Goal: Task Accomplishment & Management: Manage account settings

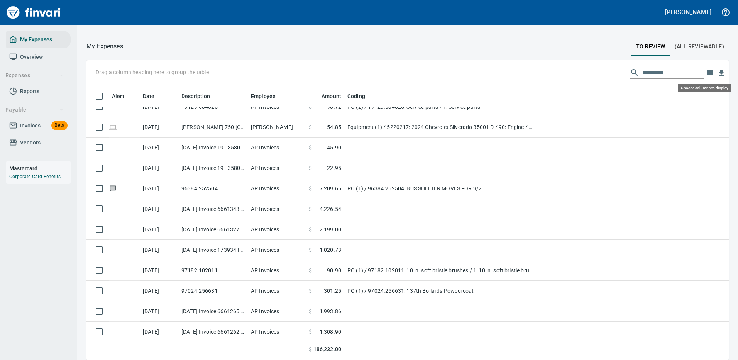
scroll to position [269, 625]
click at [707, 73] on icon "button" at bounding box center [710, 72] width 7 height 5
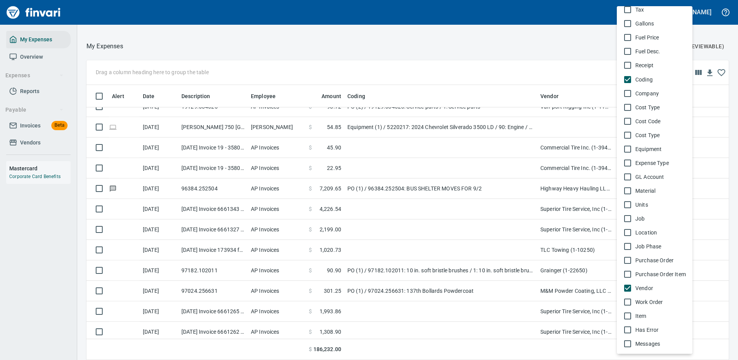
scroll to position [305, 0]
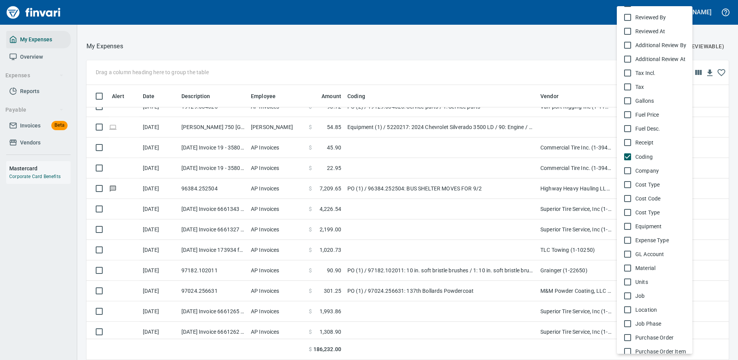
click at [534, 47] on div at bounding box center [369, 180] width 738 height 360
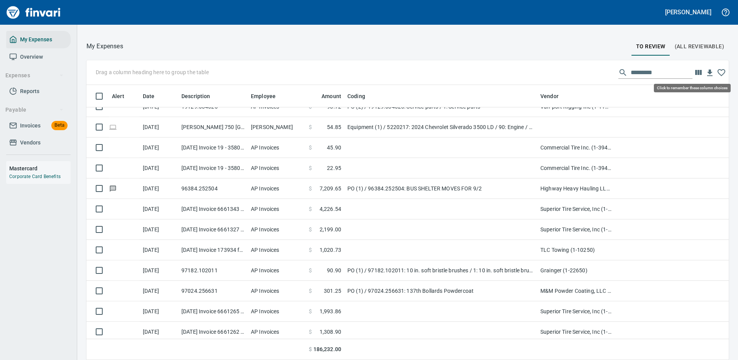
click at [718, 69] on icon "button" at bounding box center [722, 72] width 8 height 7
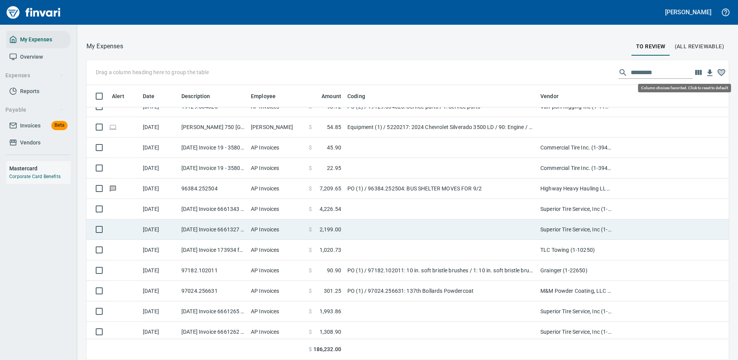
scroll to position [269, 625]
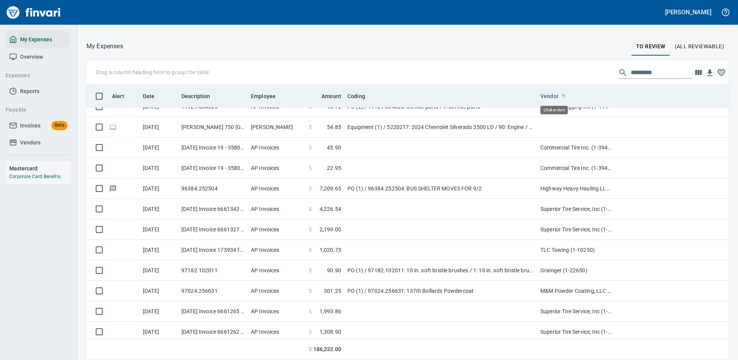
click at [559, 93] on span "Vendor" at bounding box center [554, 95] width 28 height 9
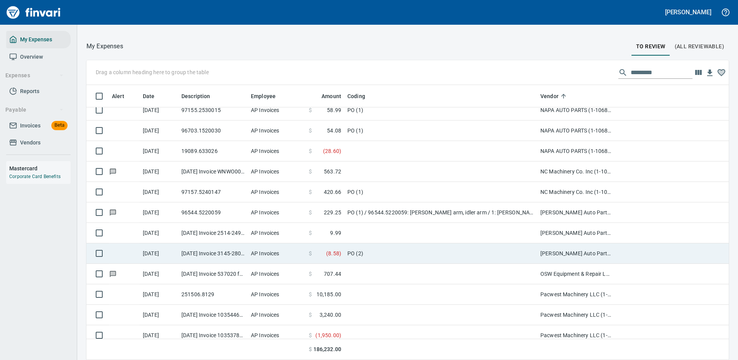
scroll to position [1197, 0]
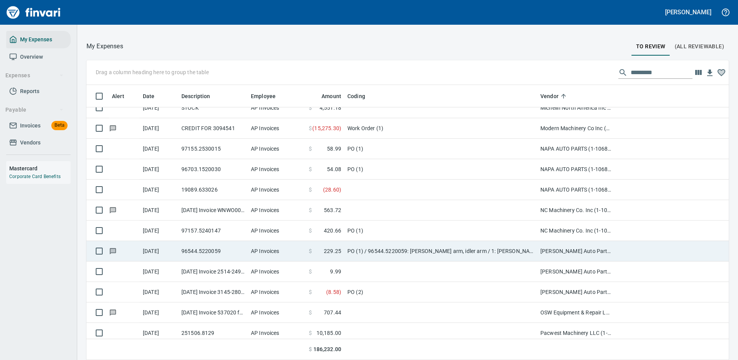
click at [406, 250] on td "PO (1) / 96544.5220059: [PERSON_NAME] arm, idler arm / 1: [PERSON_NAME] arm, id…" at bounding box center [440, 251] width 193 height 20
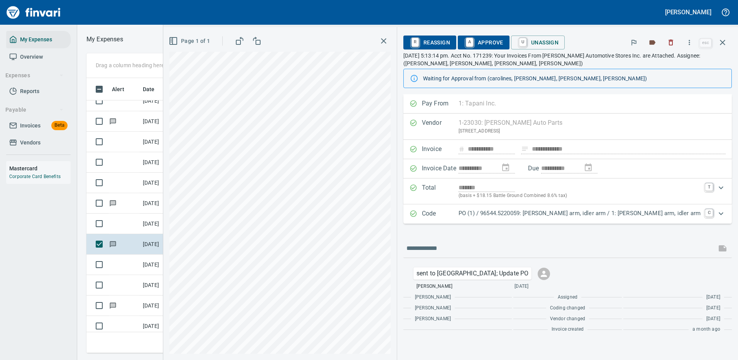
scroll to position [263, 438]
click at [690, 43] on icon "button" at bounding box center [690, 43] width 8 height 8
click at [667, 67] on span "Download" at bounding box center [688, 64] width 74 height 9
click at [724, 42] on icon "button" at bounding box center [722, 42] width 9 height 9
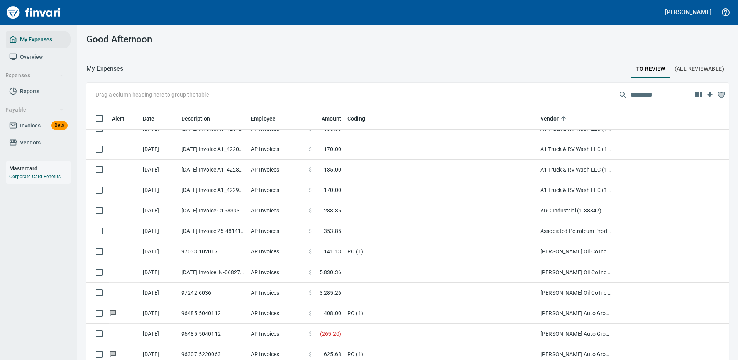
scroll to position [232, 0]
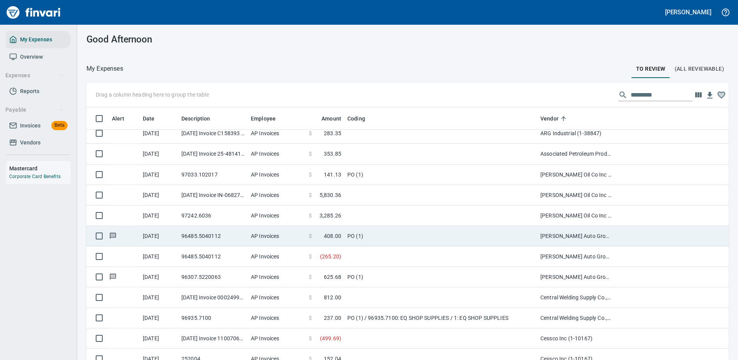
click at [373, 238] on td "PO (1)" at bounding box center [440, 236] width 193 height 20
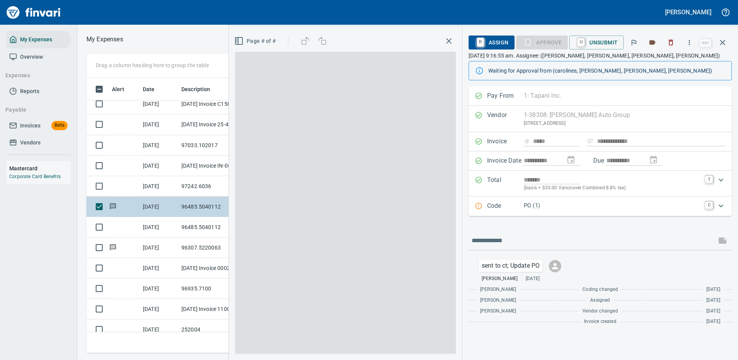
scroll to position [263, 438]
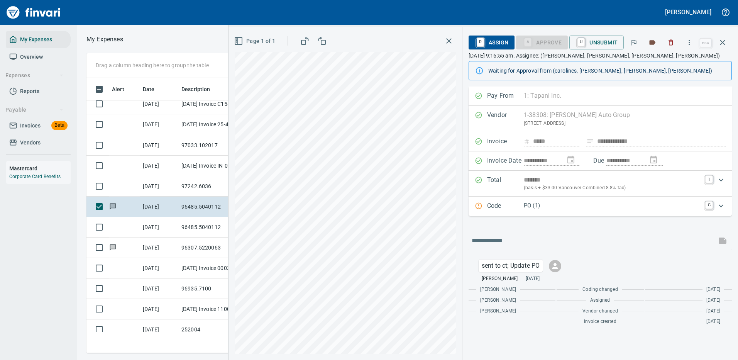
click at [713, 205] on div "Expand" at bounding box center [721, 205] width 19 height 19
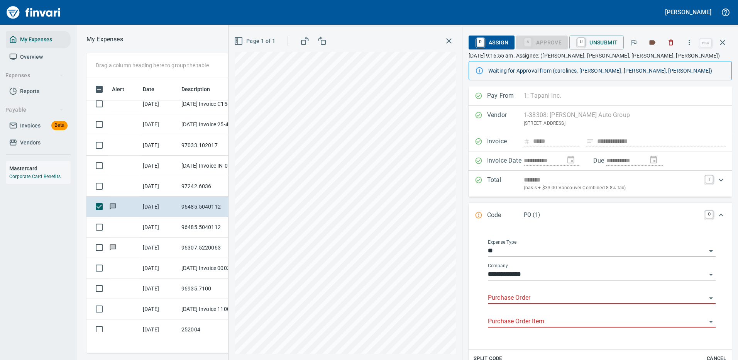
scroll to position [116, 0]
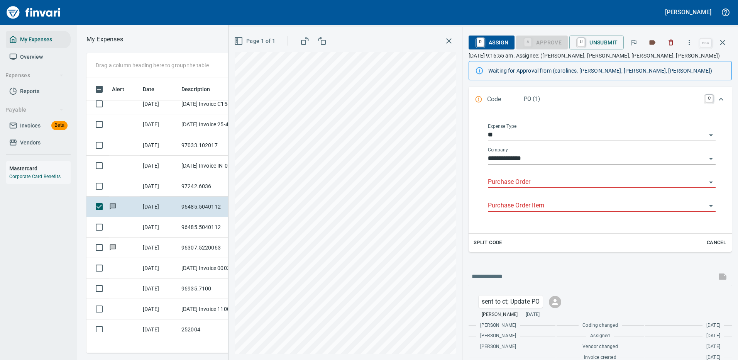
click at [676, 183] on input "Purchase Order" at bounding box center [597, 182] width 219 height 11
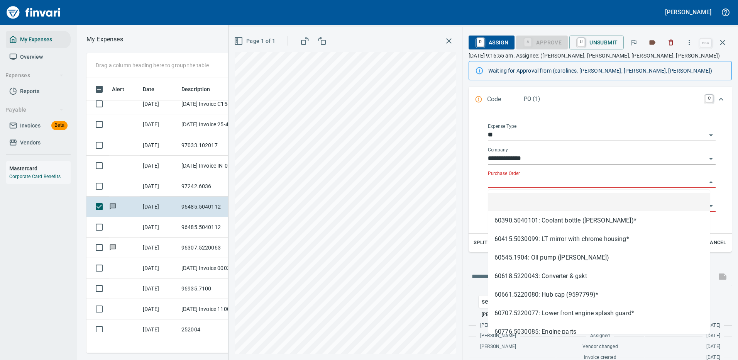
scroll to position [263, 438]
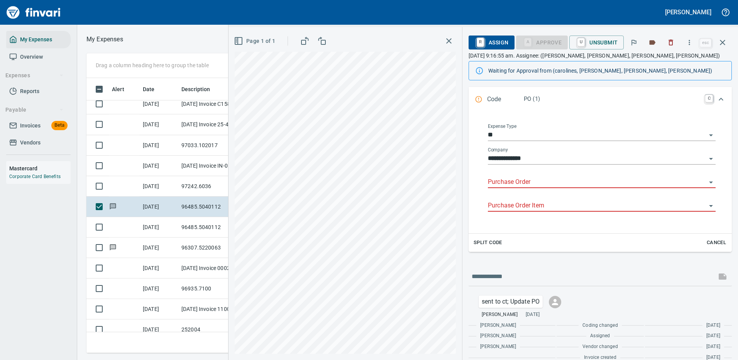
click at [516, 179] on input "Purchase Order" at bounding box center [597, 182] width 219 height 11
click at [504, 180] on input "Purchase Order" at bounding box center [597, 182] width 219 height 11
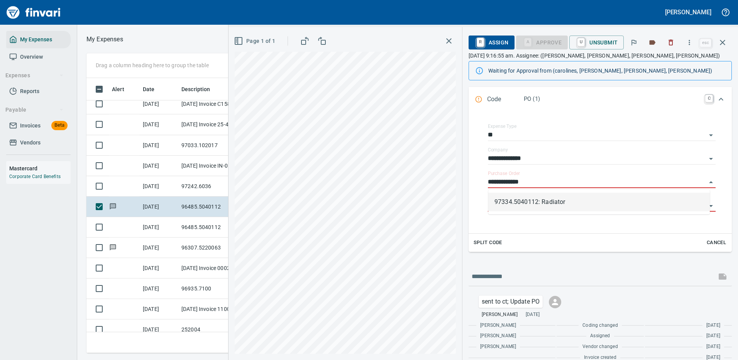
type input "**********"
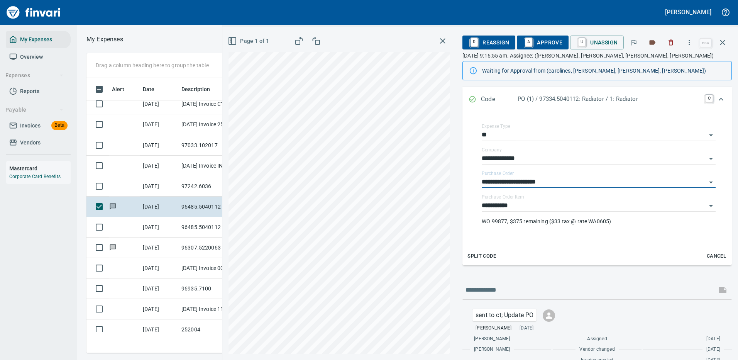
type input "**********"
click at [542, 41] on span "A Approve" at bounding box center [542, 42] width 39 height 13
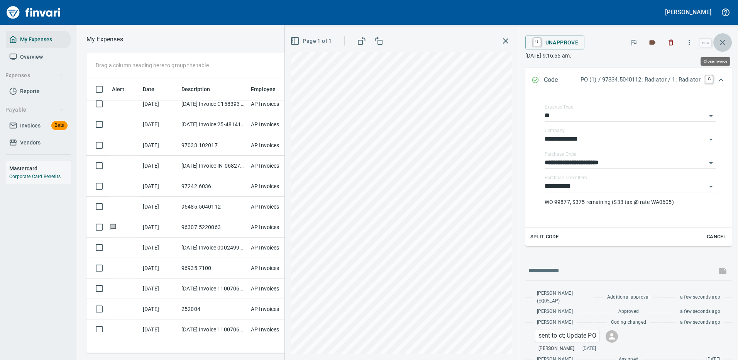
drag, startPoint x: 719, startPoint y: 50, endPoint x: 718, endPoint y: 46, distance: 4.3
click at [718, 47] on button "button" at bounding box center [722, 42] width 19 height 19
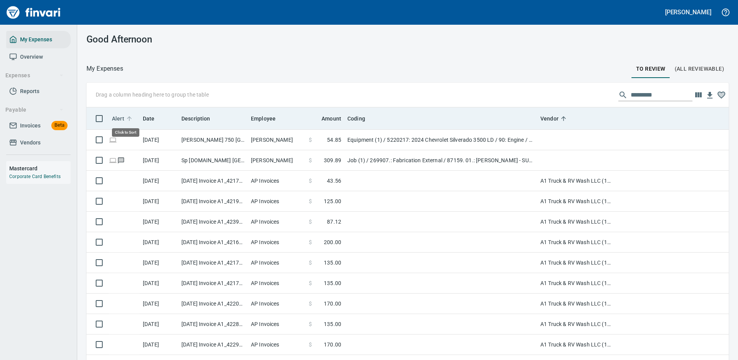
click at [115, 116] on span "Alert" at bounding box center [118, 118] width 12 height 9
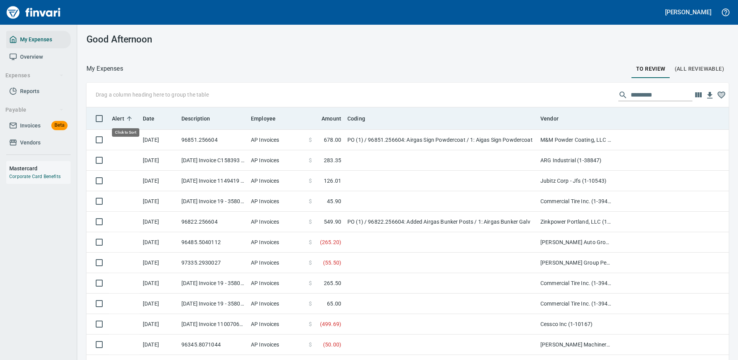
click at [115, 116] on span "Alert" at bounding box center [118, 118] width 12 height 9
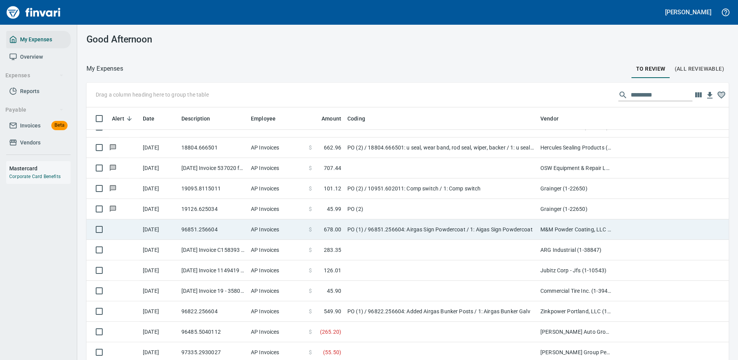
scroll to position [502, 0]
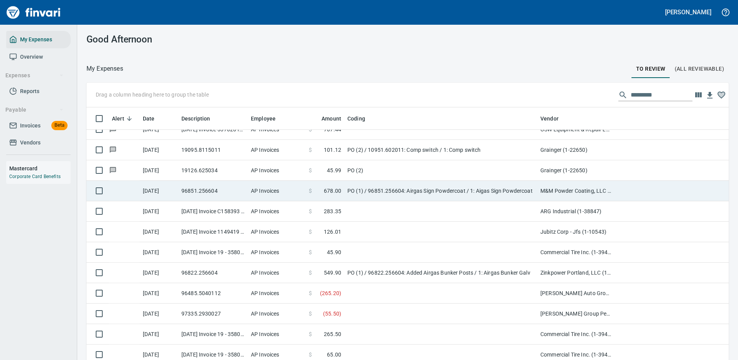
click at [129, 185] on td at bounding box center [124, 191] width 31 height 20
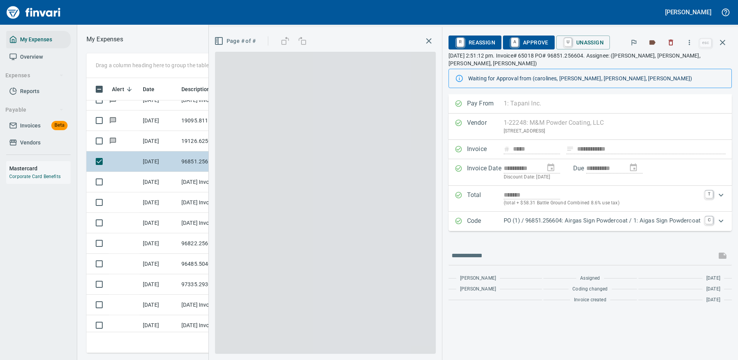
scroll to position [263, 438]
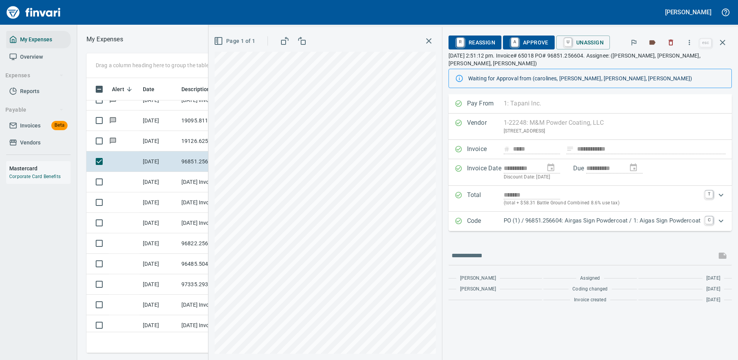
click at [580, 216] on p "PO (1) / 96851.256604: Airgas Sign Powdercoat / 1: Aigas Sign Powdercoat" at bounding box center [602, 220] width 197 height 9
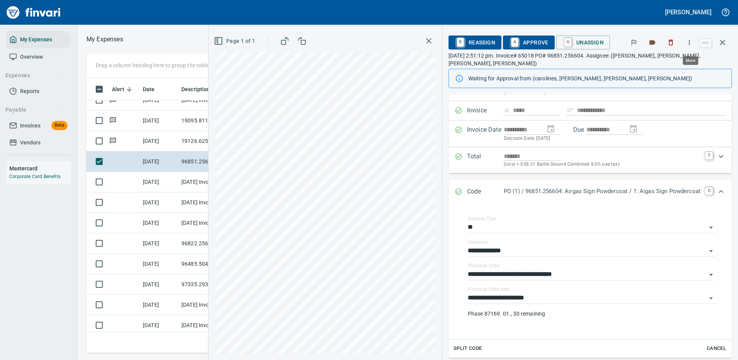
click at [691, 37] on button "button" at bounding box center [689, 42] width 17 height 17
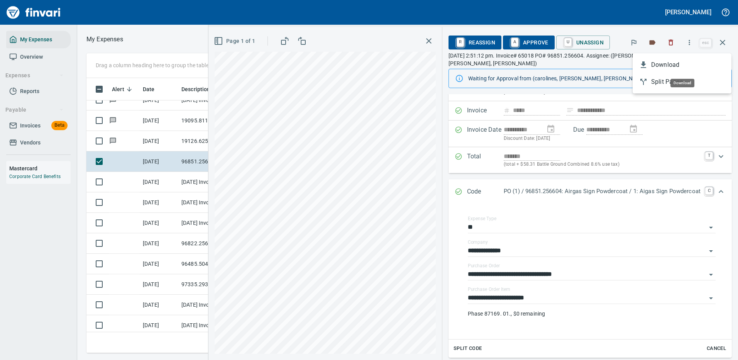
click at [677, 65] on span "Download" at bounding box center [688, 64] width 74 height 9
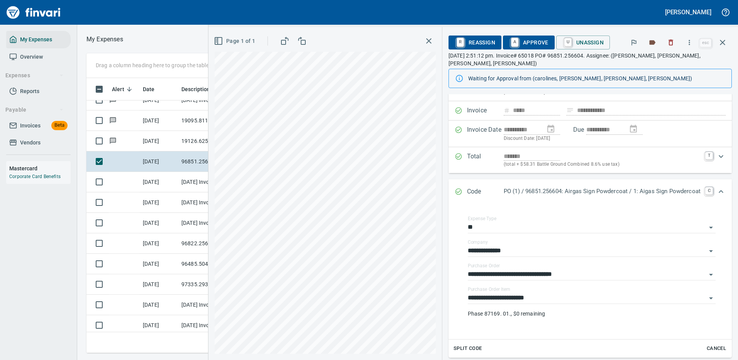
scroll to position [110, 0]
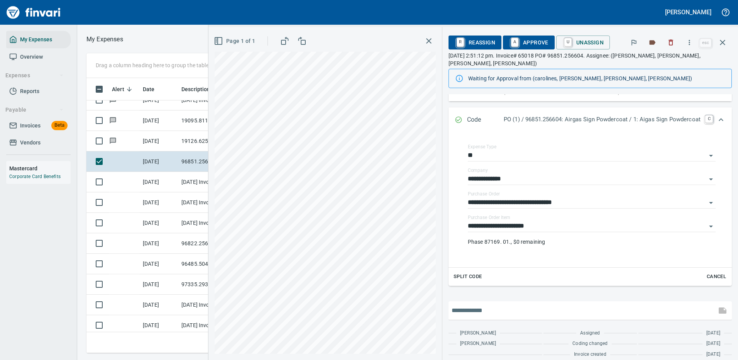
click at [480, 305] on input "text" at bounding box center [583, 310] width 262 height 12
type input "**********"
click at [718, 306] on icon "button" at bounding box center [722, 310] width 9 height 9
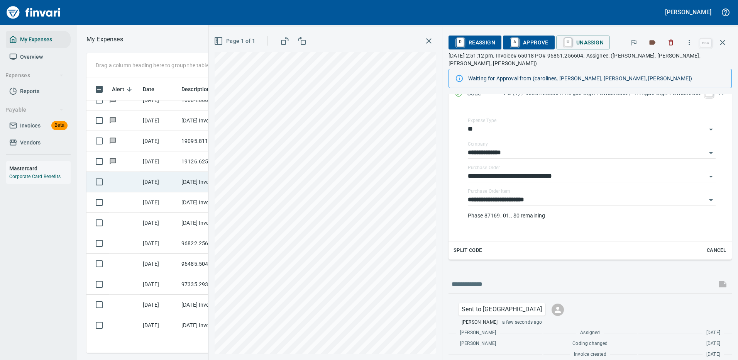
click at [132, 186] on td at bounding box center [124, 182] width 31 height 20
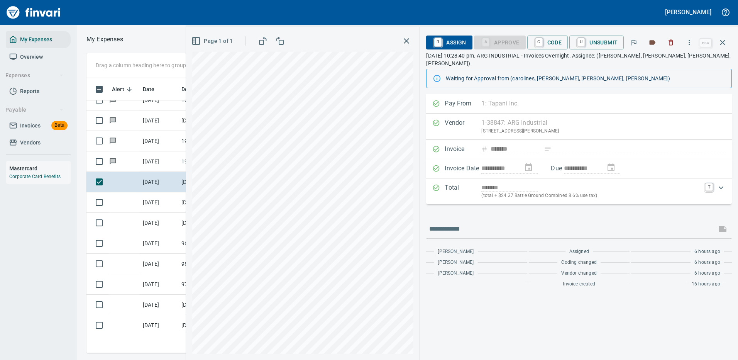
click at [638, 192] on p "(total + $24.37 Battle Ground Combined 8.6% use tax)" at bounding box center [590, 196] width 219 height 8
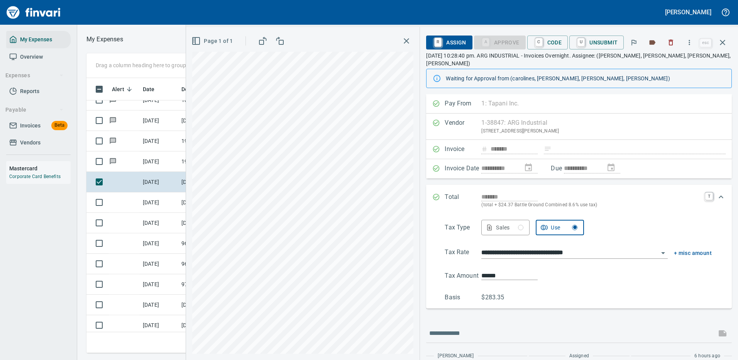
click at [717, 192] on icon "Expand" at bounding box center [721, 196] width 9 height 9
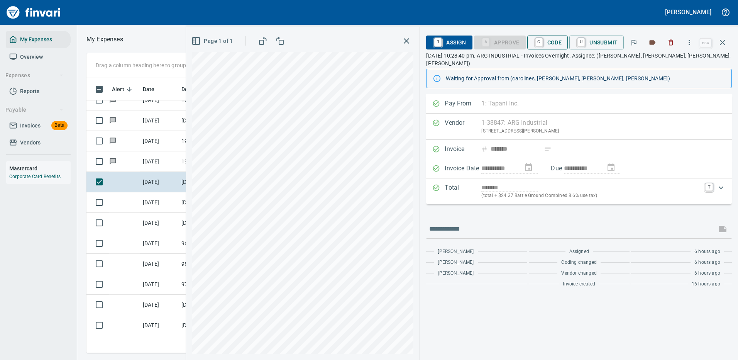
click at [561, 41] on span "C Code" at bounding box center [548, 42] width 29 height 13
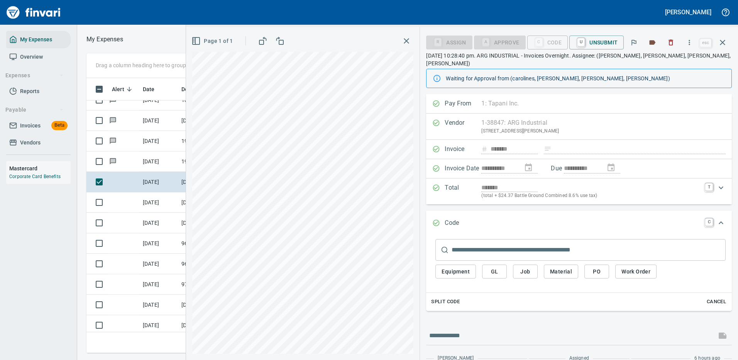
scroll to position [36, 0]
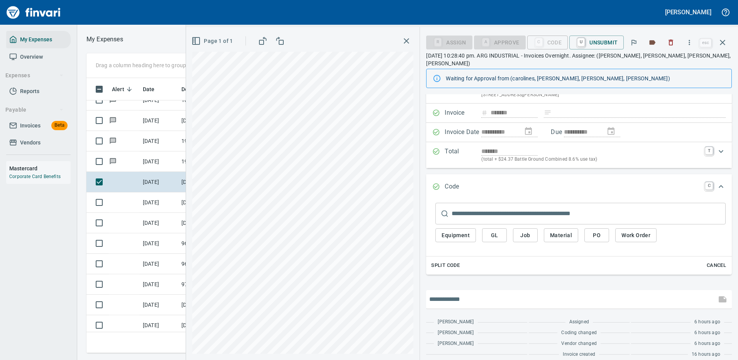
click at [456, 293] on input "text" at bounding box center [571, 299] width 284 height 12
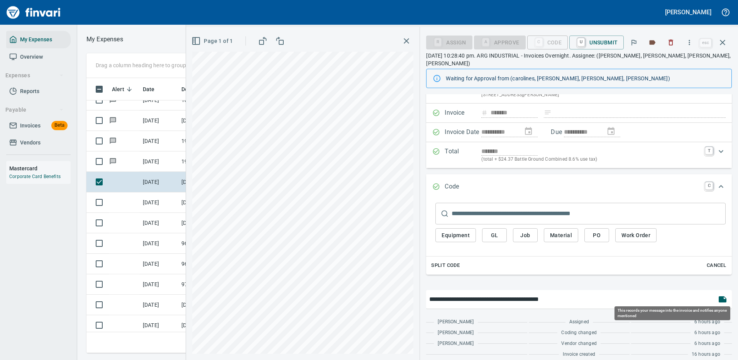
type input "**********"
click at [721, 295] on icon "button" at bounding box center [722, 299] width 9 height 9
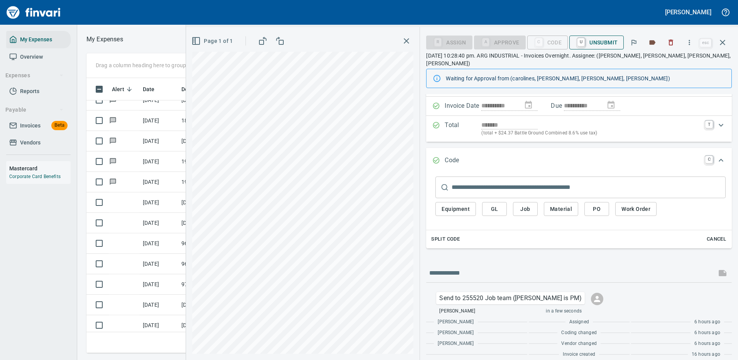
click at [589, 42] on span "U Unsubmit" at bounding box center [597, 42] width 42 height 13
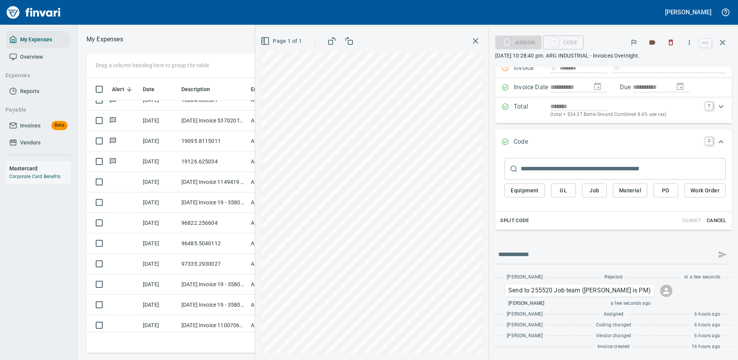
scroll to position [54, 0]
click at [728, 41] on button "button" at bounding box center [722, 42] width 19 height 19
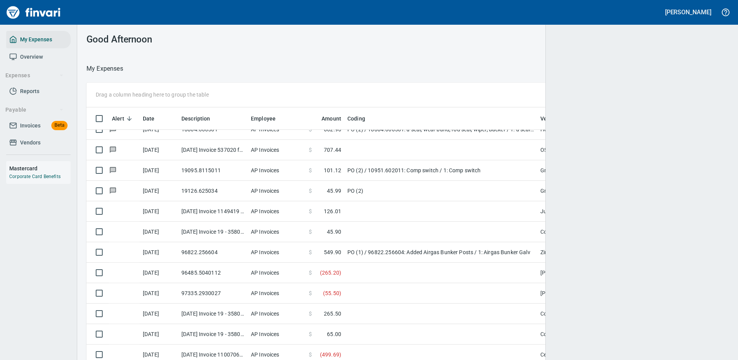
scroll to position [269, 625]
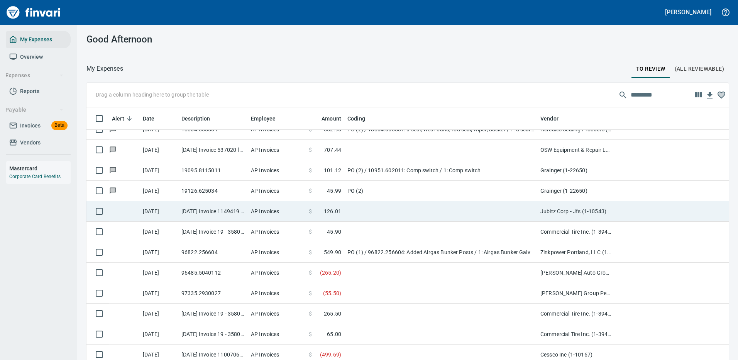
click at [404, 215] on td at bounding box center [440, 211] width 193 height 20
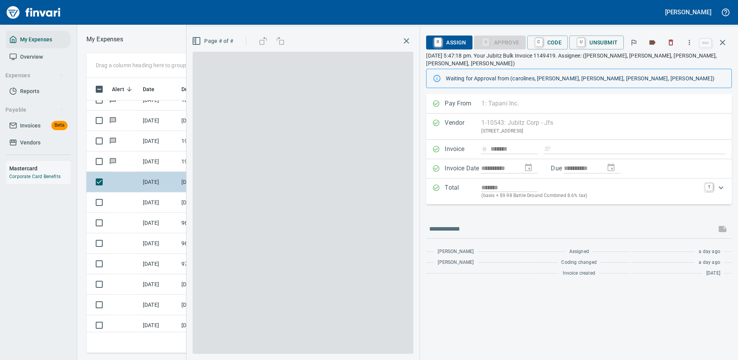
scroll to position [263, 438]
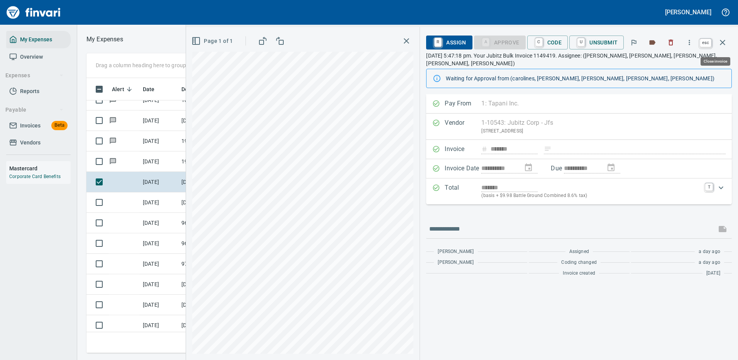
click at [723, 39] on icon "button" at bounding box center [722, 42] width 9 height 9
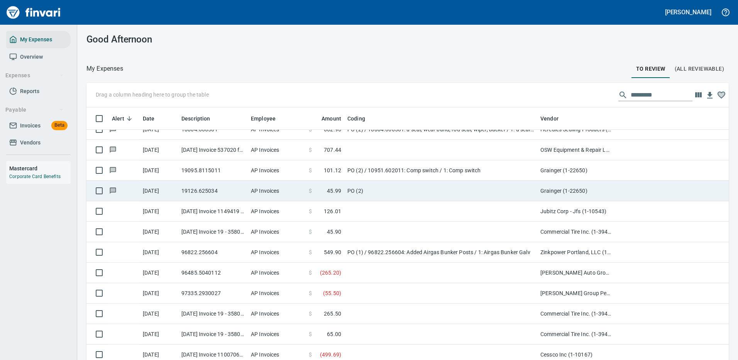
scroll to position [269, 625]
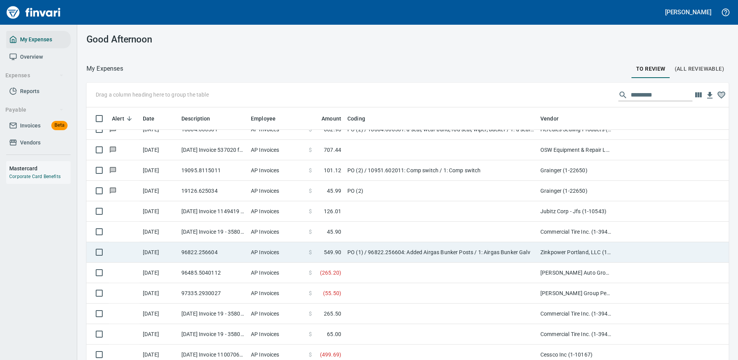
click at [366, 261] on td "PO (1) / 96822.256604: Added Airgas Bunker Posts / 1: Airgas Bunker Galv" at bounding box center [440, 252] width 193 height 20
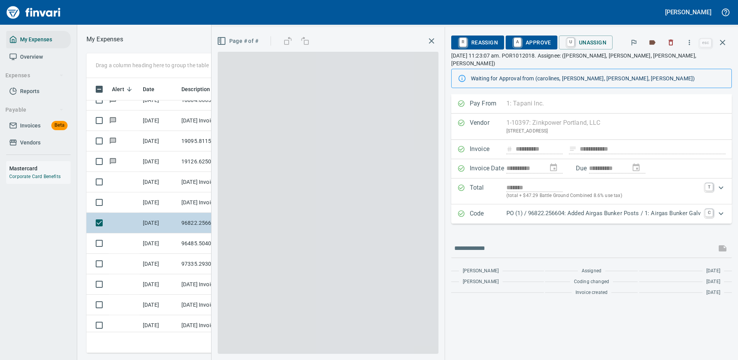
scroll to position [263, 438]
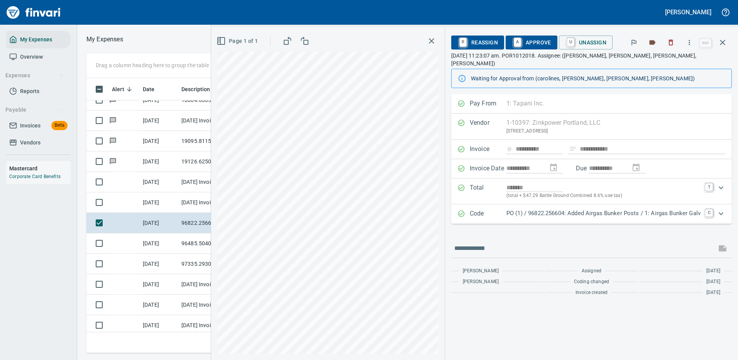
click at [718, 209] on icon "Expand" at bounding box center [721, 213] width 9 height 9
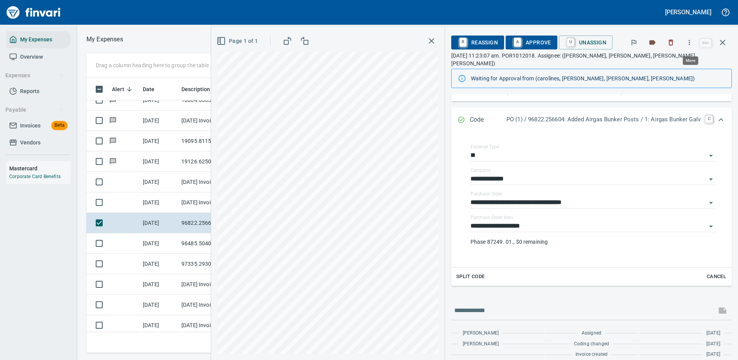
click at [693, 39] on icon "button" at bounding box center [690, 43] width 8 height 8
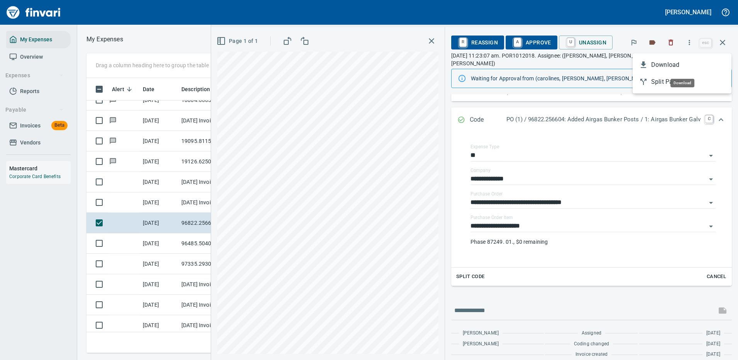
click at [663, 64] on span "Download" at bounding box center [688, 64] width 74 height 9
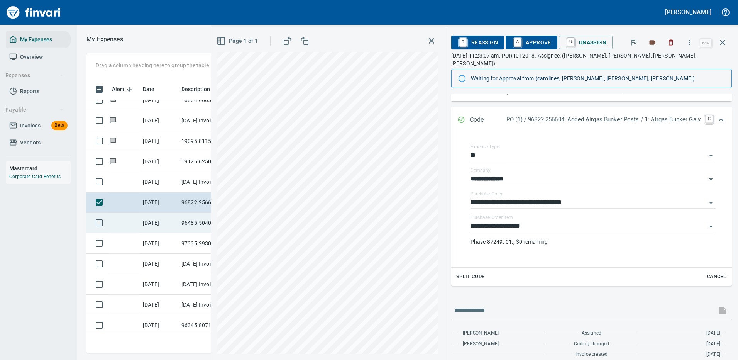
click at [114, 217] on td at bounding box center [124, 223] width 31 height 20
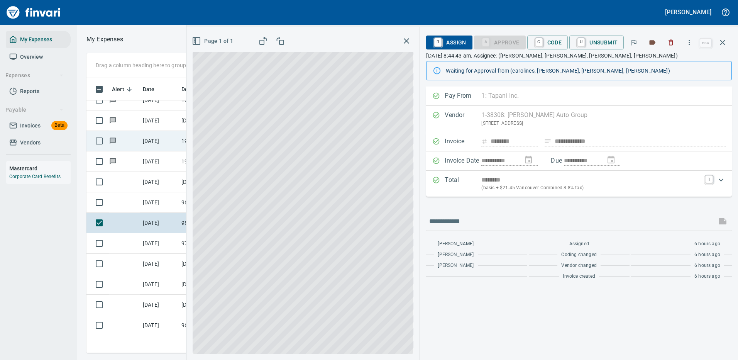
click at [121, 194] on td at bounding box center [124, 202] width 31 height 20
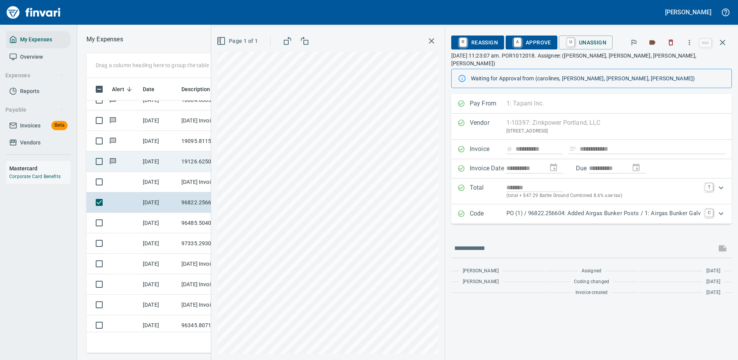
click at [122, 160] on td at bounding box center [124, 161] width 31 height 20
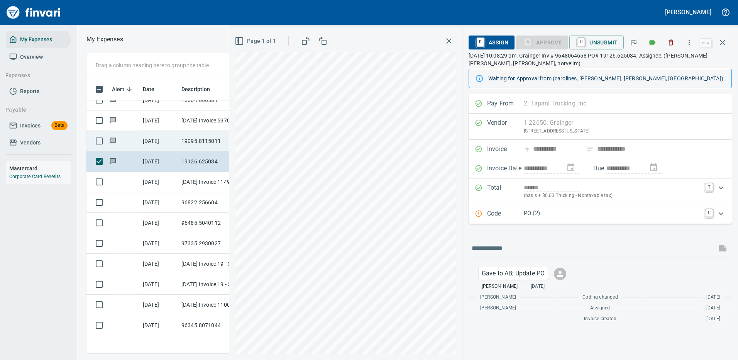
click at [129, 142] on td at bounding box center [124, 141] width 31 height 20
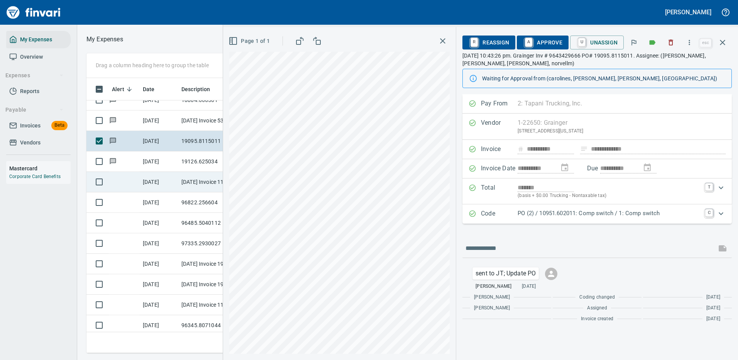
click at [120, 176] on td at bounding box center [124, 182] width 31 height 20
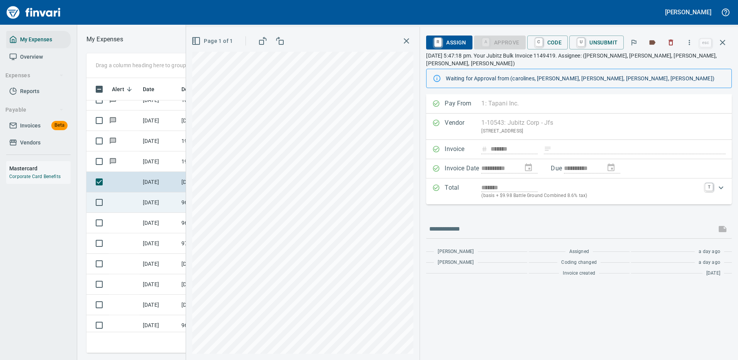
click at [120, 196] on td at bounding box center [124, 202] width 31 height 20
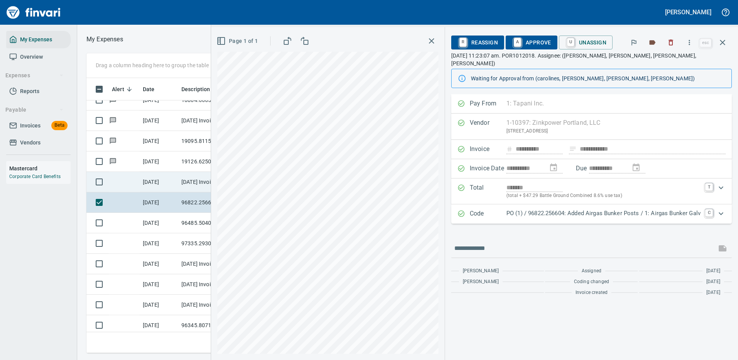
click at [114, 180] on td at bounding box center [124, 182] width 31 height 20
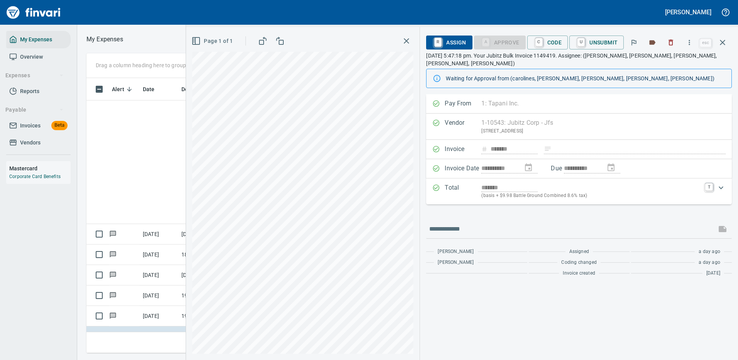
scroll to position [540, 0]
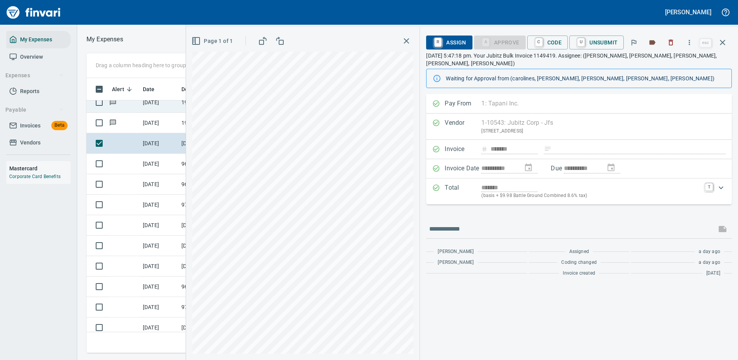
click at [132, 102] on td at bounding box center [124, 102] width 31 height 20
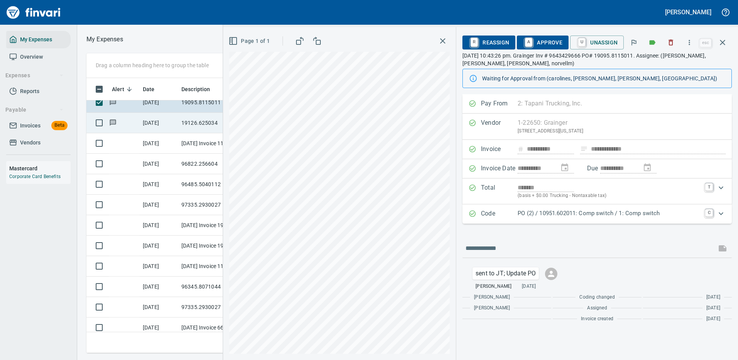
click at [127, 122] on td at bounding box center [124, 123] width 31 height 20
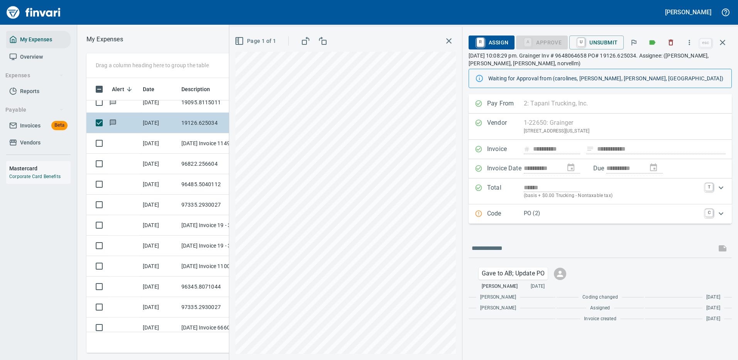
scroll to position [502, 0]
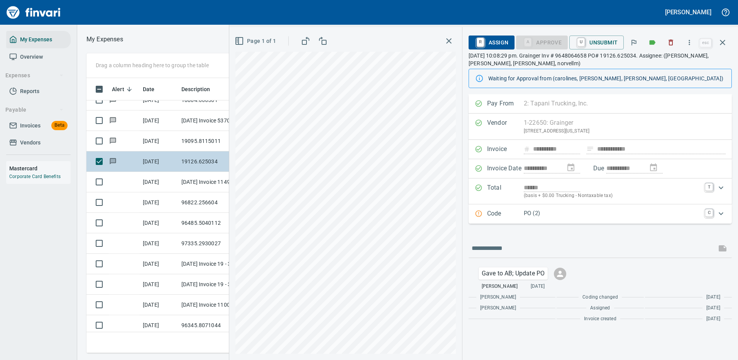
click at [127, 122] on td at bounding box center [124, 120] width 31 height 20
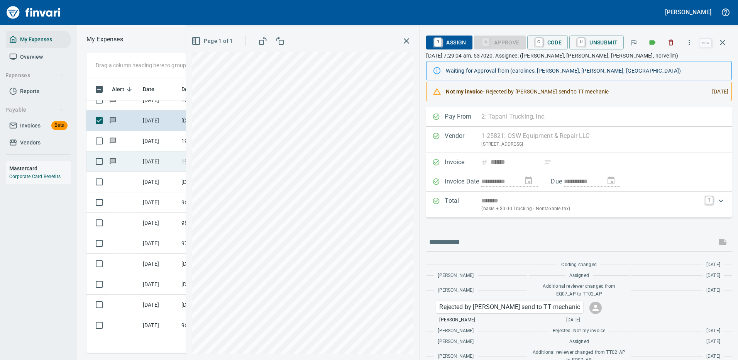
click at [128, 159] on td at bounding box center [124, 161] width 31 height 20
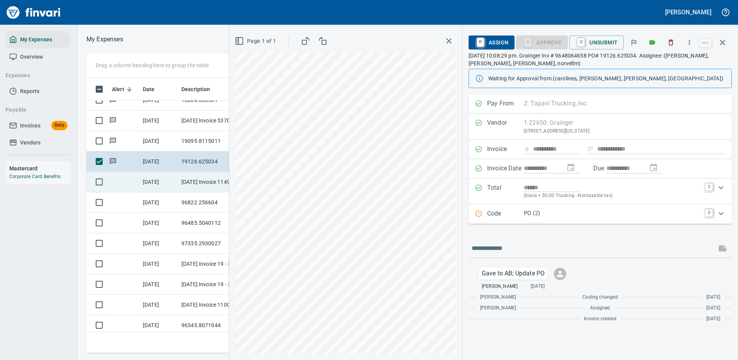
click at [130, 179] on td at bounding box center [124, 182] width 31 height 20
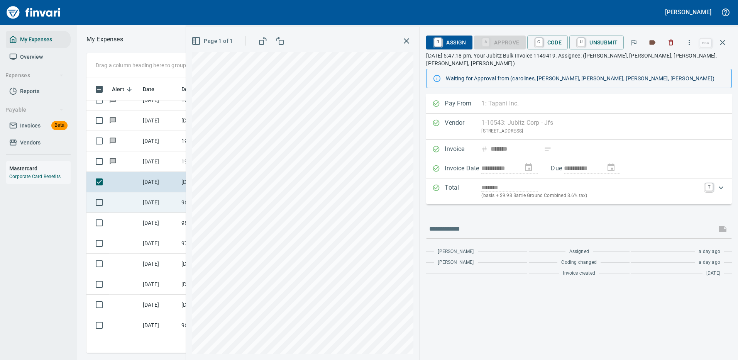
click at [118, 193] on td at bounding box center [124, 202] width 31 height 20
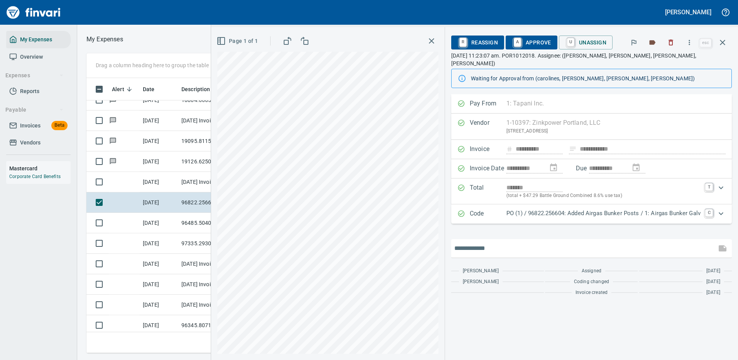
click at [468, 242] on input "text" at bounding box center [583, 248] width 259 height 12
type input "**********"
click at [726, 245] on icon "button" at bounding box center [723, 248] width 8 height 6
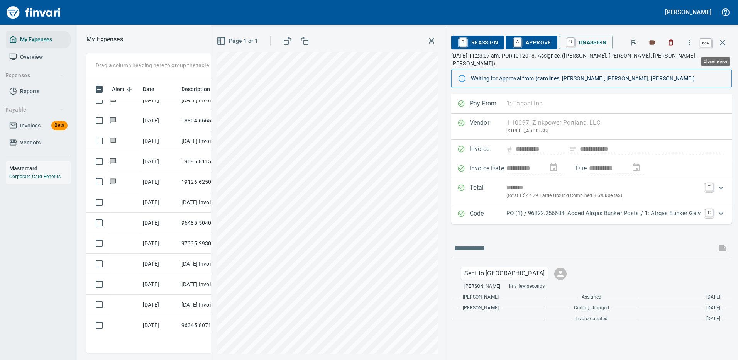
click at [725, 42] on icon "button" at bounding box center [722, 42] width 9 height 9
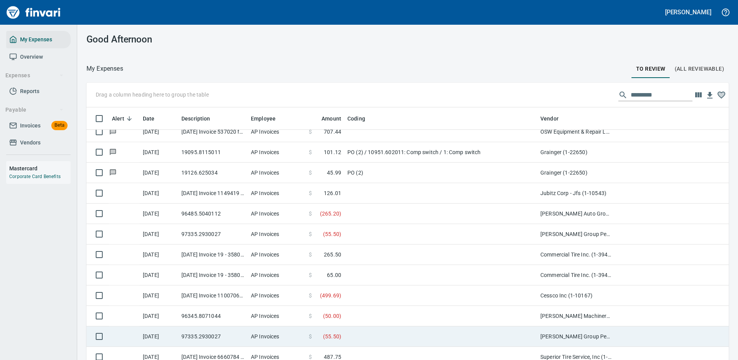
scroll to position [579, 0]
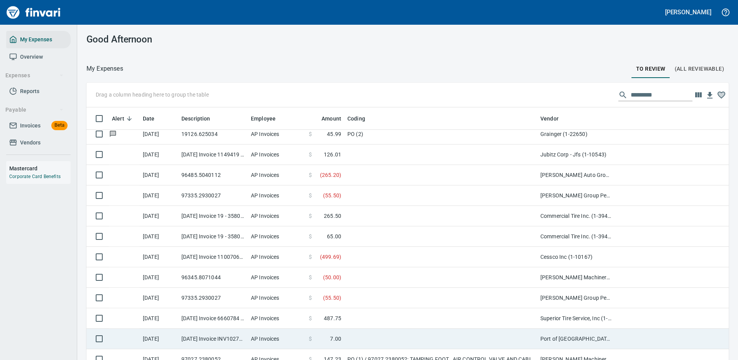
click at [122, 335] on td at bounding box center [124, 339] width 31 height 20
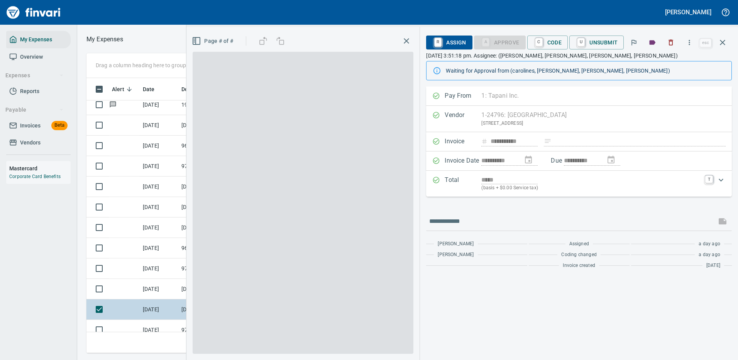
scroll to position [263, 438]
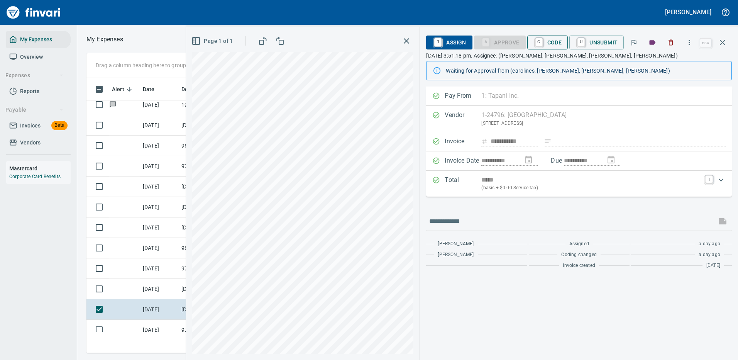
click at [556, 39] on span "C Code" at bounding box center [548, 42] width 29 height 13
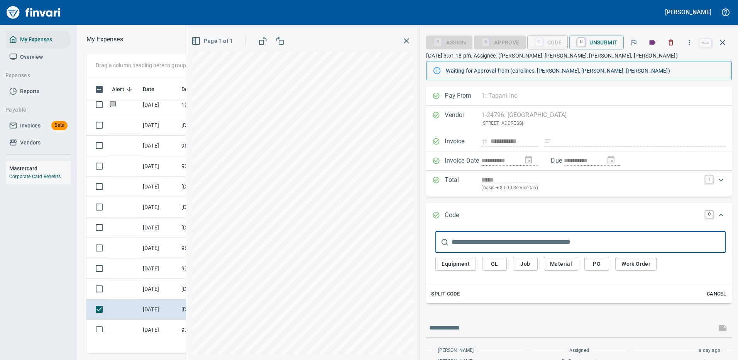
scroll to position [25, 0]
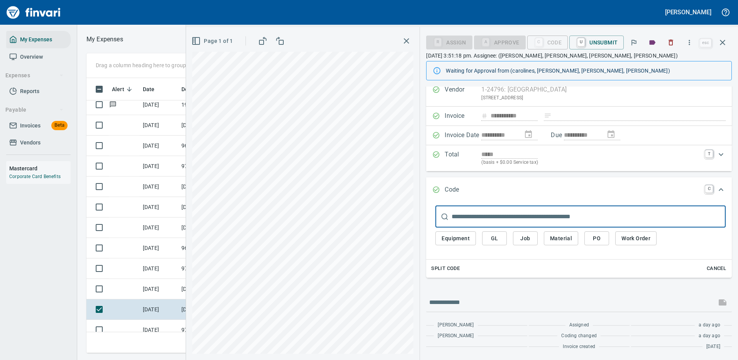
click at [684, 247] on div "Equipment GL Job Material PO Work Order" at bounding box center [580, 240] width 290 height 26
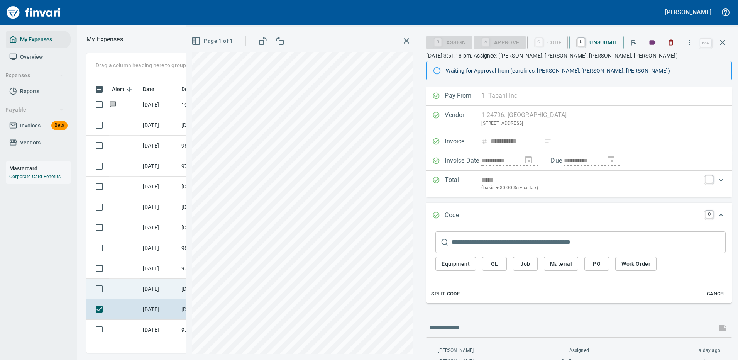
scroll to position [618, 0]
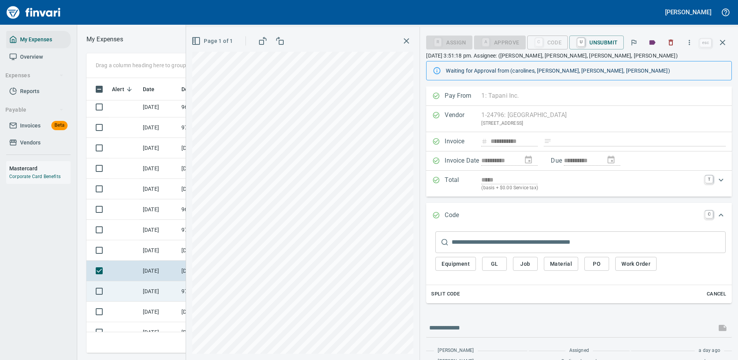
drag, startPoint x: 119, startPoint y: 298, endPoint x: 124, endPoint y: 297, distance: 4.8
click at [122, 298] on td at bounding box center [124, 291] width 31 height 20
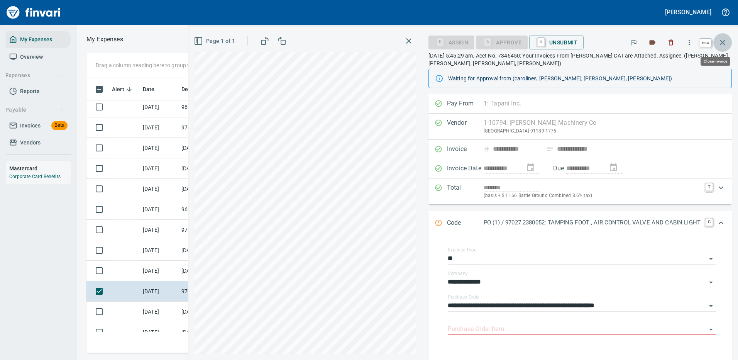
click at [721, 37] on button "button" at bounding box center [722, 42] width 19 height 19
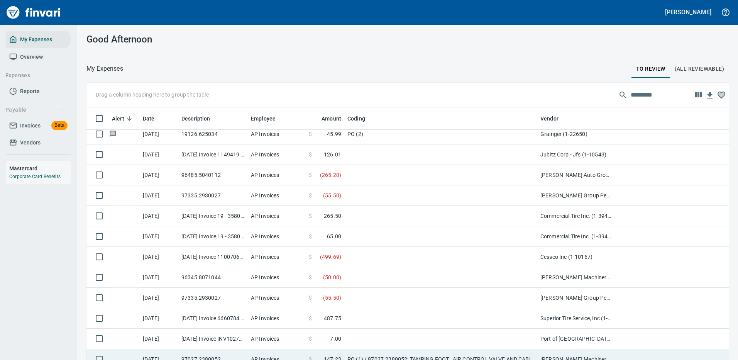
scroll to position [618, 0]
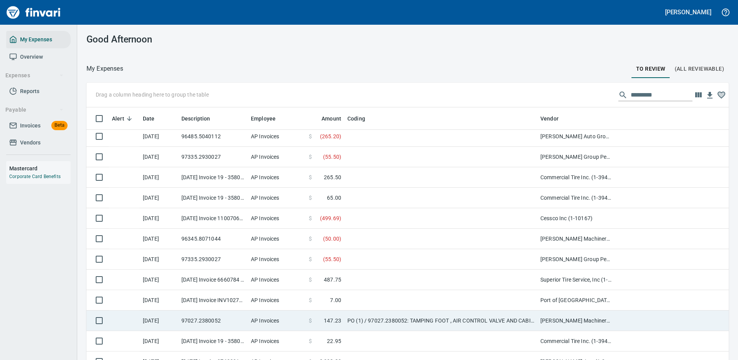
click at [127, 317] on td at bounding box center [124, 320] width 31 height 20
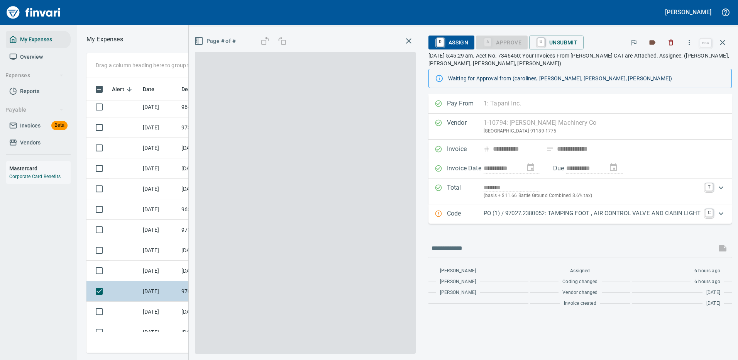
scroll to position [263, 438]
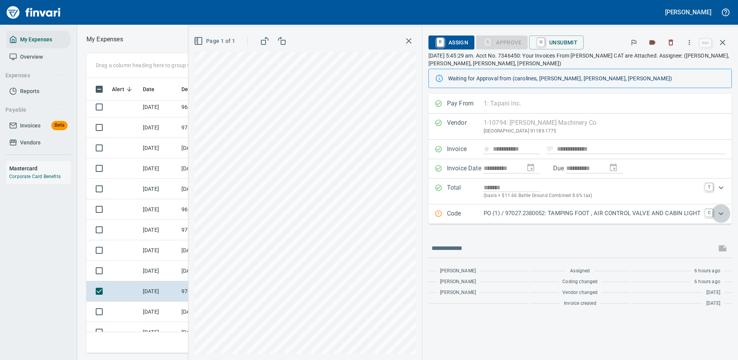
click at [721, 210] on icon "Expand" at bounding box center [721, 213] width 9 height 9
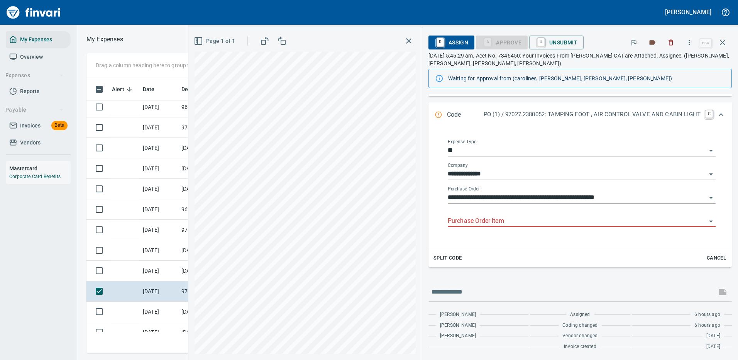
scroll to position [0, 0]
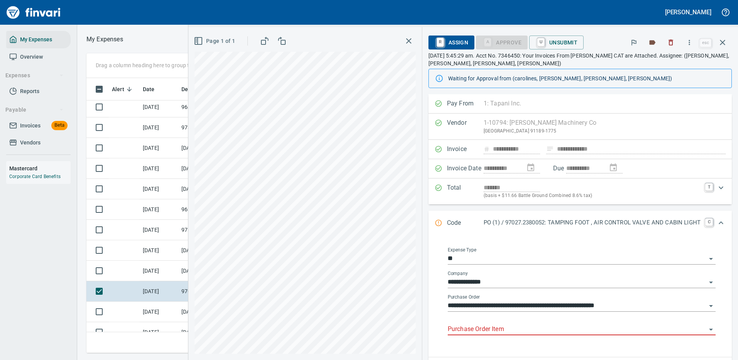
click at [457, 327] on input "Purchase Order Item" at bounding box center [577, 329] width 259 height 11
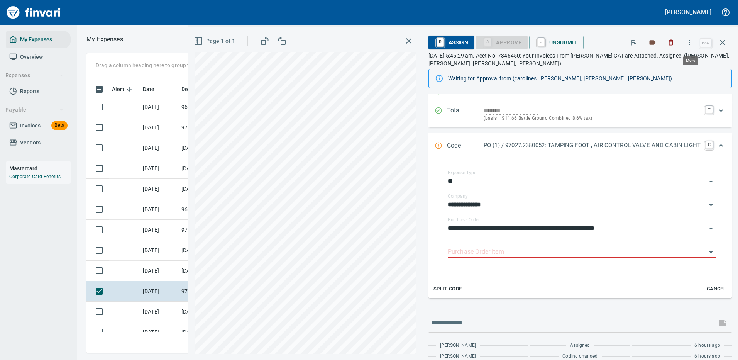
scroll to position [263, 438]
click at [689, 43] on icon "button" at bounding box center [690, 43] width 8 height 8
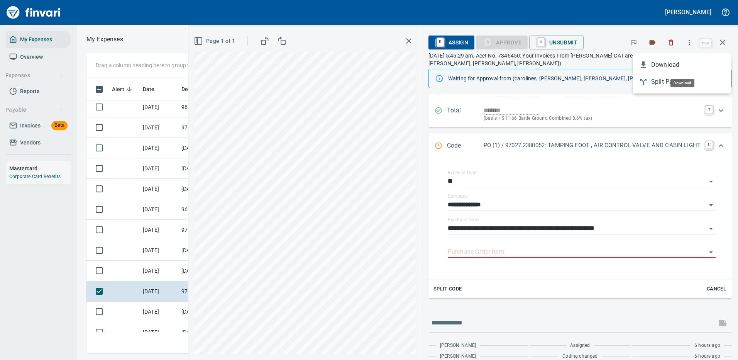
click at [675, 64] on span "Download" at bounding box center [688, 64] width 74 height 9
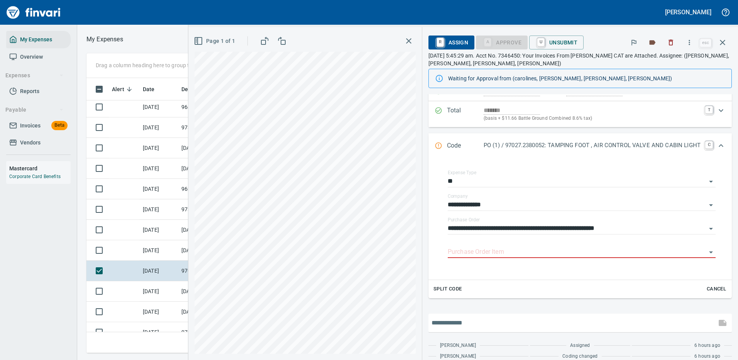
click at [447, 322] on input "text" at bounding box center [573, 323] width 282 height 12
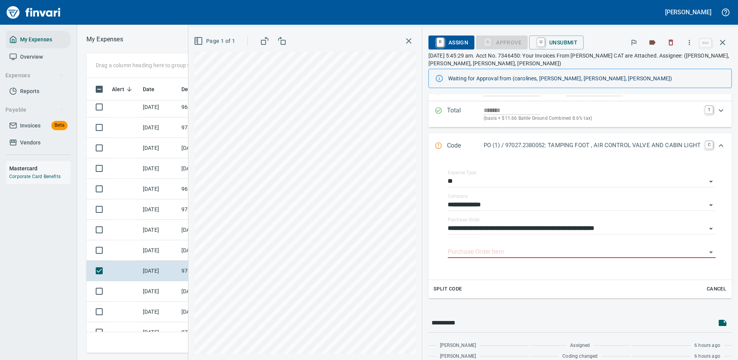
click at [111, 290] on td at bounding box center [124, 291] width 31 height 20
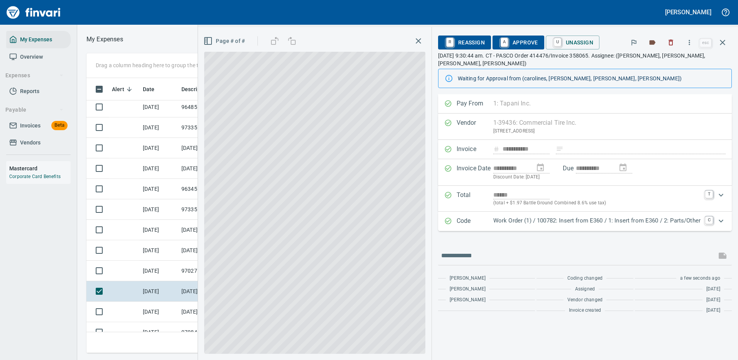
click at [725, 45] on icon "button" at bounding box center [722, 42] width 5 height 5
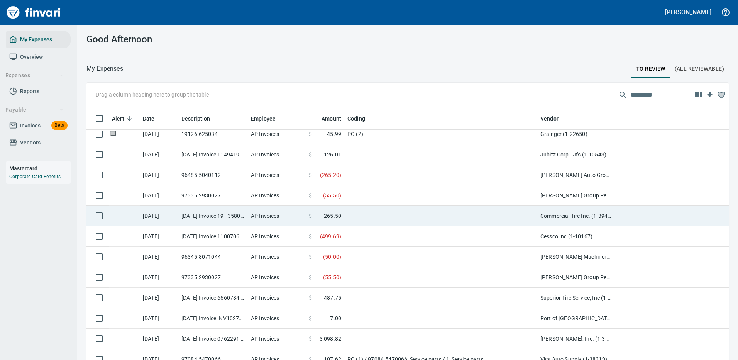
scroll to position [618, 0]
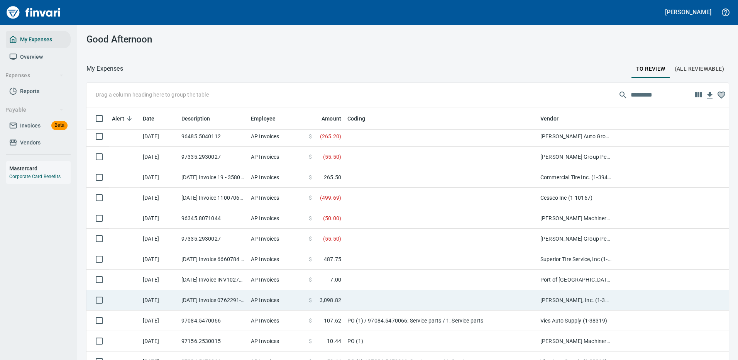
click at [300, 296] on td "AP Invoices" at bounding box center [277, 300] width 58 height 20
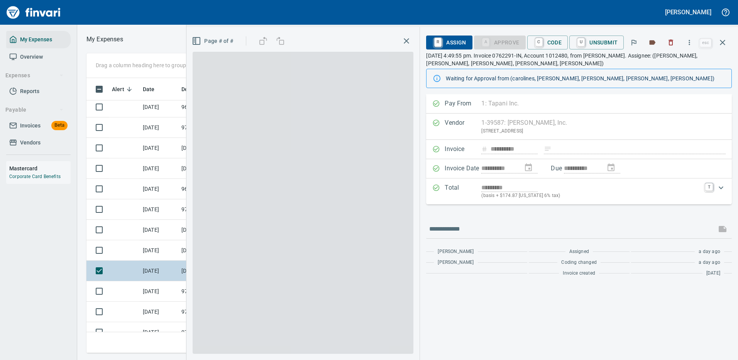
scroll to position [263, 438]
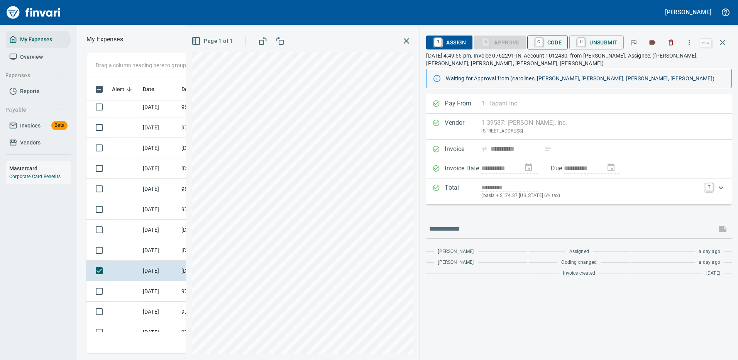
click at [553, 45] on span "C Code" at bounding box center [548, 42] width 29 height 13
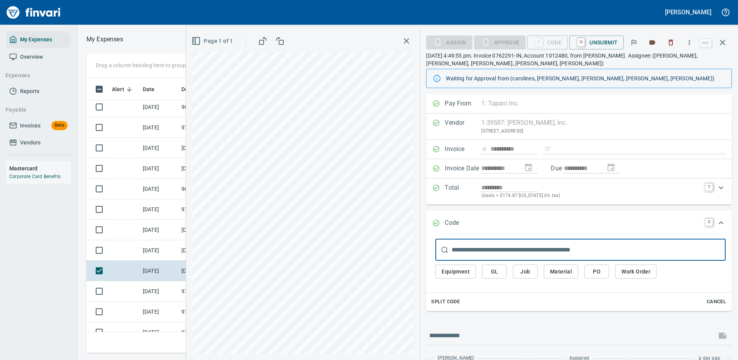
click at [667, 275] on div "Equipment GL Job Material PO Work Order" at bounding box center [580, 274] width 290 height 26
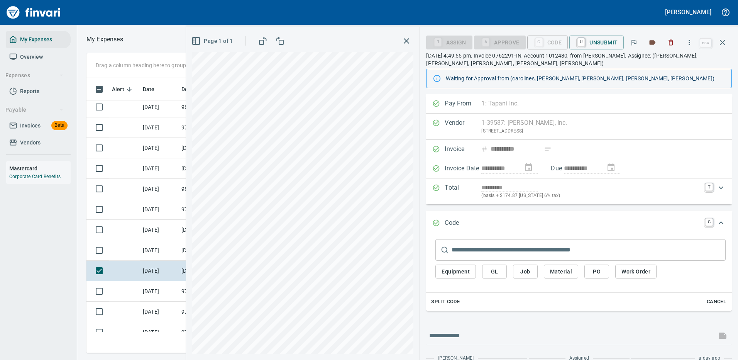
click at [642, 223] on div "Expand" at bounding box center [590, 223] width 219 height 10
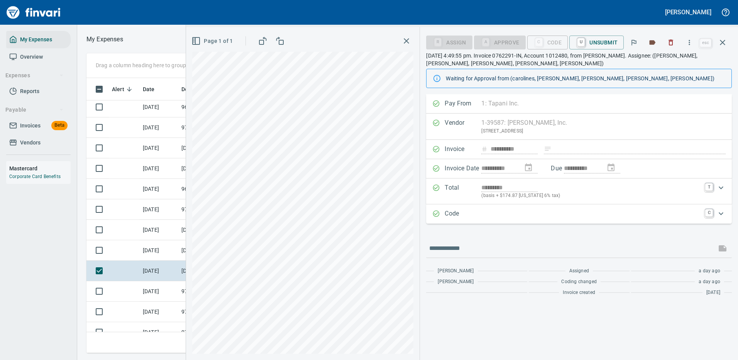
click at [638, 215] on div "Expand" at bounding box center [590, 214] width 219 height 10
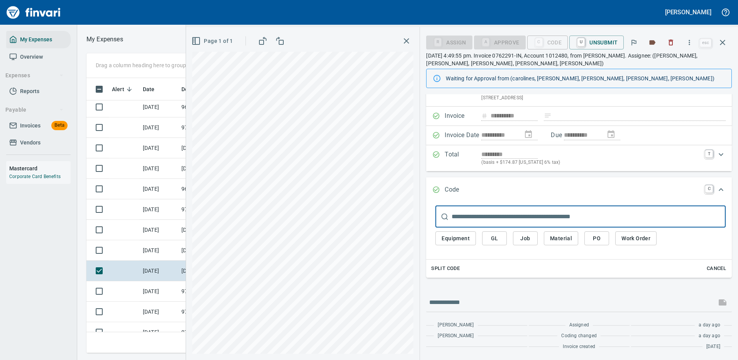
scroll to position [0, 0]
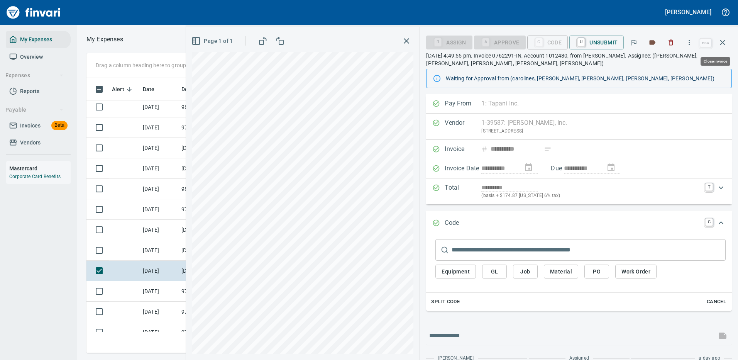
click at [722, 40] on icon "button" at bounding box center [722, 42] width 9 height 9
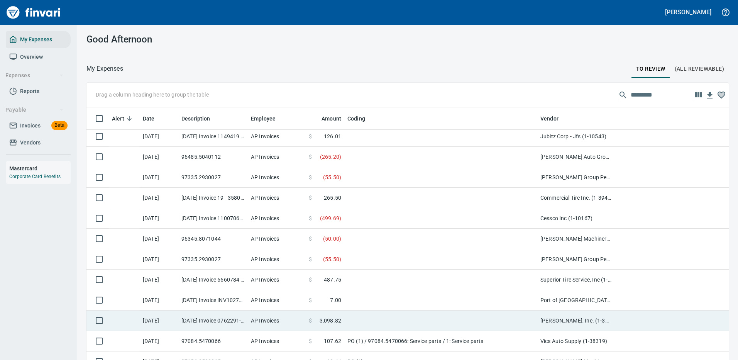
scroll to position [656, 0]
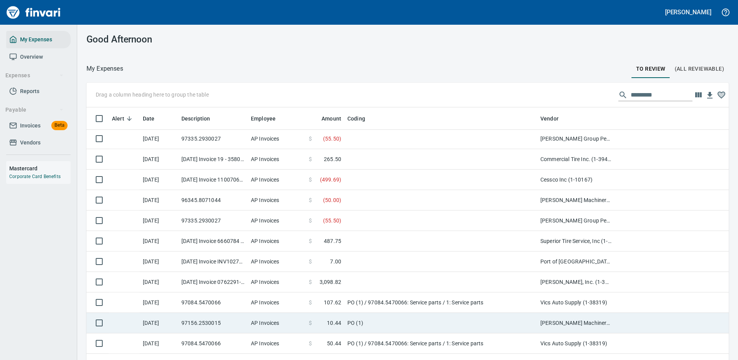
click at [412, 320] on td "PO (1)" at bounding box center [440, 323] width 193 height 20
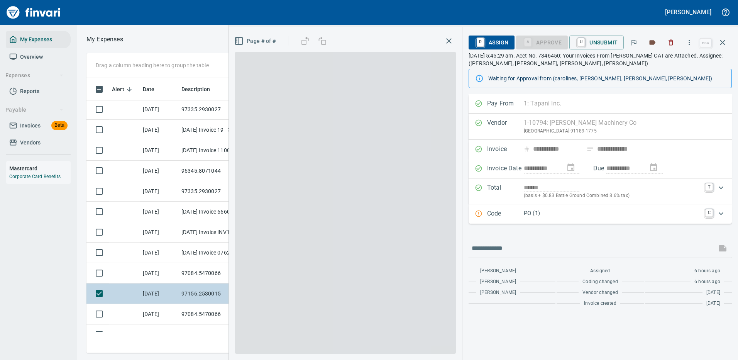
scroll to position [263, 438]
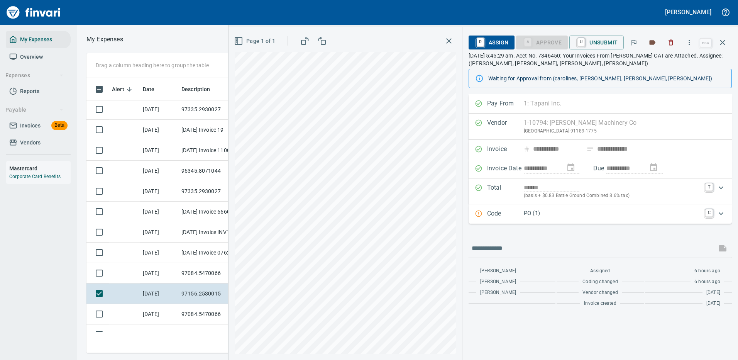
click at [625, 213] on p "PO (1)" at bounding box center [612, 213] width 177 height 9
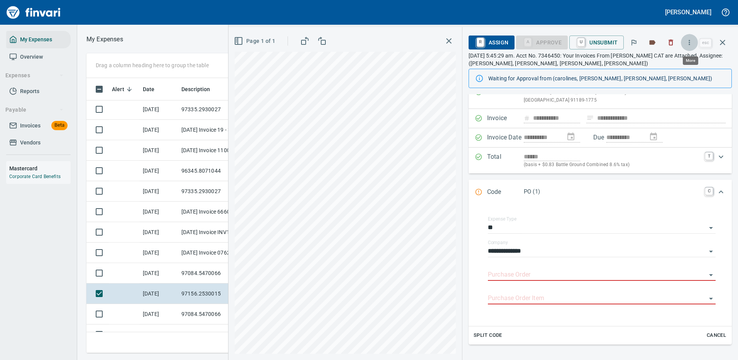
click at [691, 37] on button "button" at bounding box center [689, 42] width 17 height 17
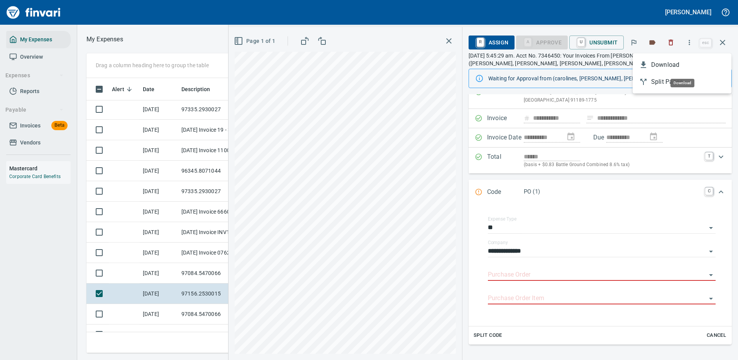
click at [661, 66] on span "Download" at bounding box center [688, 64] width 74 height 9
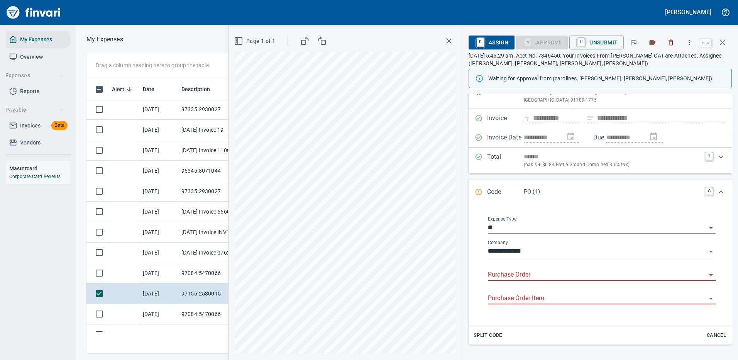
click at [567, 277] on input "Purchase Order" at bounding box center [597, 274] width 219 height 11
type input "*****"
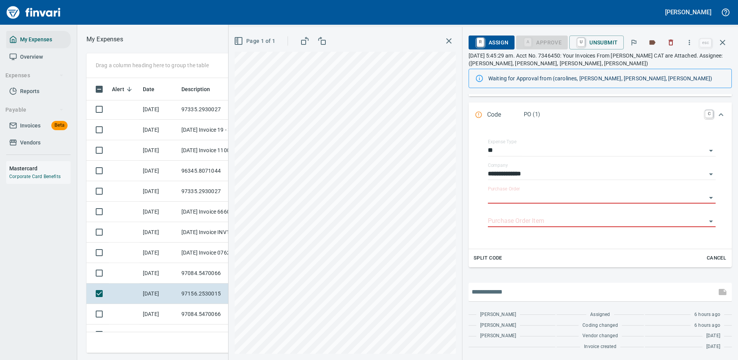
click at [498, 292] on input "text" at bounding box center [593, 292] width 242 height 12
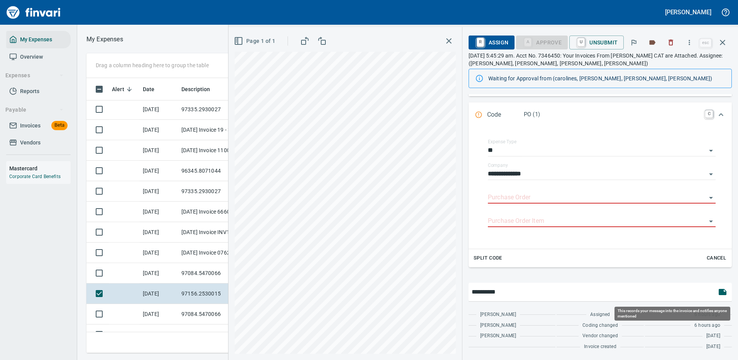
type input "**********"
click at [718, 296] on button "button" at bounding box center [722, 292] width 19 height 19
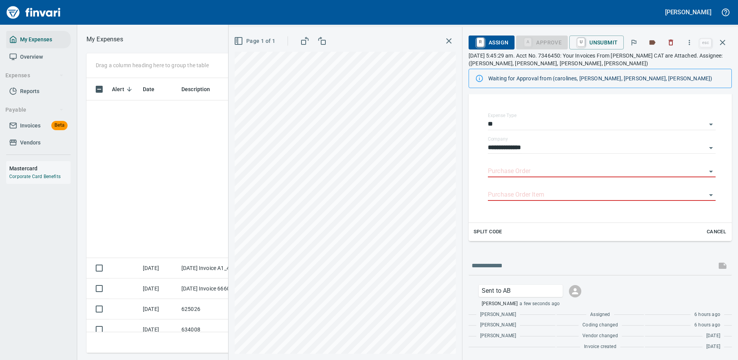
scroll to position [2162, 0]
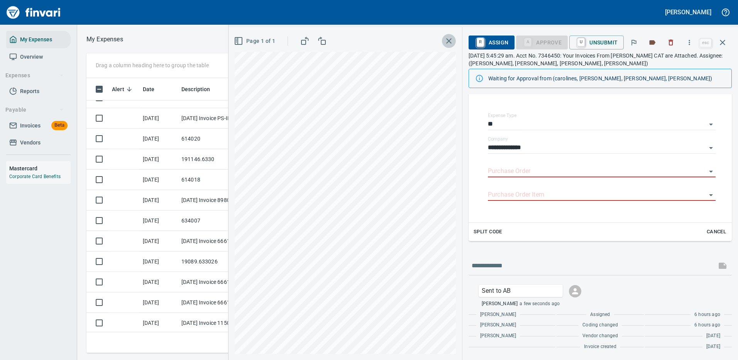
click at [452, 41] on icon "button" at bounding box center [448, 40] width 9 height 9
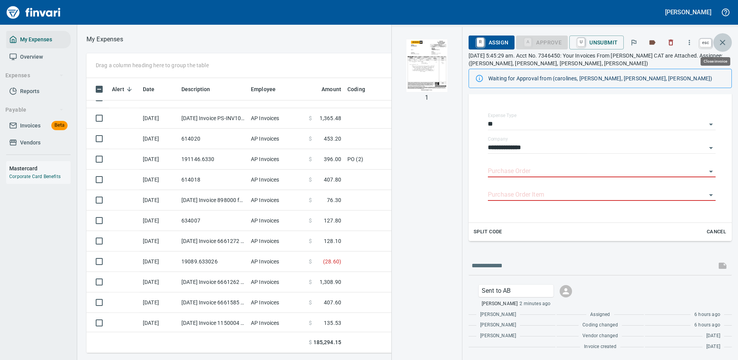
click at [721, 44] on icon "button" at bounding box center [722, 42] width 5 height 5
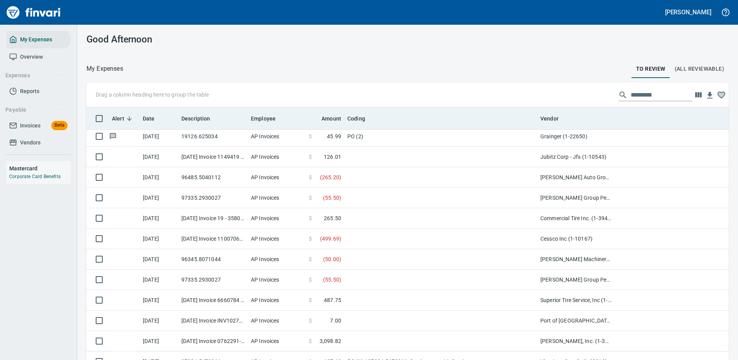
scroll to position [269, 625]
click at [559, 113] on th "Vendor" at bounding box center [575, 118] width 77 height 22
click at [554, 118] on span "Vendor" at bounding box center [549, 118] width 18 height 9
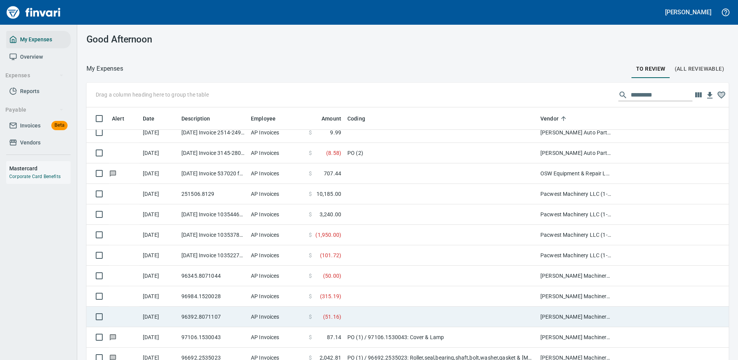
scroll to position [1313, 0]
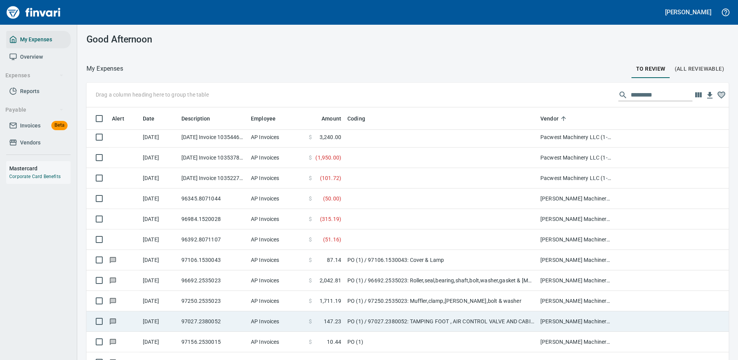
click at [113, 318] on icon at bounding box center [113, 321] width 6 height 6
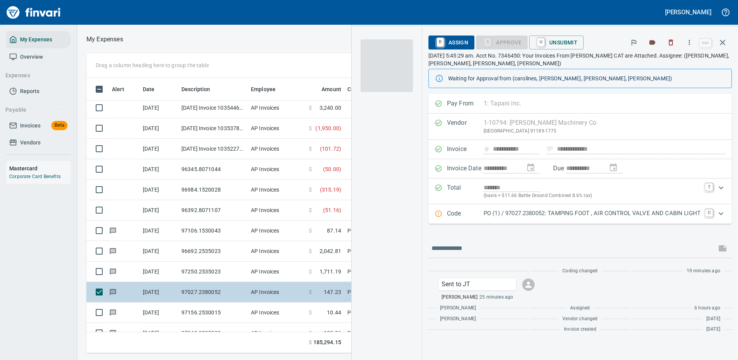
scroll to position [263, 438]
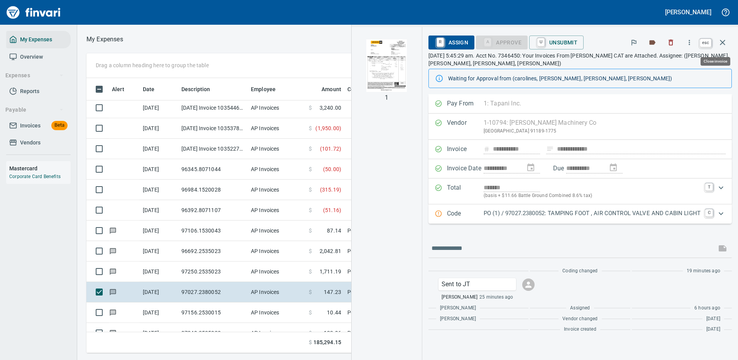
click at [722, 44] on icon "button" at bounding box center [722, 42] width 9 height 9
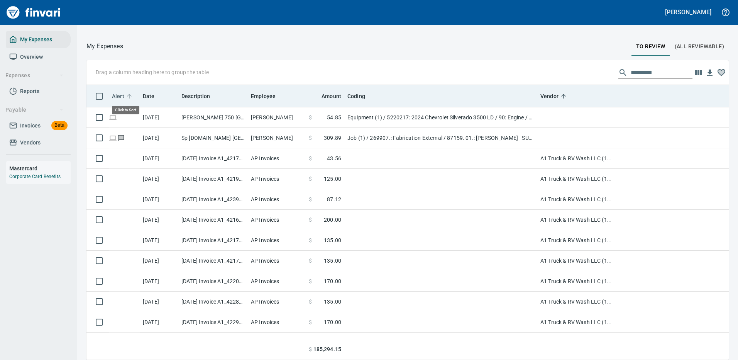
click at [122, 95] on span "Alert" at bounding box center [118, 95] width 12 height 9
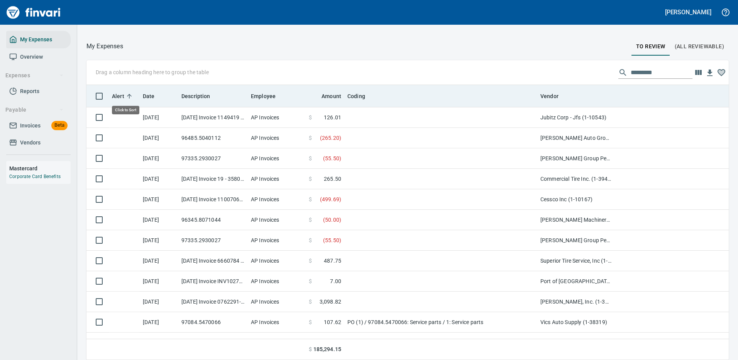
click at [122, 95] on span "Alert" at bounding box center [118, 95] width 12 height 9
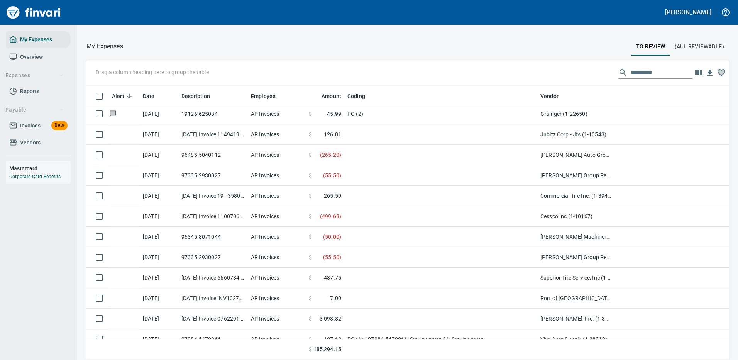
scroll to position [656, 0]
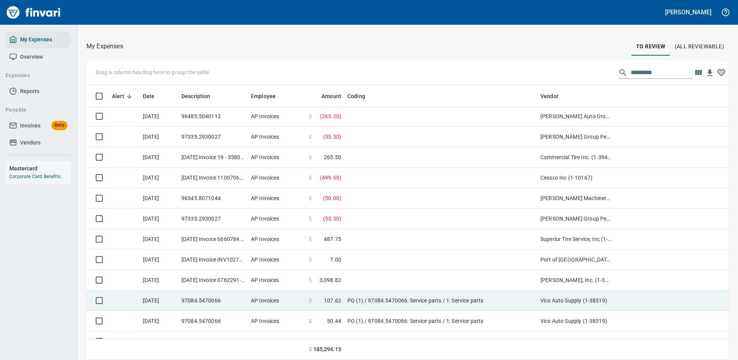
click at [286, 297] on td "AP Invoices" at bounding box center [277, 300] width 58 height 20
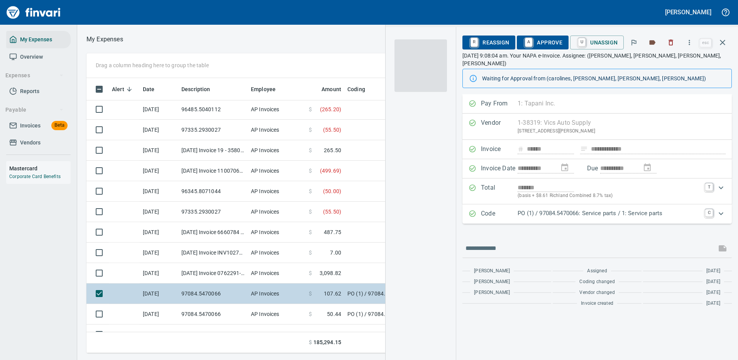
scroll to position [263, 438]
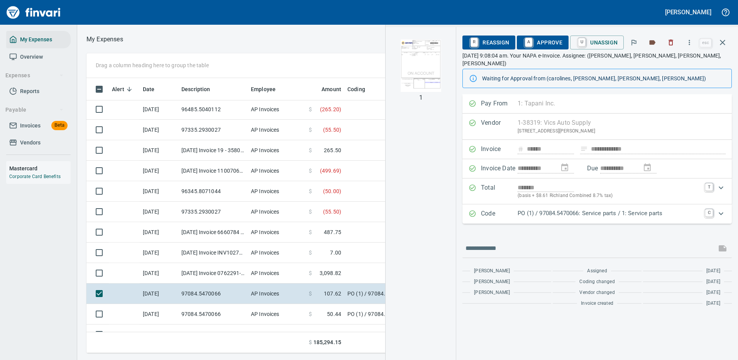
click at [675, 209] on p "PO (1) / 97084.5470066: Service parts / 1: Service parts" at bounding box center [609, 213] width 183 height 9
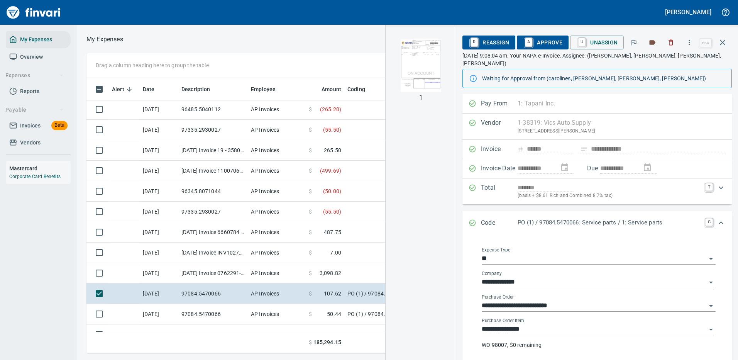
scroll to position [39, 0]
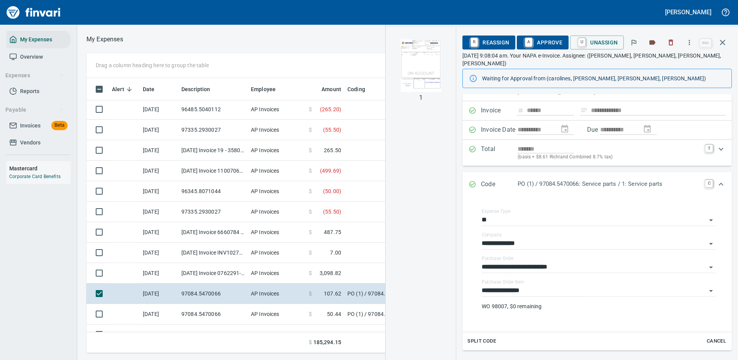
click at [408, 75] on img "button" at bounding box center [421, 65] width 53 height 53
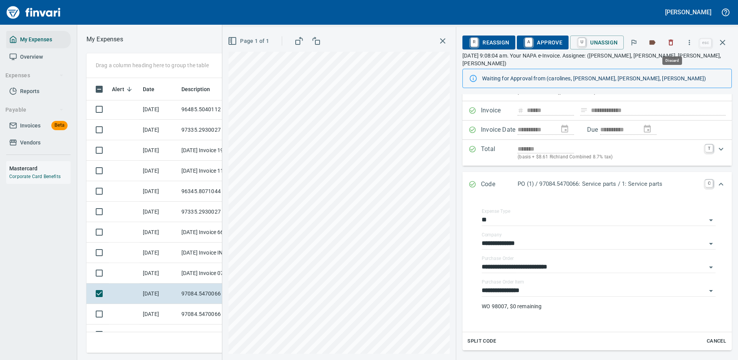
scroll to position [263, 438]
click at [688, 42] on icon "button" at bounding box center [690, 43] width 8 height 8
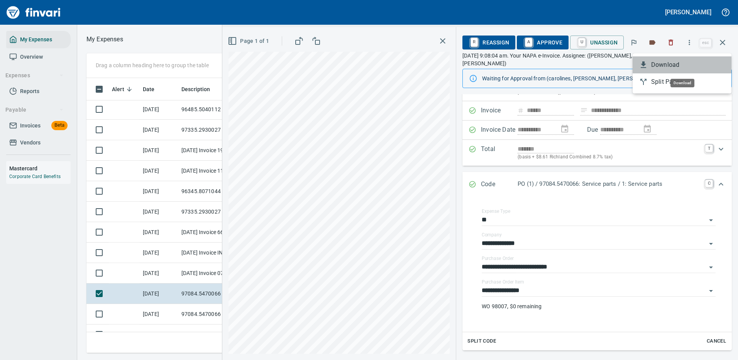
click at [673, 61] on span "Download" at bounding box center [688, 64] width 74 height 9
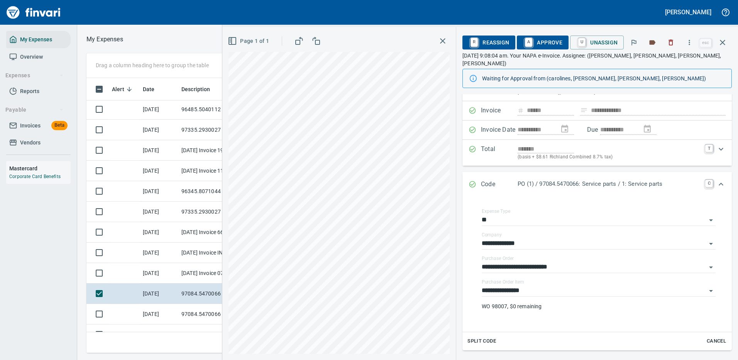
scroll to position [114, 0]
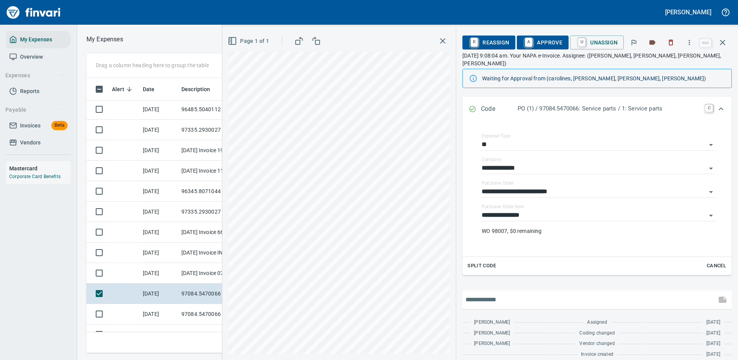
click at [477, 293] on input "text" at bounding box center [590, 299] width 248 height 12
type input "**********"
click at [720, 295] on icon "button" at bounding box center [722, 299] width 9 height 9
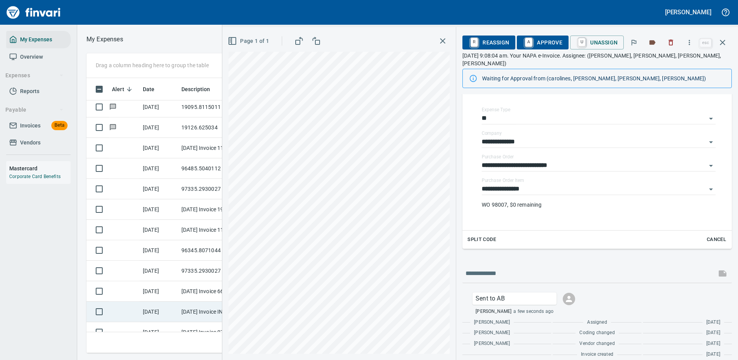
scroll to position [579, 0]
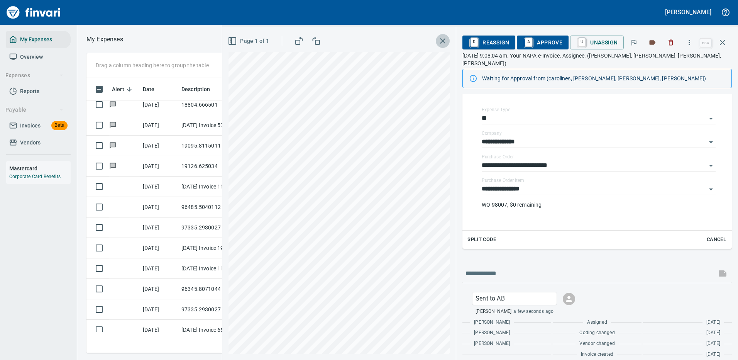
click at [444, 36] on button "button" at bounding box center [443, 41] width 14 height 14
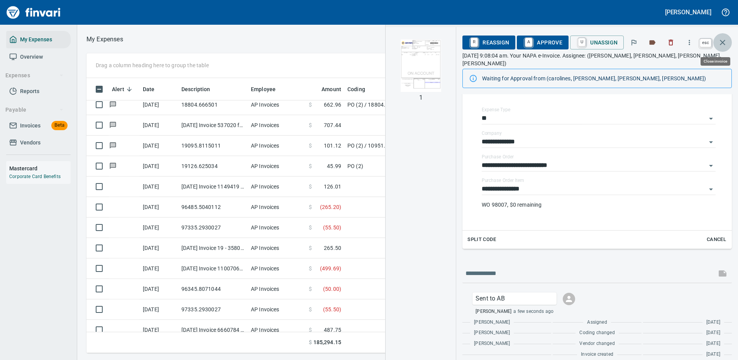
click at [724, 44] on icon "button" at bounding box center [722, 42] width 5 height 5
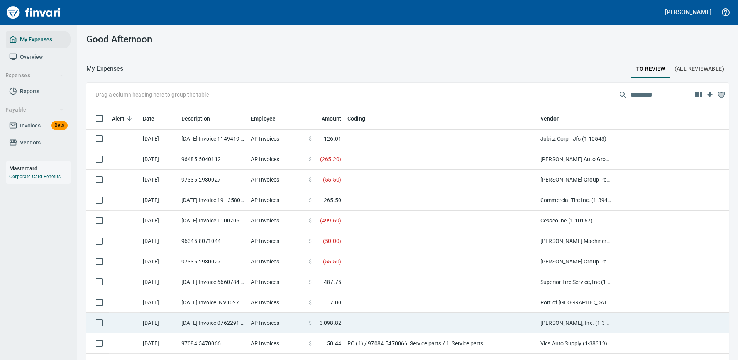
scroll to position [695, 0]
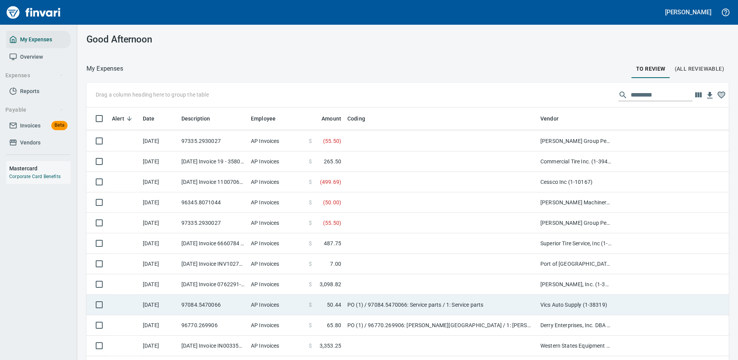
click at [136, 298] on td at bounding box center [124, 305] width 31 height 20
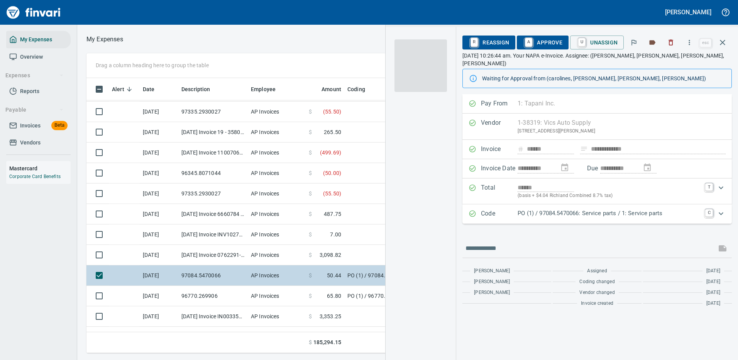
scroll to position [263, 438]
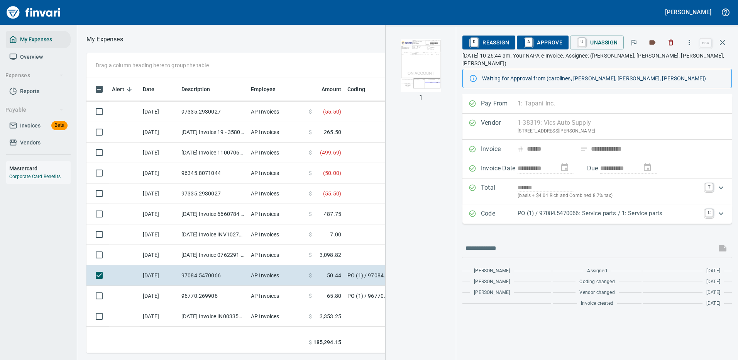
click at [649, 209] on p "PO (1) / 97084.5470066: Service parts / 1: Service parts" at bounding box center [609, 213] width 183 height 9
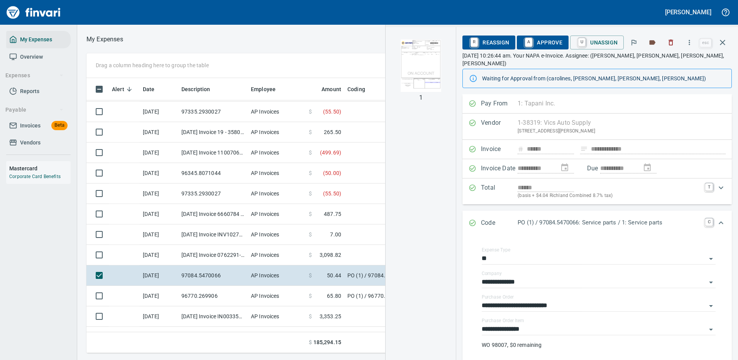
click at [429, 69] on img "button" at bounding box center [421, 65] width 53 height 53
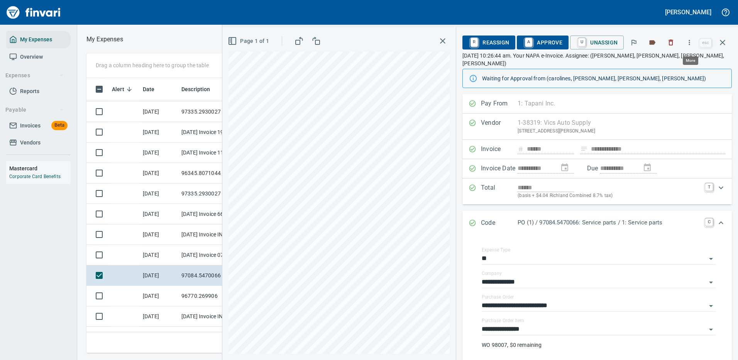
click at [686, 37] on button "button" at bounding box center [689, 42] width 17 height 17
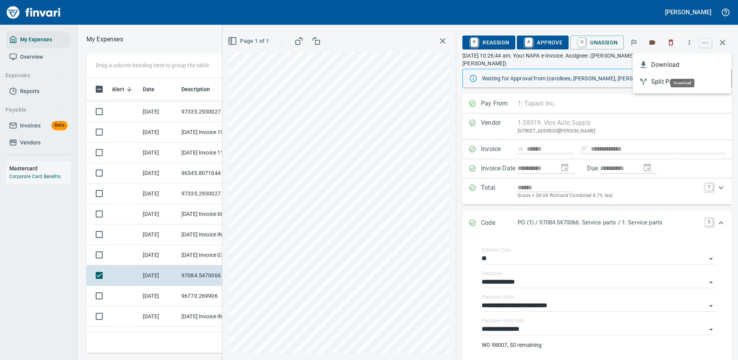
click at [670, 62] on span "Download" at bounding box center [688, 64] width 74 height 9
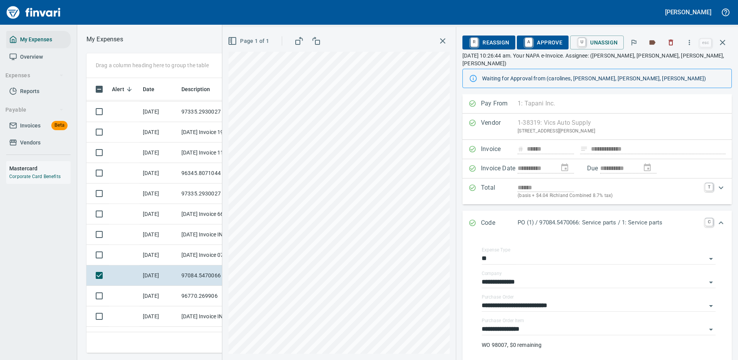
scroll to position [114, 0]
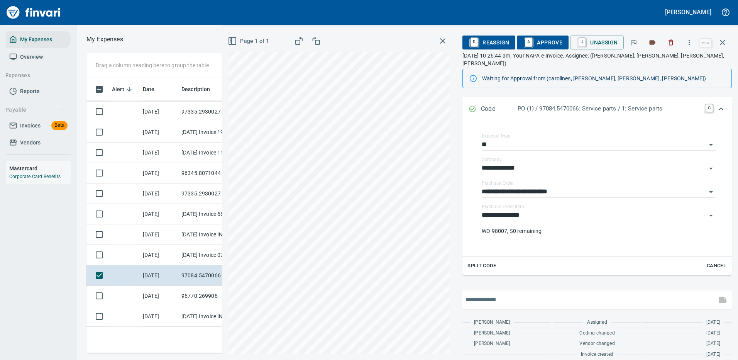
click at [487, 293] on input "text" at bounding box center [590, 299] width 248 height 12
type input "**********"
click at [720, 296] on icon "button" at bounding box center [723, 299] width 8 height 6
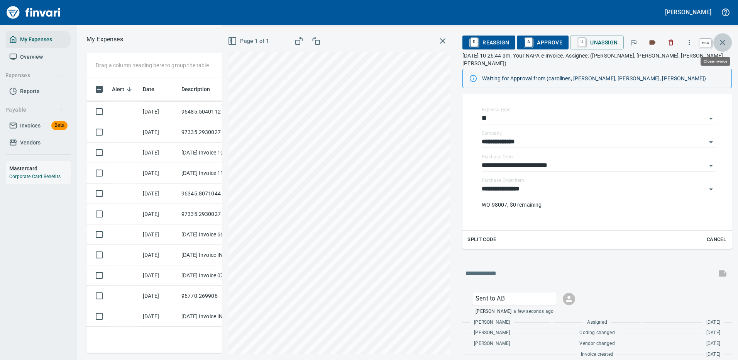
click at [727, 39] on icon "button" at bounding box center [722, 42] width 9 height 9
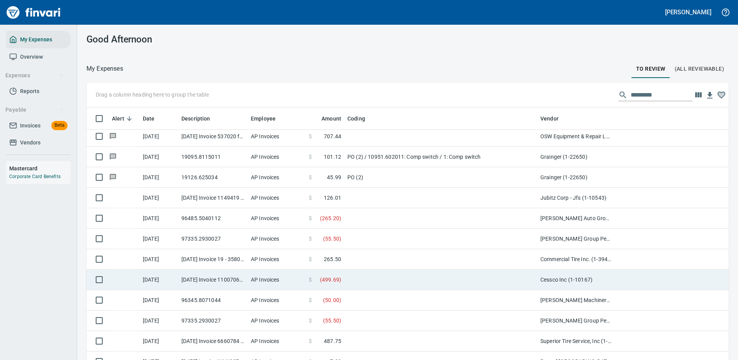
scroll to position [695, 0]
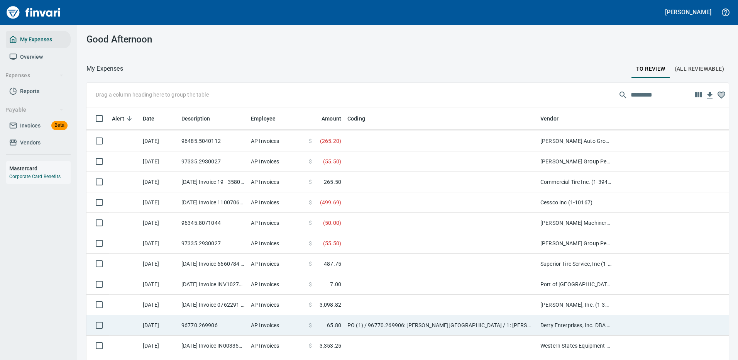
click at [287, 324] on td "AP Invoices" at bounding box center [277, 325] width 58 height 20
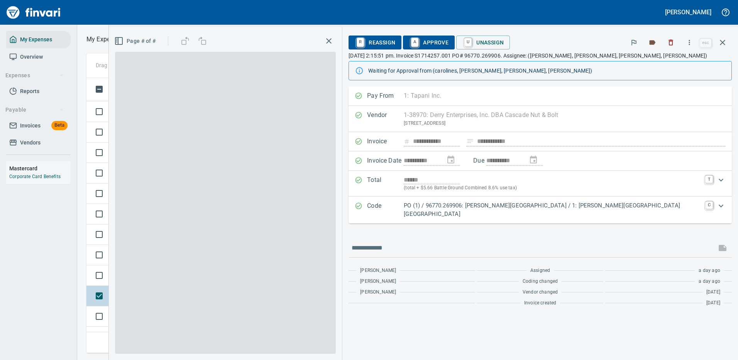
scroll to position [263, 438]
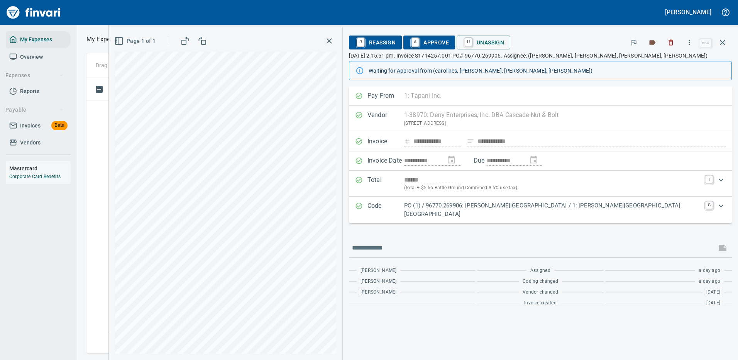
scroll to position [263, 438]
click at [610, 217] on div "PO (1) / 96770.269906: [PERSON_NAME][GEOGRAPHIC_DATA] / 1: [PERSON_NAME][GEOGRA…" at bounding box center [552, 209] width 297 height 17
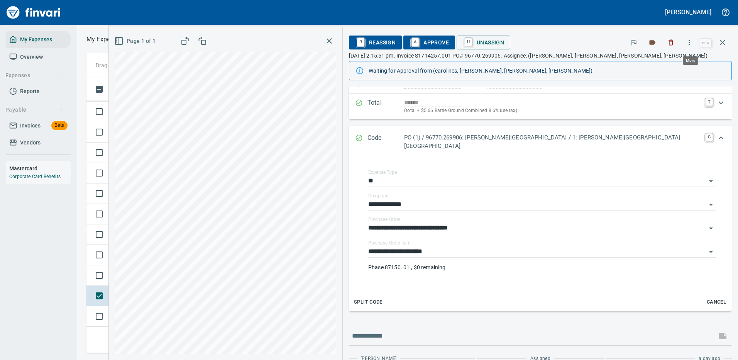
click at [689, 43] on icon "button" at bounding box center [690, 43] width 8 height 8
click at [659, 64] on span "Download" at bounding box center [688, 64] width 74 height 9
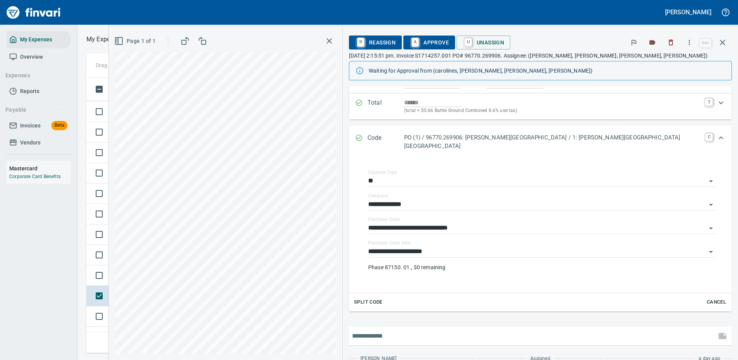
click at [476, 337] on input "text" at bounding box center [532, 336] width 361 height 12
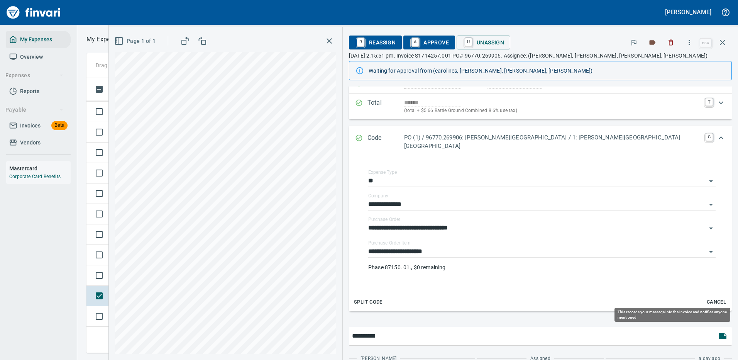
type input "**********"
click at [718, 340] on icon "button" at bounding box center [722, 335] width 9 height 9
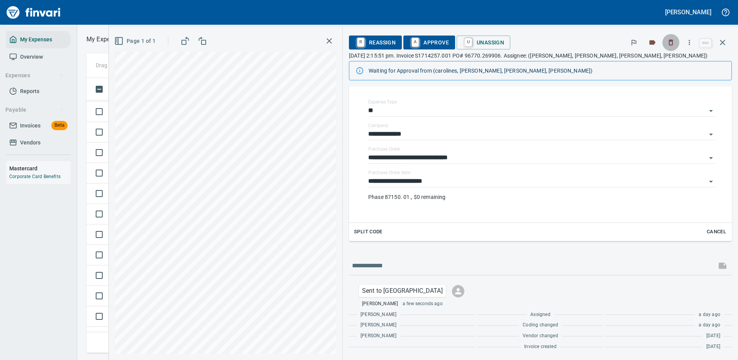
drag, startPoint x: 676, startPoint y: 42, endPoint x: 686, endPoint y: 39, distance: 10.8
click at [679, 43] on button "button" at bounding box center [670, 42] width 17 height 17
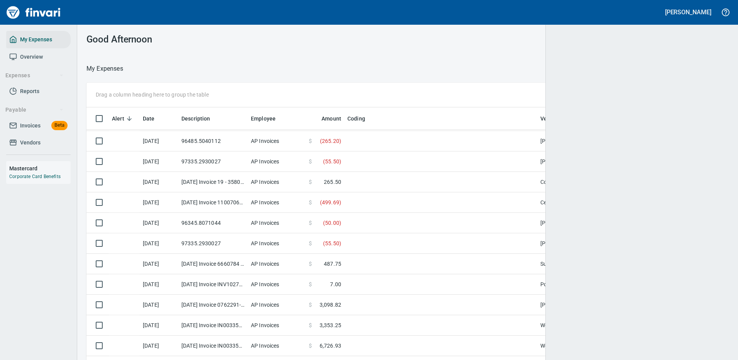
scroll to position [1, 1]
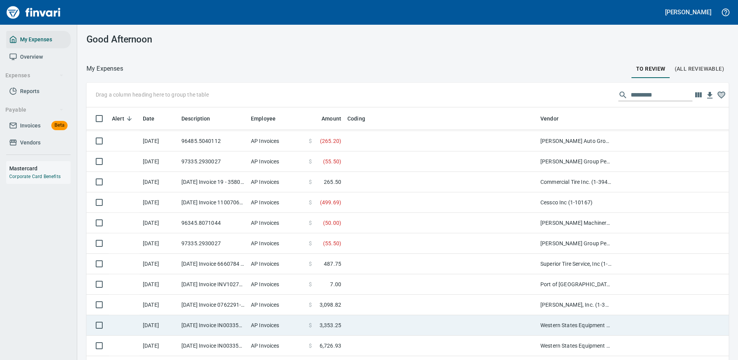
click at [358, 325] on td at bounding box center [440, 325] width 193 height 20
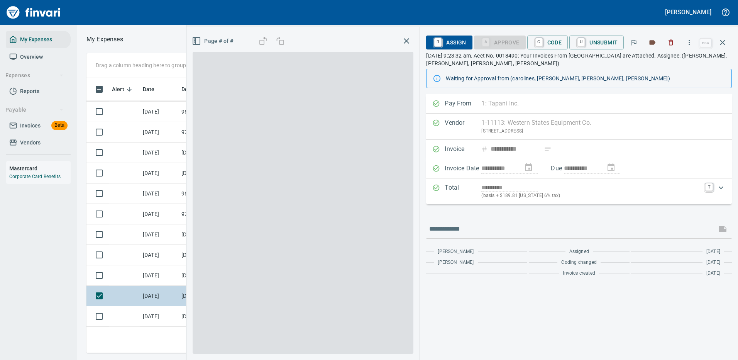
scroll to position [263, 438]
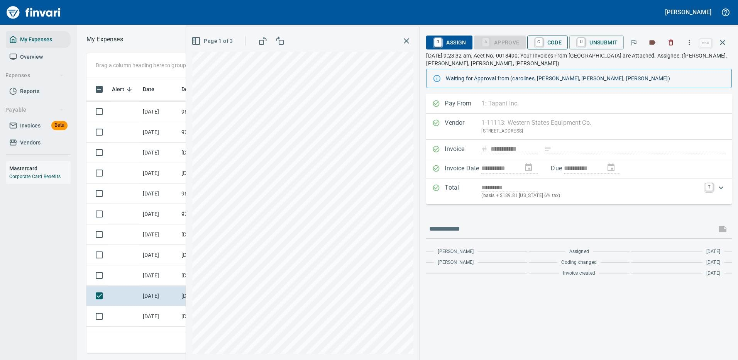
click at [551, 40] on span "C Code" at bounding box center [548, 42] width 29 height 13
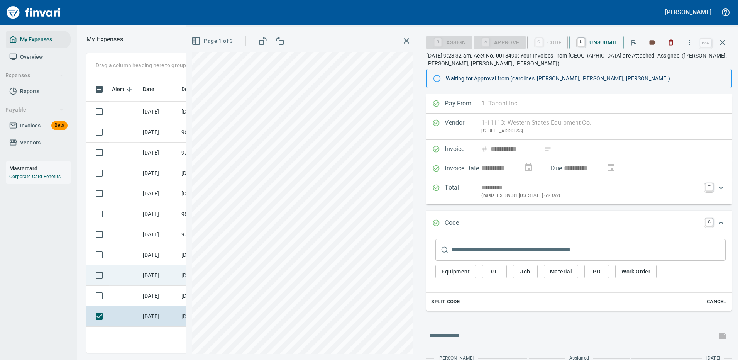
scroll to position [733, 0]
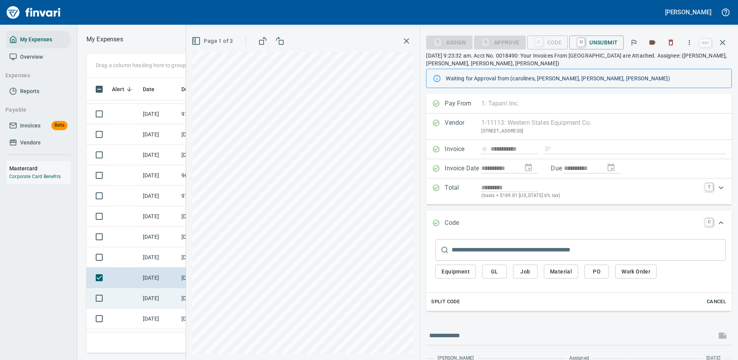
click at [124, 296] on td at bounding box center [124, 298] width 31 height 20
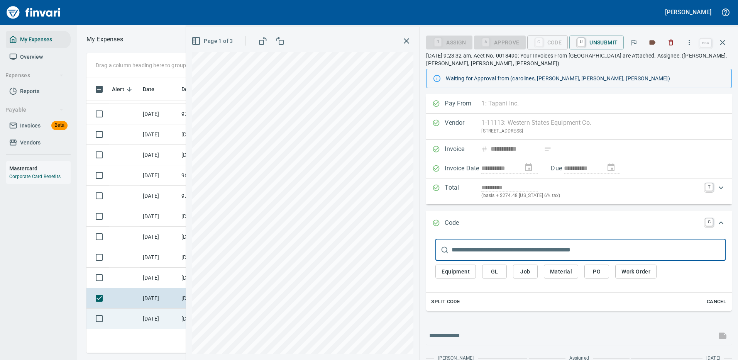
click at [121, 312] on td at bounding box center [124, 318] width 31 height 20
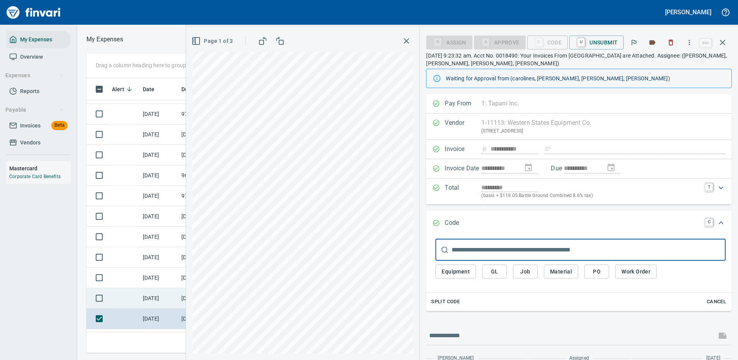
scroll to position [772, 0]
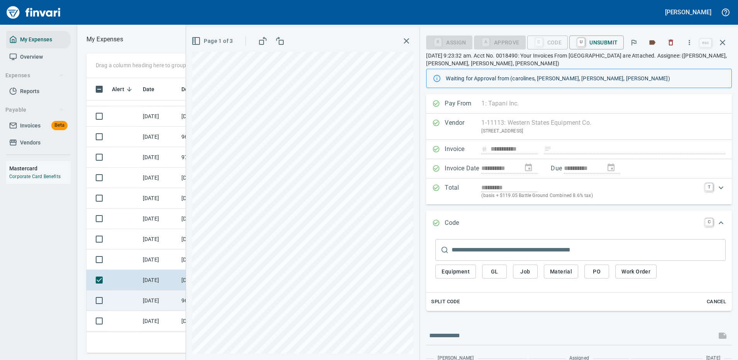
click at [124, 296] on td at bounding box center [124, 300] width 31 height 20
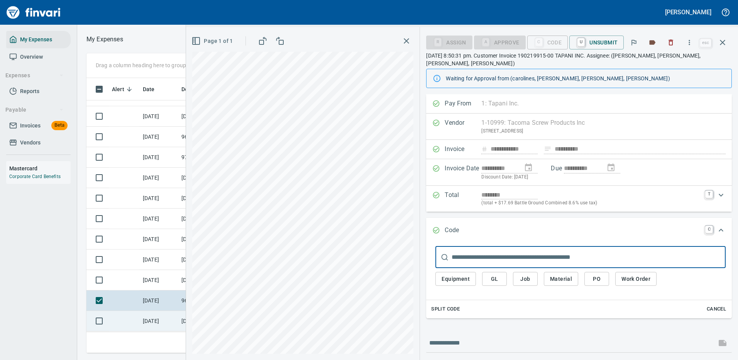
click at [122, 314] on td at bounding box center [124, 321] width 31 height 20
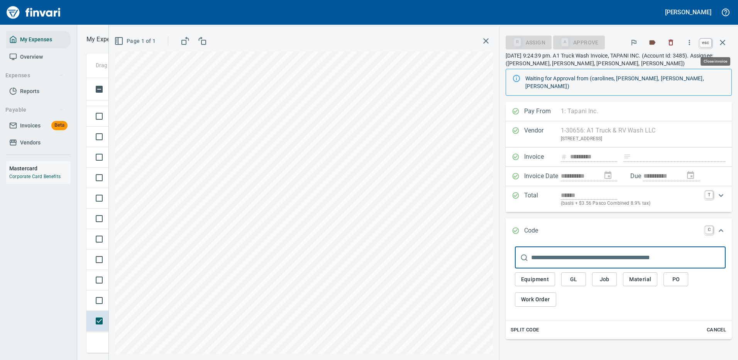
click at [726, 38] on icon "button" at bounding box center [722, 42] width 9 height 9
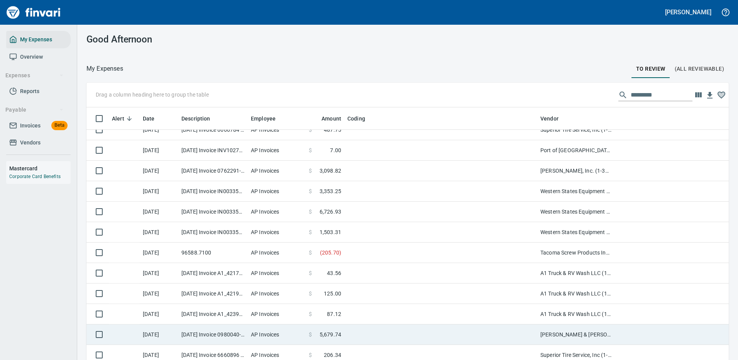
scroll to position [888, 0]
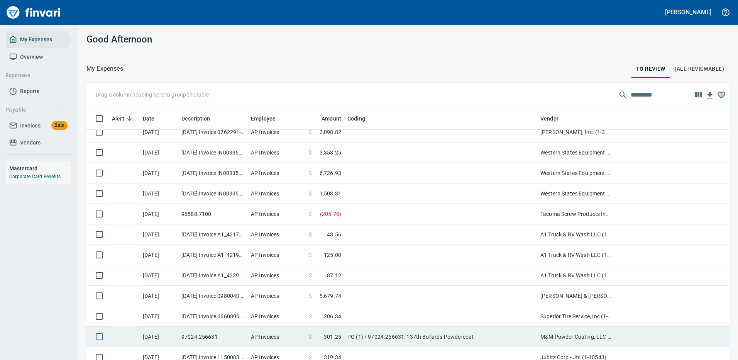
click at [290, 336] on td "AP Invoices" at bounding box center [277, 337] width 58 height 20
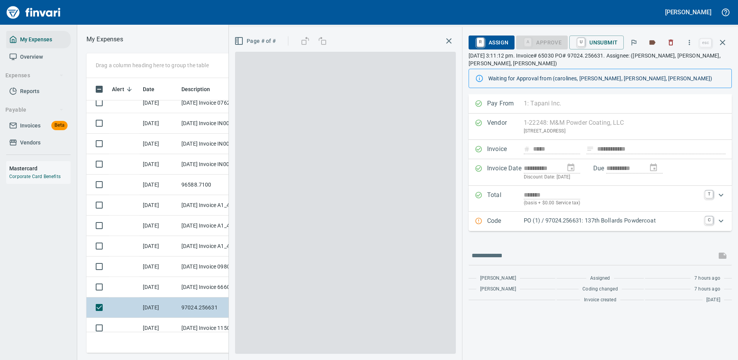
scroll to position [263, 438]
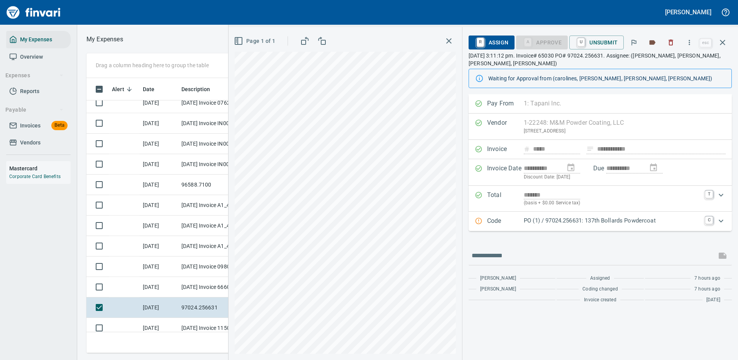
click at [667, 224] on p "PO (1) / 97024.256631: 137th Bollards Powdercoat" at bounding box center [612, 220] width 177 height 9
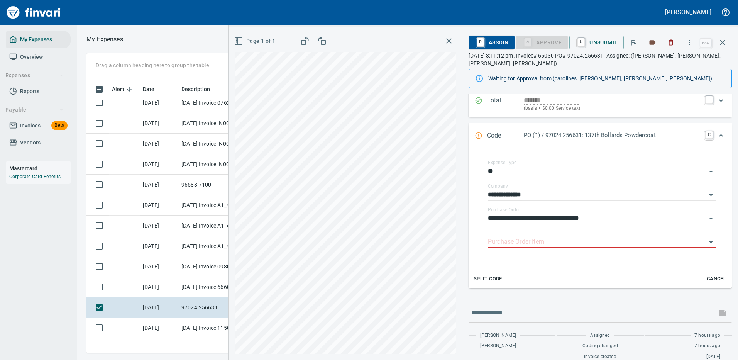
scroll to position [66, 0]
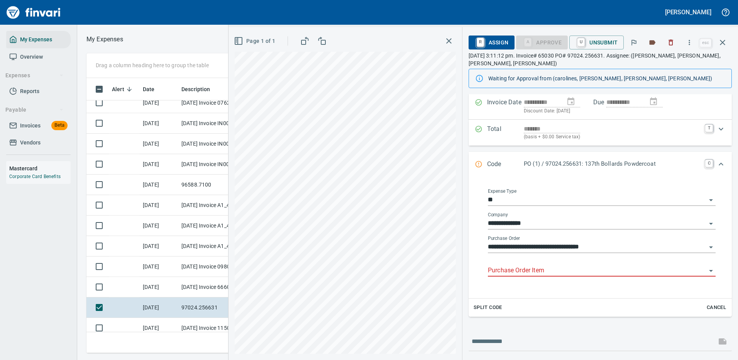
click at [516, 271] on input "Purchase Order Item" at bounding box center [597, 270] width 219 height 11
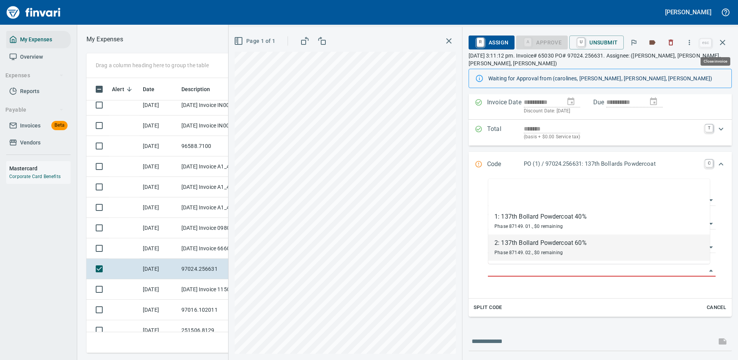
scroll to position [263, 438]
click at [689, 41] on icon "button" at bounding box center [690, 43] width 8 height 8
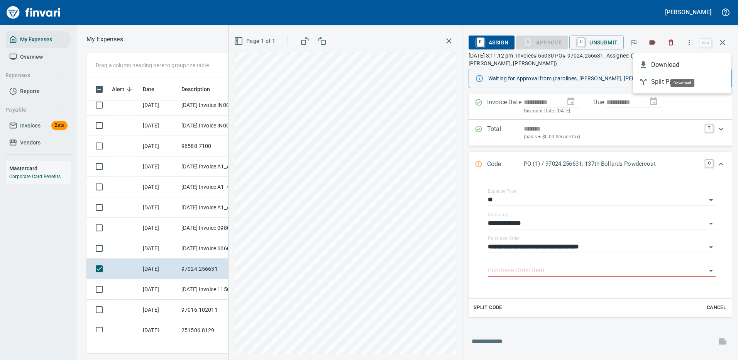
click at [671, 68] on span "Download" at bounding box center [688, 64] width 74 height 9
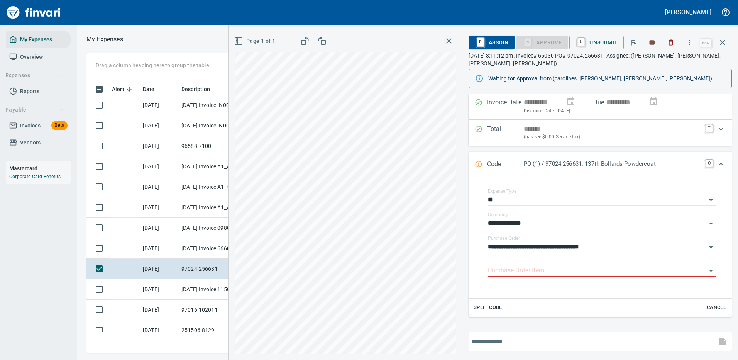
click at [478, 339] on input "text" at bounding box center [593, 341] width 242 height 12
type input "**********"
click at [719, 342] on icon "button" at bounding box center [723, 341] width 8 height 6
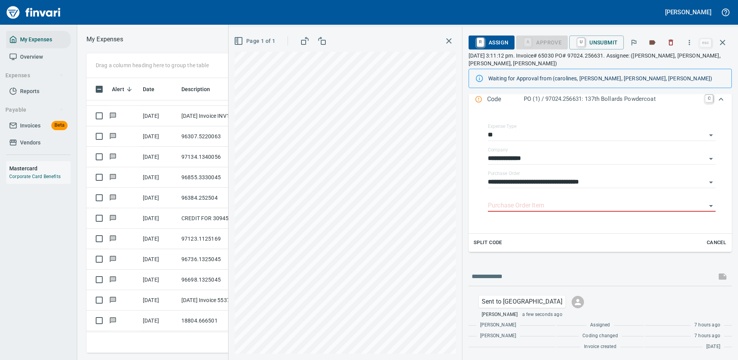
scroll to position [270, 0]
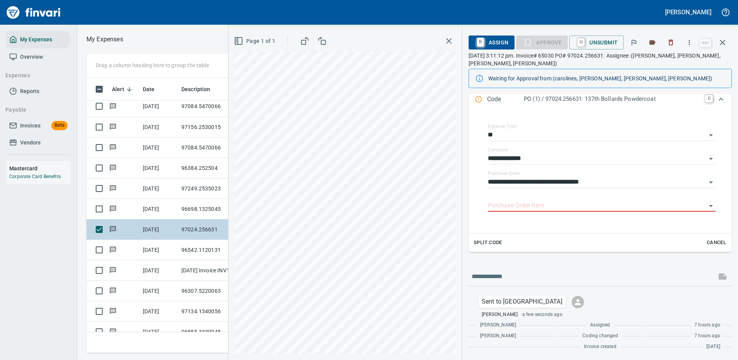
click at [110, 226] on icon at bounding box center [113, 229] width 6 height 6
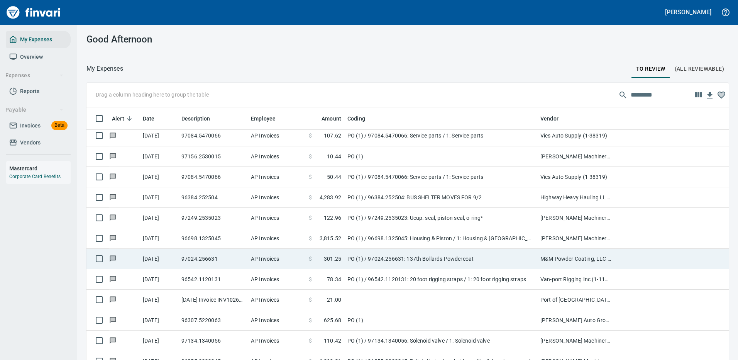
scroll to position [269, 625]
click at [110, 256] on icon at bounding box center [113, 259] width 6 height 6
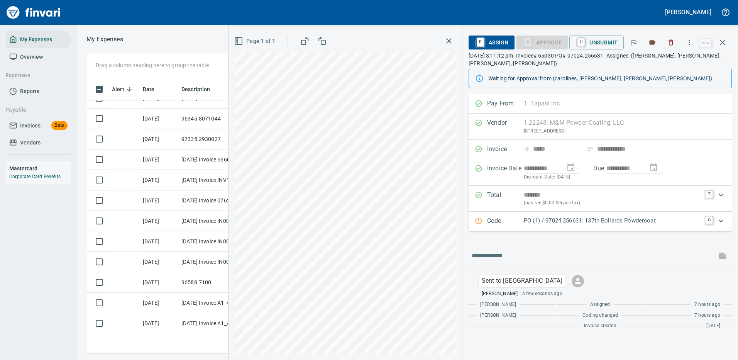
scroll to position [695, 0]
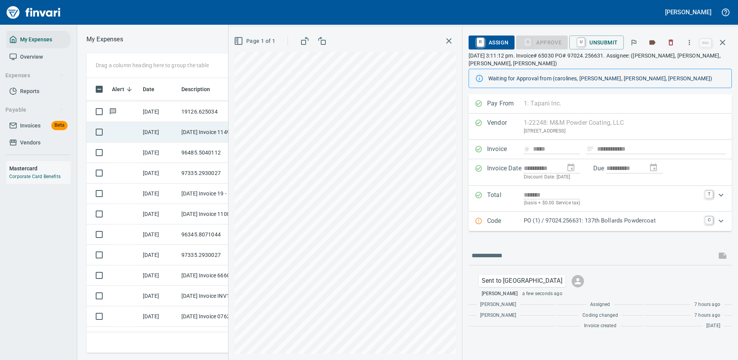
click at [115, 131] on td at bounding box center [124, 132] width 31 height 20
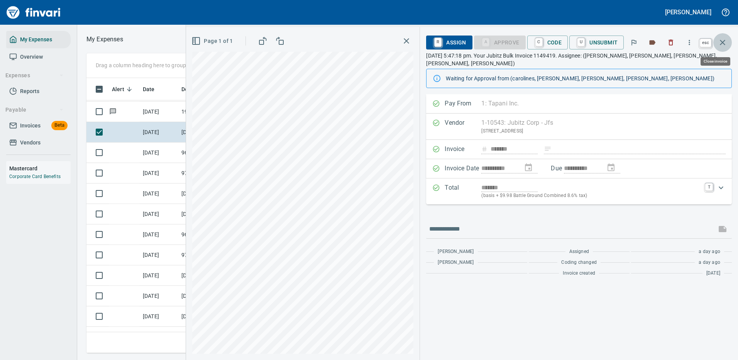
click at [723, 42] on icon "button" at bounding box center [722, 42] width 5 height 5
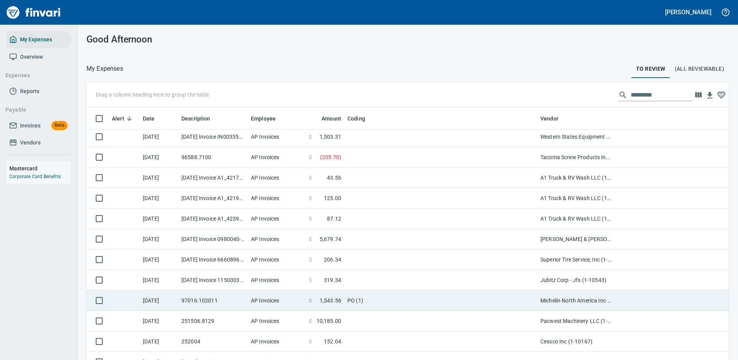
scroll to position [1004, 0]
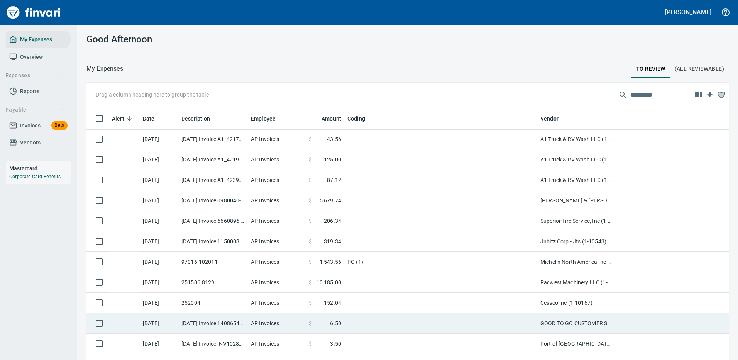
click at [366, 323] on td at bounding box center [440, 323] width 193 height 20
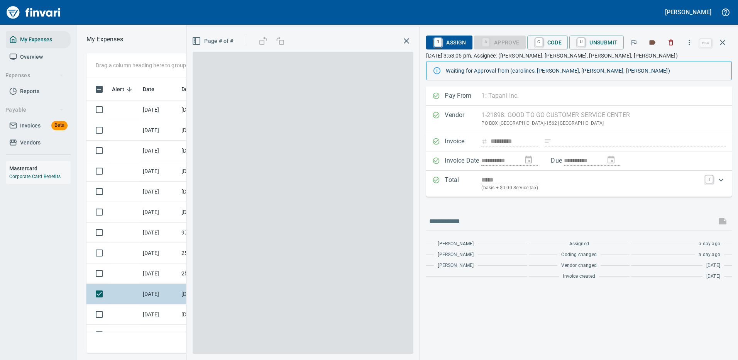
scroll to position [263, 438]
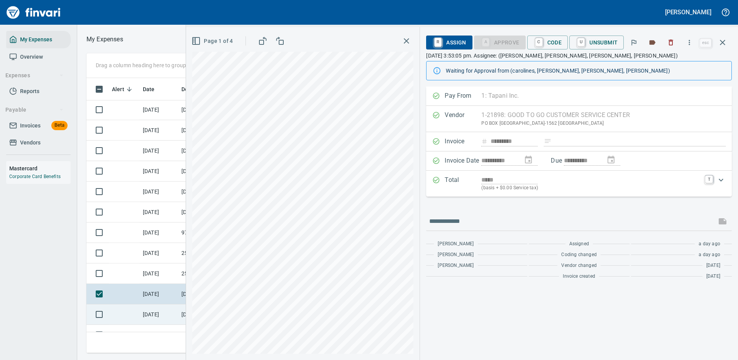
click at [131, 311] on td at bounding box center [124, 314] width 31 height 20
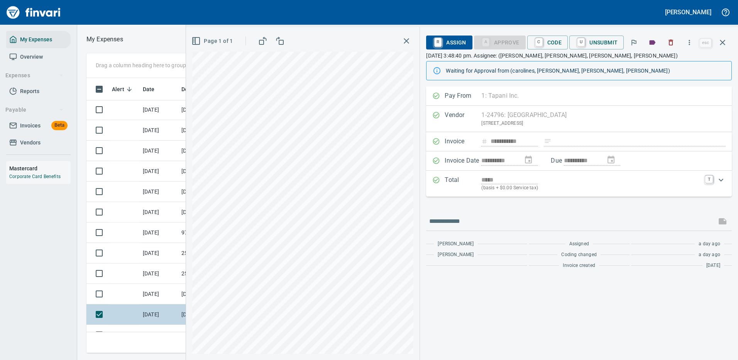
scroll to position [1042, 0]
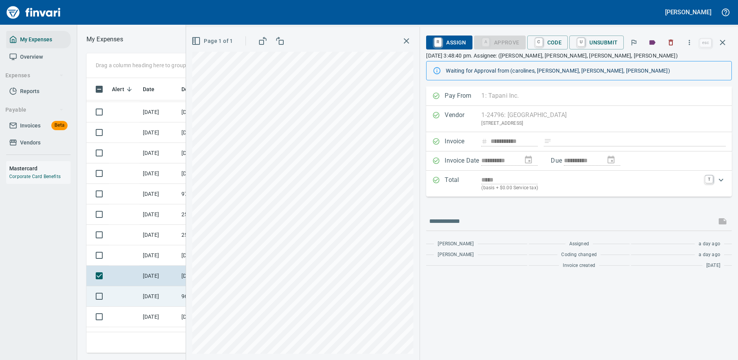
click at [129, 300] on td at bounding box center [124, 296] width 31 height 20
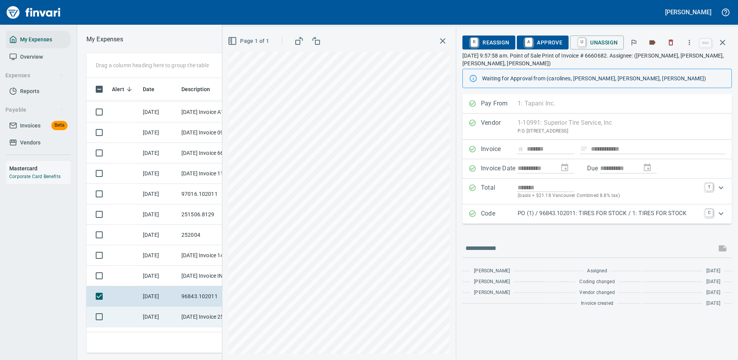
click at [122, 314] on td at bounding box center [124, 317] width 31 height 20
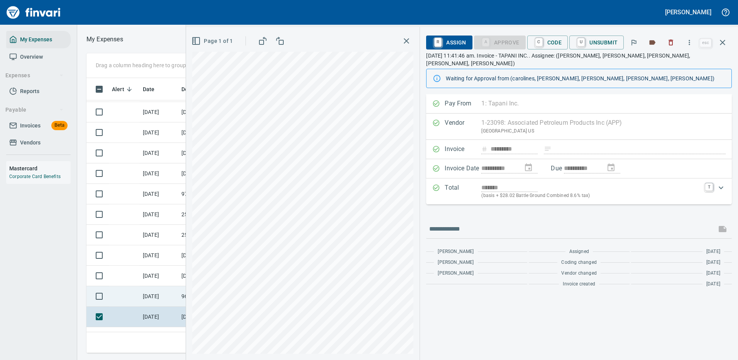
scroll to position [1081, 0]
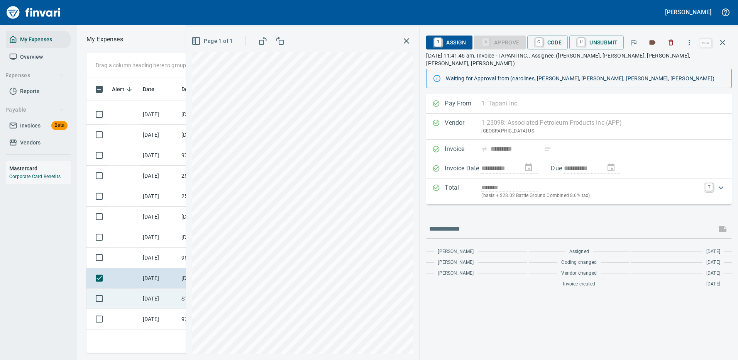
click at [125, 302] on td at bounding box center [124, 298] width 31 height 20
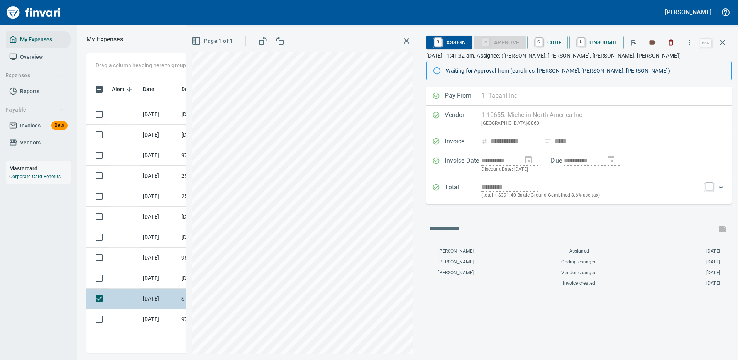
scroll to position [1120, 0]
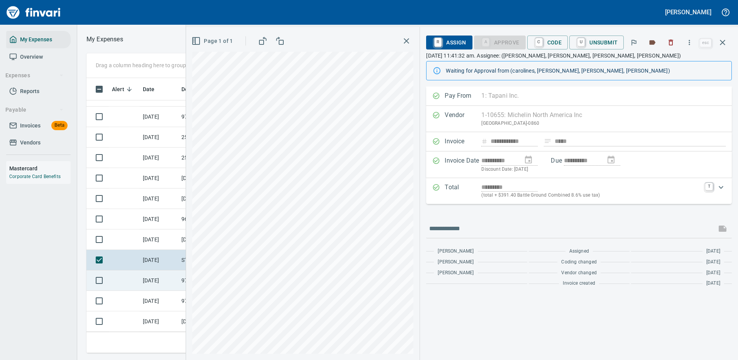
click at [130, 282] on td at bounding box center [124, 280] width 31 height 20
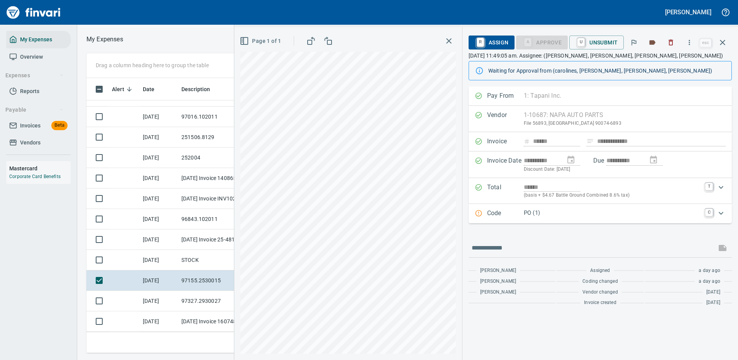
click at [605, 207] on div "Code PO (1) C" at bounding box center [600, 213] width 263 height 19
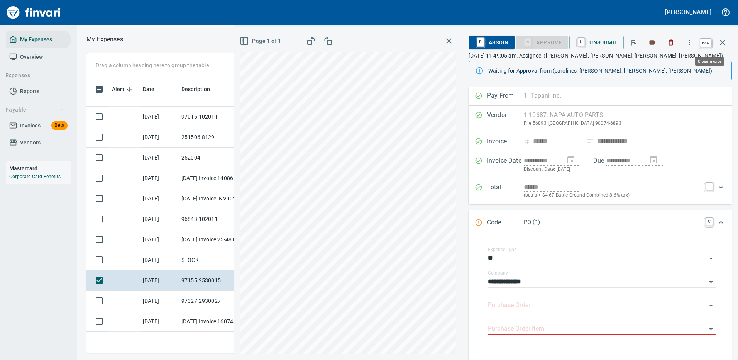
click at [721, 40] on icon "button" at bounding box center [722, 42] width 9 height 9
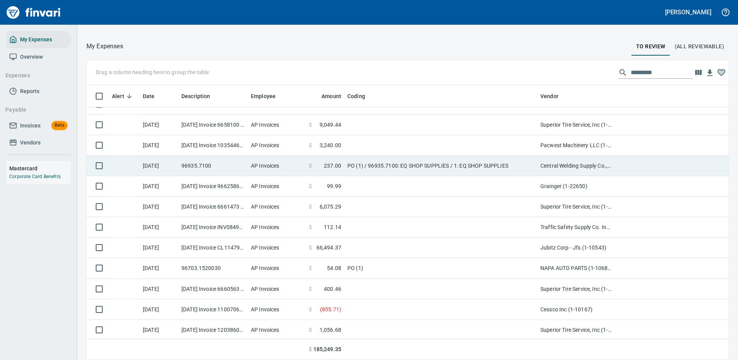
scroll to position [1366, 0]
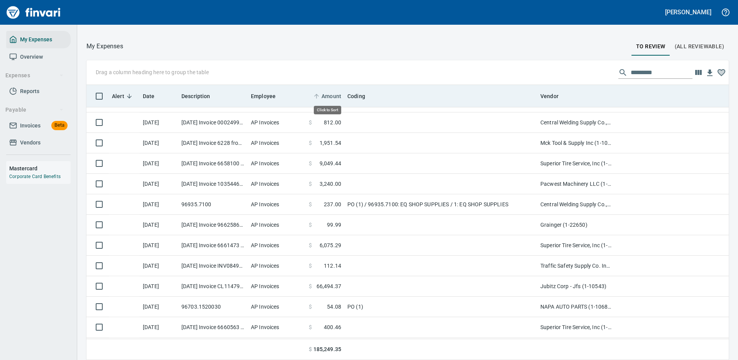
click at [336, 92] on span "Amount" at bounding box center [332, 95] width 20 height 9
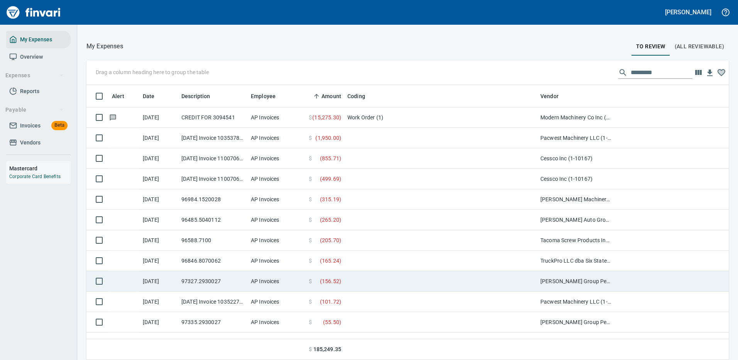
scroll to position [0, 0]
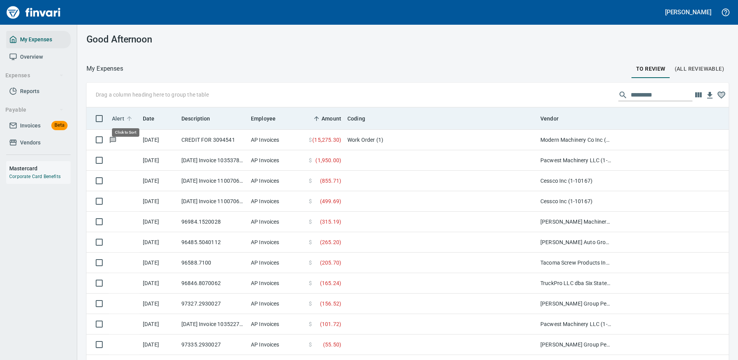
click at [121, 119] on span "Alert" at bounding box center [118, 118] width 12 height 9
click at [122, 119] on span "Alert" at bounding box center [118, 118] width 12 height 9
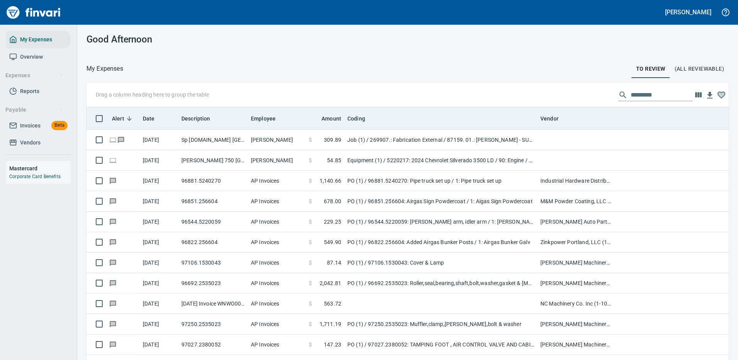
click at [552, 108] on th "Vendor" at bounding box center [575, 118] width 77 height 22
click at [552, 110] on th "Vendor" at bounding box center [575, 118] width 77 height 22
click at [556, 119] on span "Vendor" at bounding box center [549, 118] width 18 height 9
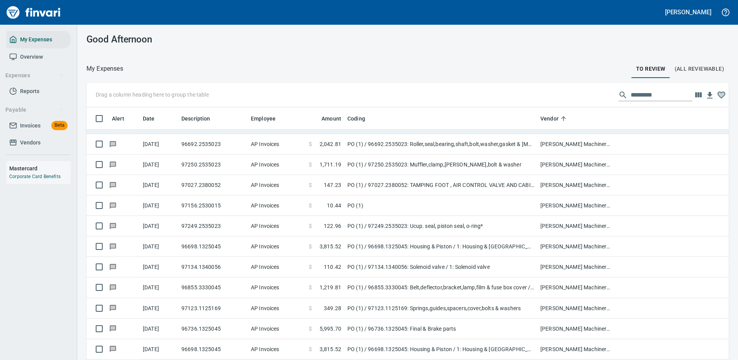
scroll to position [1467, 0]
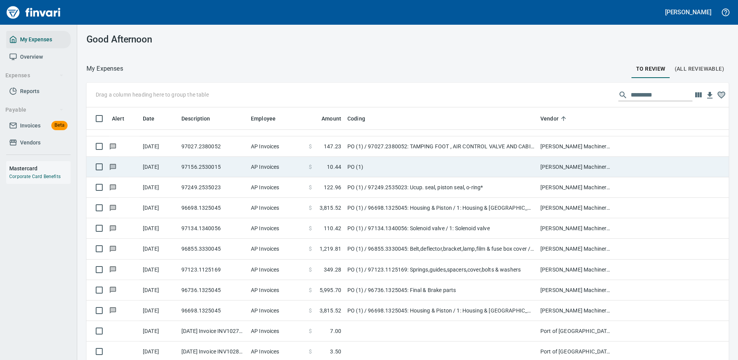
click at [420, 171] on td "PO (1)" at bounding box center [440, 167] width 193 height 20
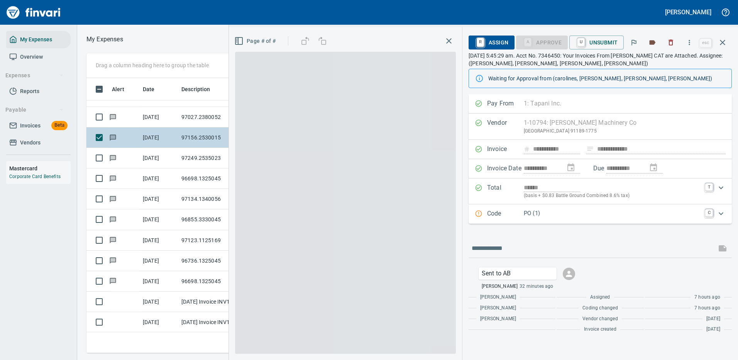
scroll to position [263, 438]
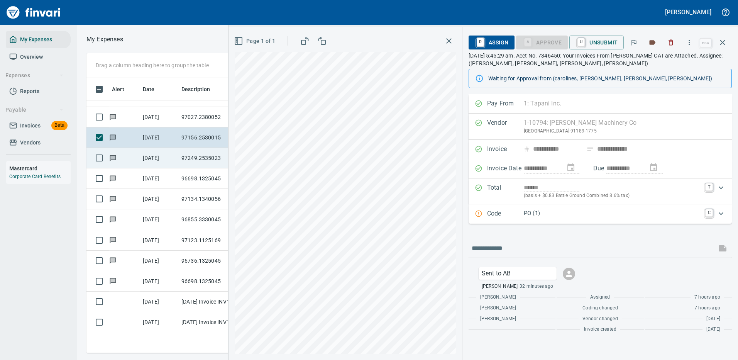
click at [139, 152] on td at bounding box center [124, 158] width 31 height 20
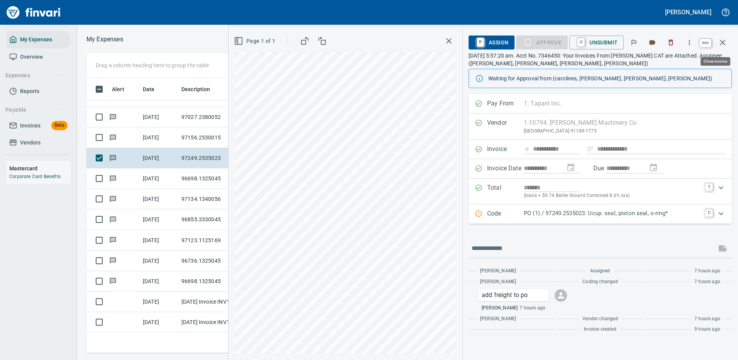
scroll to position [263, 438]
click at [728, 43] on button "button" at bounding box center [722, 42] width 19 height 19
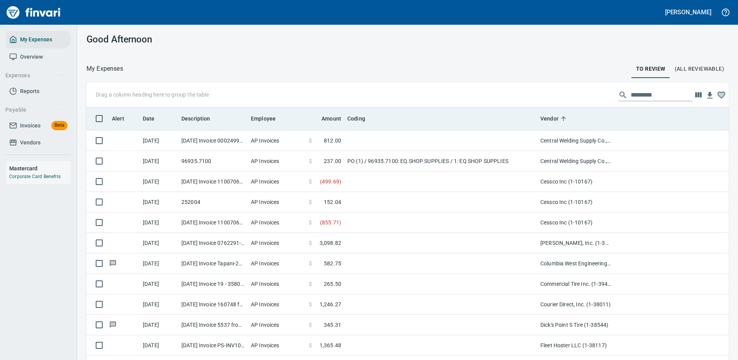
scroll to position [269, 625]
click at [113, 112] on th "Alert" at bounding box center [124, 118] width 31 height 22
click at [119, 118] on span "Alert" at bounding box center [118, 118] width 12 height 9
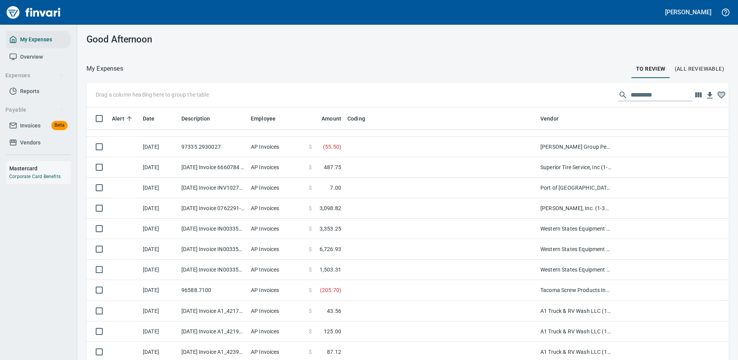
scroll to position [0, 0]
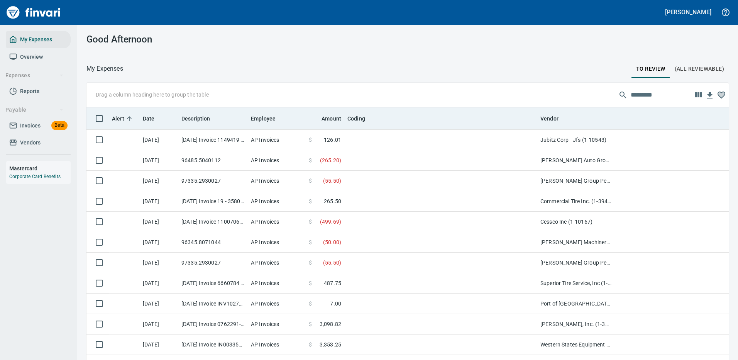
click at [122, 120] on span "Alert" at bounding box center [118, 118] width 12 height 9
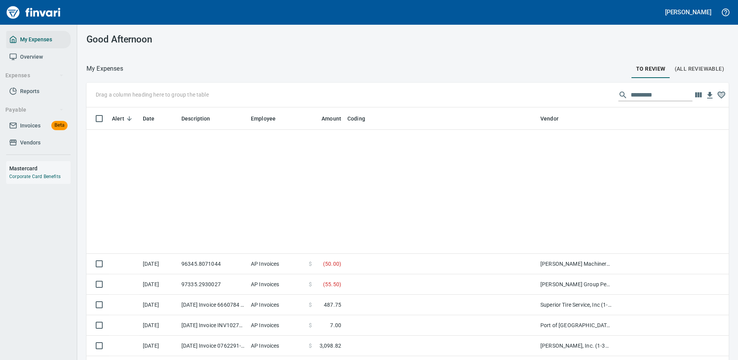
scroll to position [888, 0]
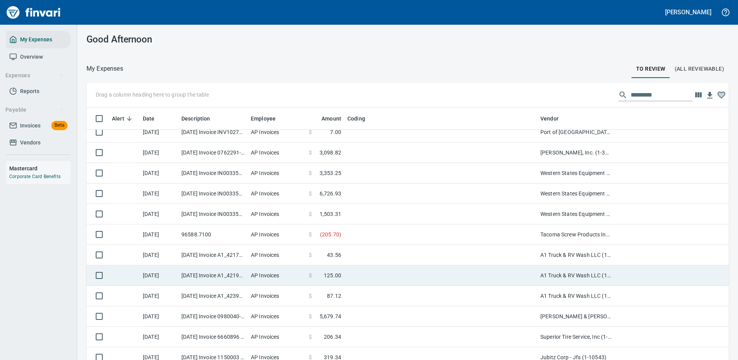
click at [247, 275] on td "[DATE] Invoice A1_421924 from A1 Truck & RV Wash LLC (1-30656)" at bounding box center [212, 275] width 69 height 20
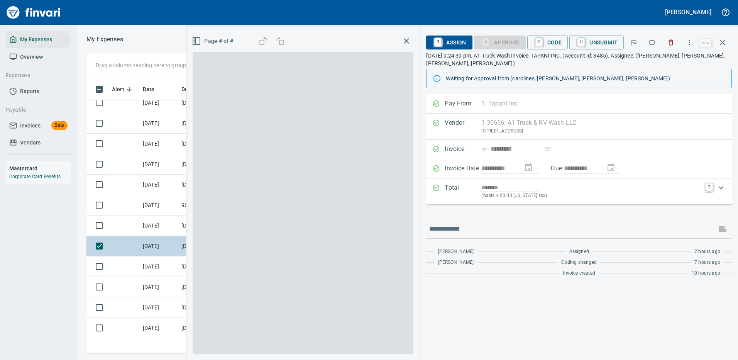
scroll to position [263, 438]
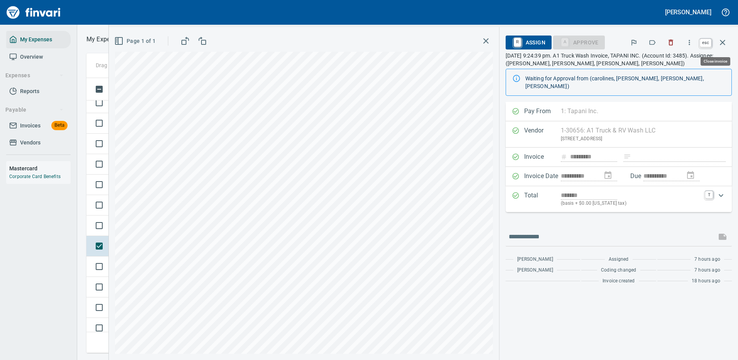
click at [728, 43] on button "button" at bounding box center [722, 42] width 19 height 19
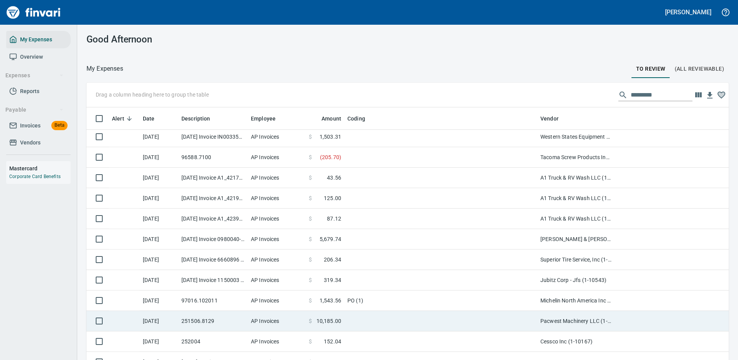
scroll to position [1004, 0]
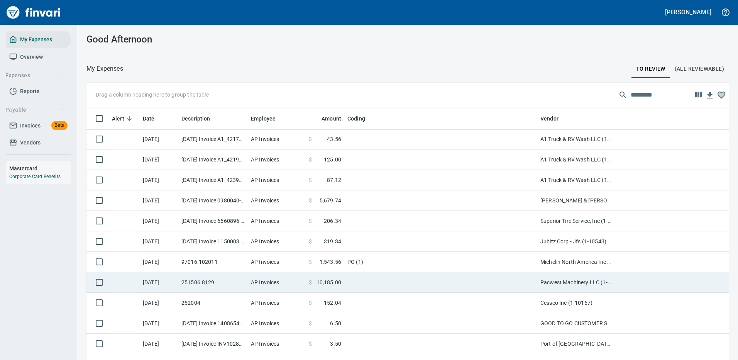
click at [406, 281] on td at bounding box center [440, 282] width 193 height 20
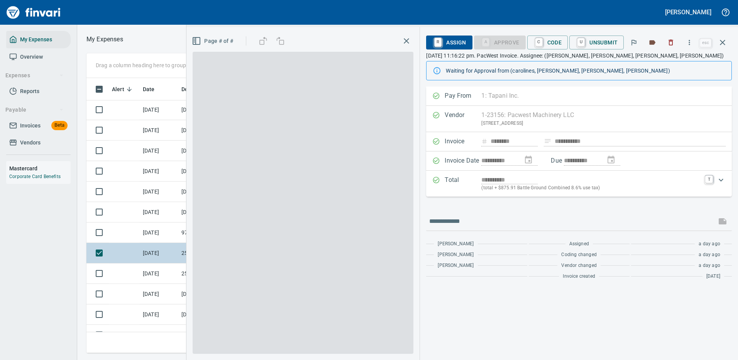
scroll to position [263, 438]
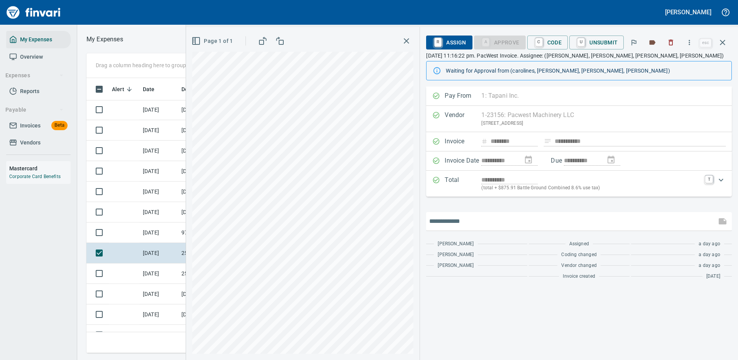
click at [460, 222] on input "text" at bounding box center [571, 221] width 284 height 12
click at [442, 223] on input "**********" at bounding box center [571, 221] width 284 height 12
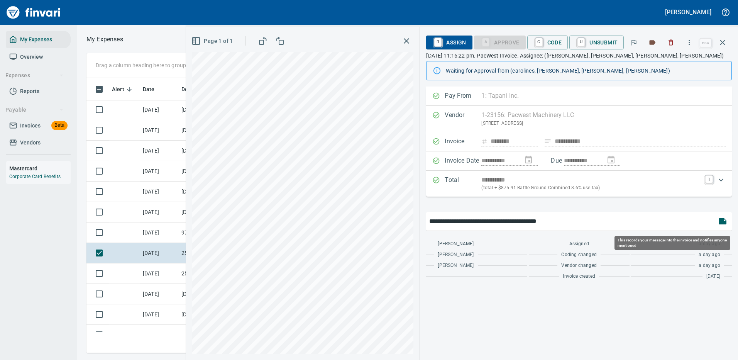
type input "**********"
click at [721, 220] on icon "button" at bounding box center [723, 221] width 8 height 6
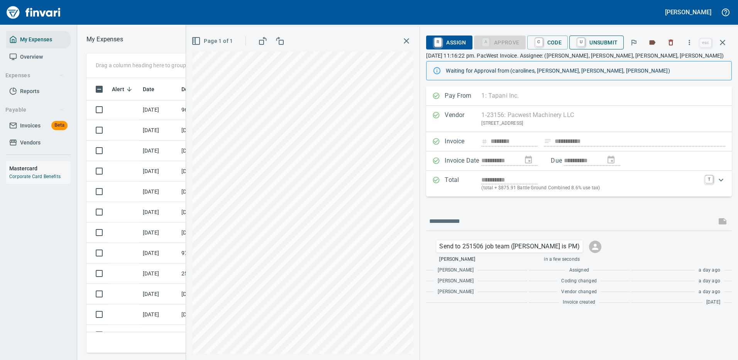
click at [607, 41] on span "U Unsubmit" at bounding box center [597, 42] width 42 height 13
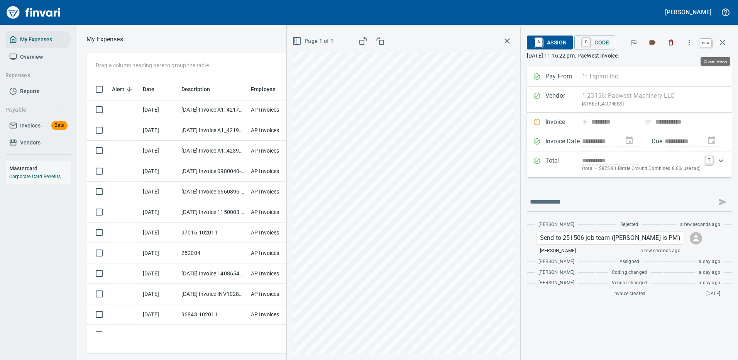
click at [720, 40] on icon "button" at bounding box center [722, 42] width 9 height 9
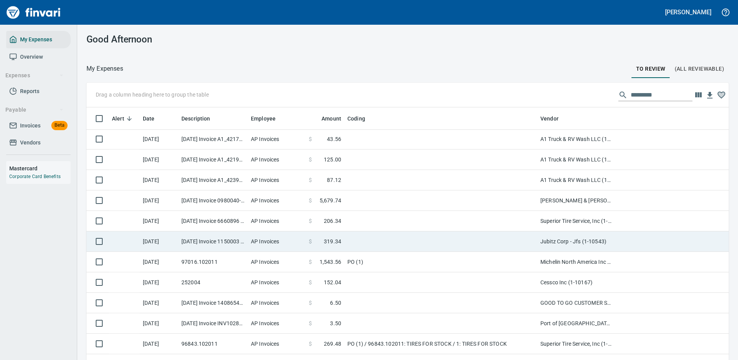
scroll to position [269, 625]
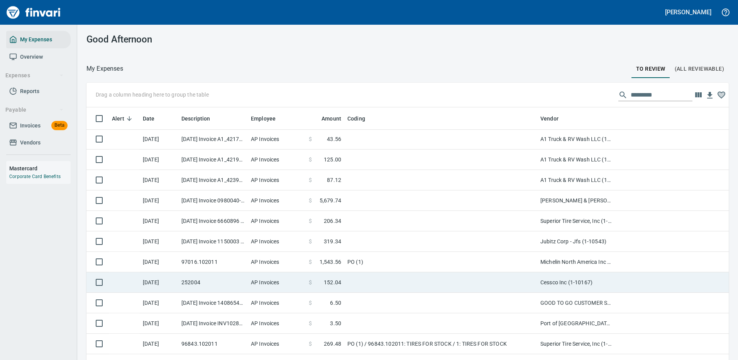
click at [433, 286] on td at bounding box center [440, 282] width 193 height 20
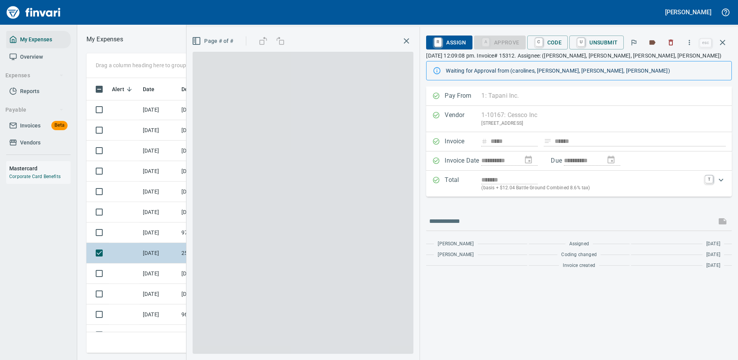
scroll to position [263, 438]
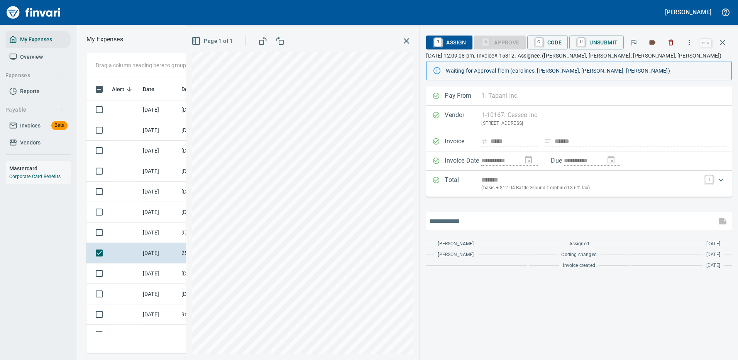
click at [454, 222] on input "text" at bounding box center [571, 221] width 284 height 12
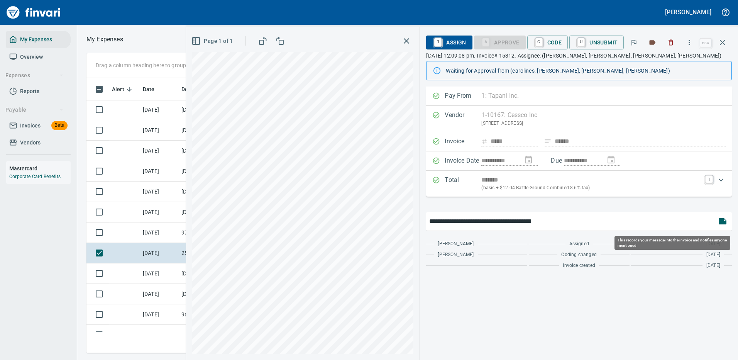
type input "**********"
click at [724, 214] on button "button" at bounding box center [722, 221] width 19 height 19
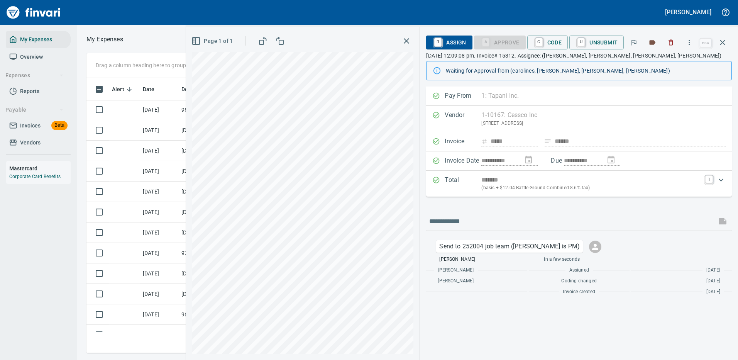
click at [594, 35] on div "R Assign A Approve C Code U Unsubmit" at bounding box center [562, 42] width 272 height 17
click at [592, 42] on span "U Unsubmit" at bounding box center [597, 42] width 42 height 13
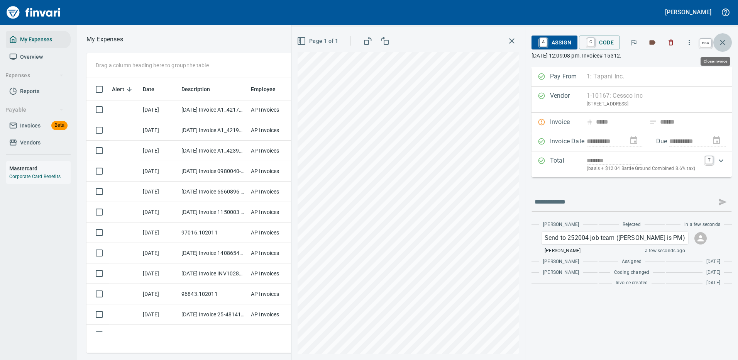
click at [722, 41] on icon "button" at bounding box center [722, 42] width 5 height 5
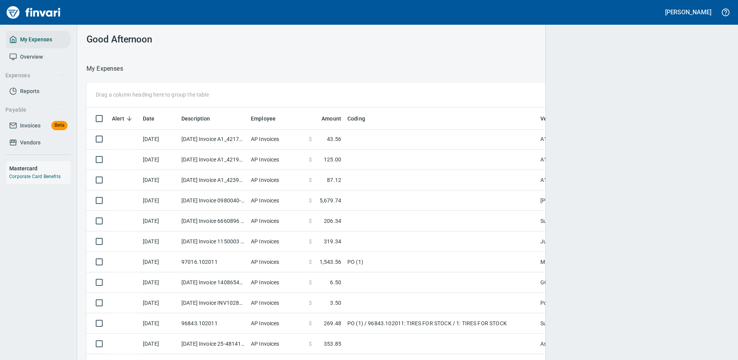
scroll to position [269, 625]
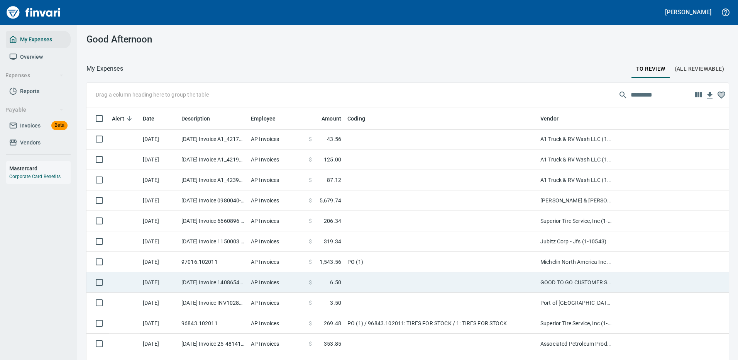
click at [506, 286] on td at bounding box center [440, 282] width 193 height 20
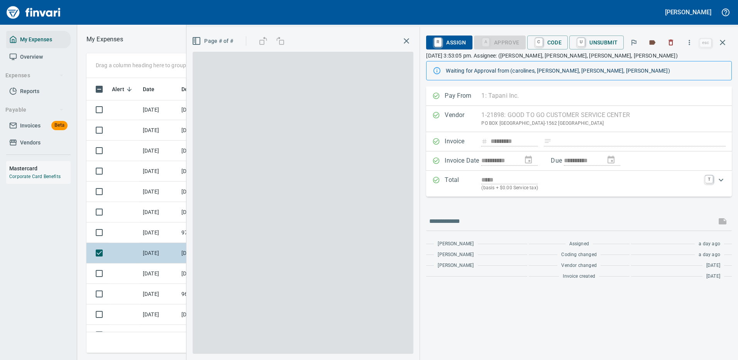
scroll to position [263, 438]
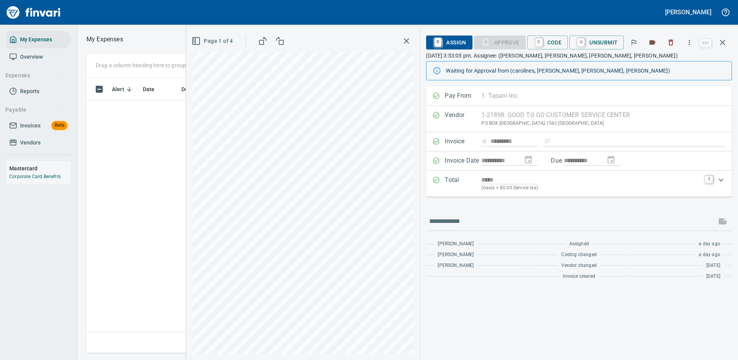
scroll to position [263, 438]
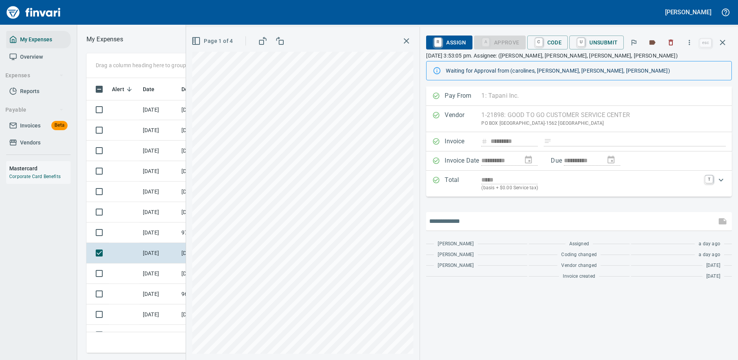
click at [452, 219] on input "text" at bounding box center [571, 221] width 284 height 12
drag, startPoint x: 498, startPoint y: 224, endPoint x: 490, endPoint y: 223, distance: 7.8
click at [490, 223] on input "**********" at bounding box center [571, 221] width 284 height 12
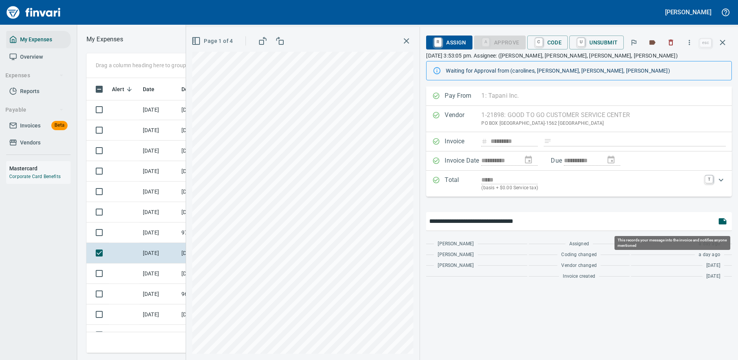
type input "**********"
click at [724, 219] on icon "button" at bounding box center [723, 221] width 8 height 6
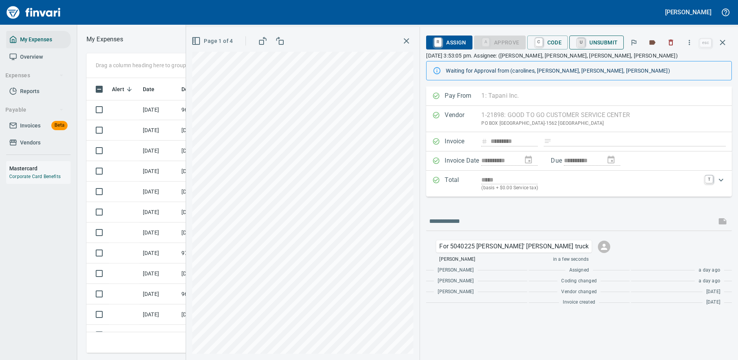
click at [578, 46] on link "U" at bounding box center [581, 42] width 7 height 8
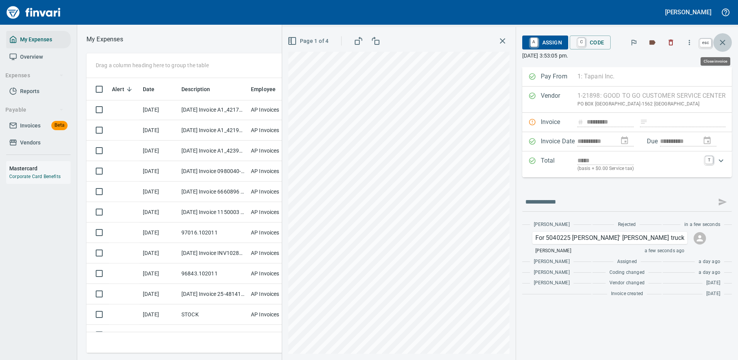
click at [723, 42] on icon "button" at bounding box center [722, 42] width 5 height 5
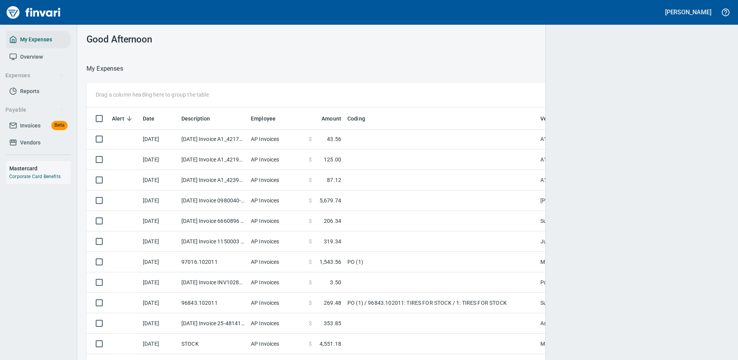
scroll to position [269, 625]
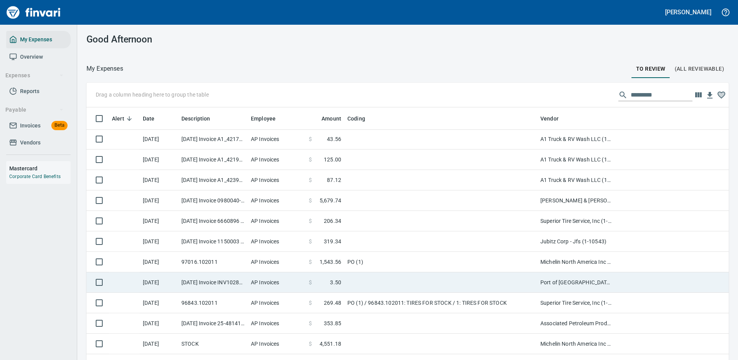
click at [450, 279] on td at bounding box center [440, 282] width 193 height 20
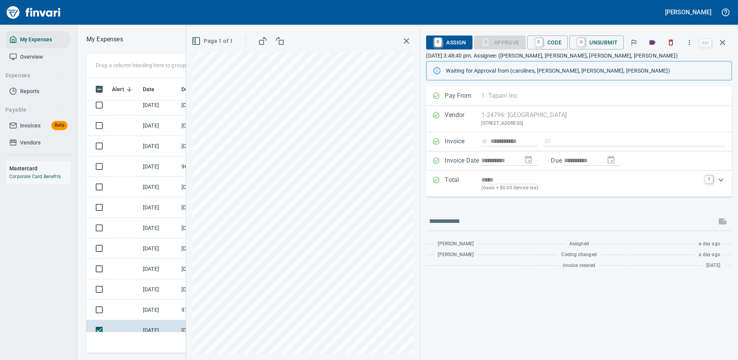
scroll to position [263, 438]
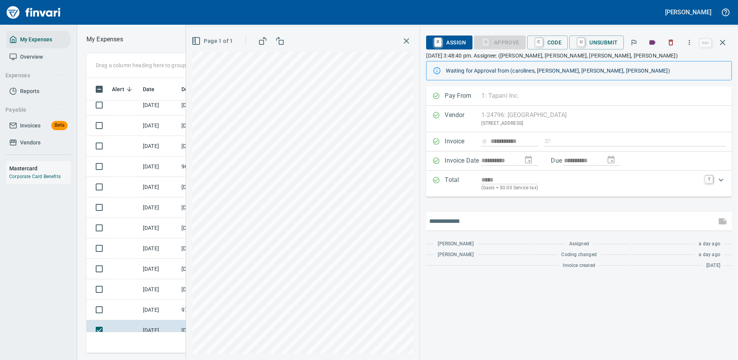
click at [454, 222] on input "text" at bounding box center [571, 221] width 284 height 12
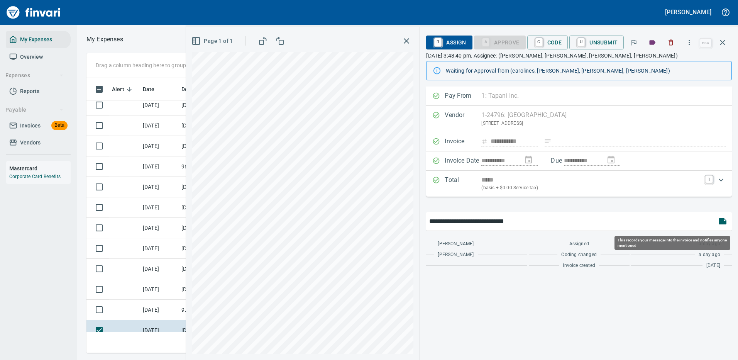
type input "**********"
click at [724, 220] on icon "button" at bounding box center [723, 221] width 8 height 6
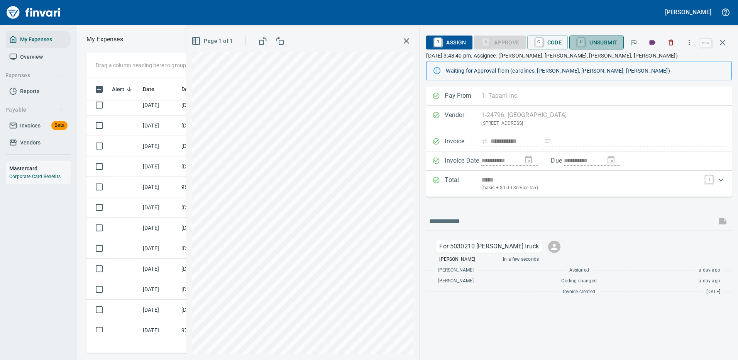
click at [606, 40] on span "U Unsubmit" at bounding box center [597, 42] width 42 height 13
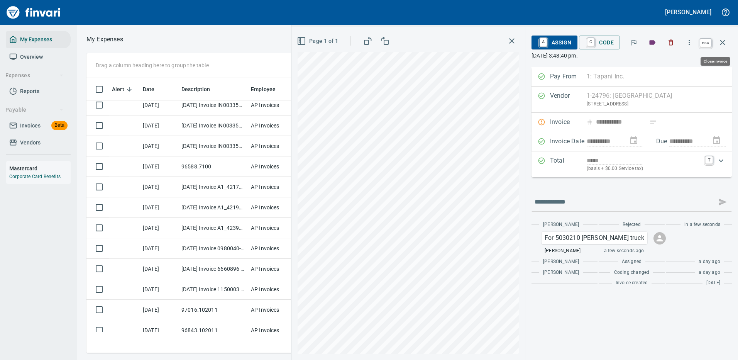
click at [724, 39] on icon "button" at bounding box center [722, 42] width 9 height 9
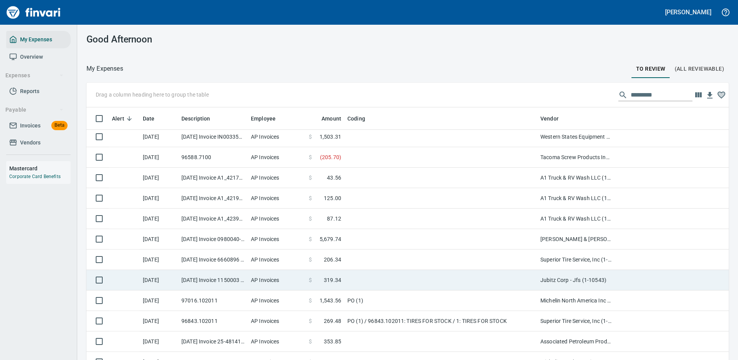
scroll to position [1042, 0]
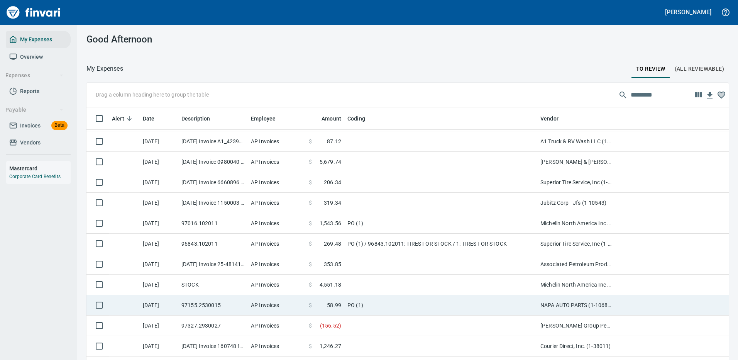
click at [486, 304] on td "PO (1)" at bounding box center [440, 305] width 193 height 20
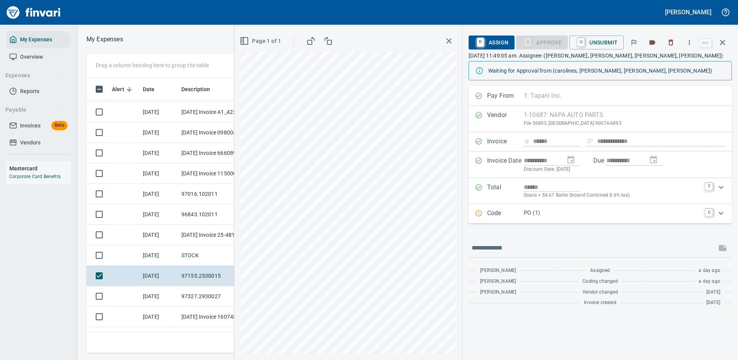
scroll to position [263, 438]
click at [690, 38] on button "button" at bounding box center [689, 42] width 17 height 17
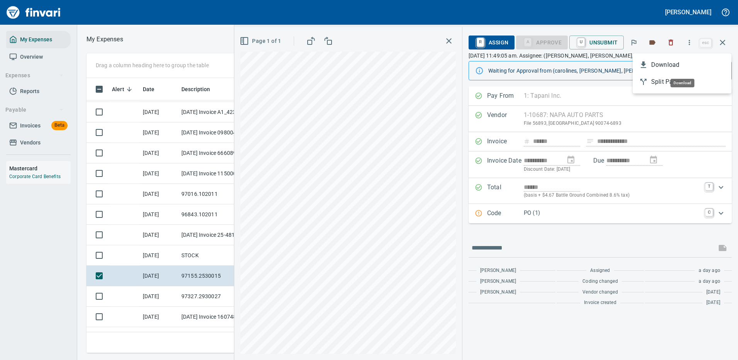
click at [664, 61] on span "Download" at bounding box center [688, 64] width 74 height 9
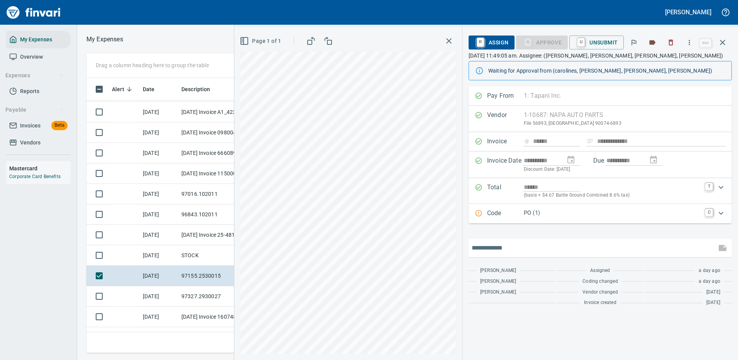
click at [500, 251] on input "text" at bounding box center [593, 248] width 242 height 12
type input "**********"
click at [724, 247] on icon "button" at bounding box center [723, 248] width 8 height 6
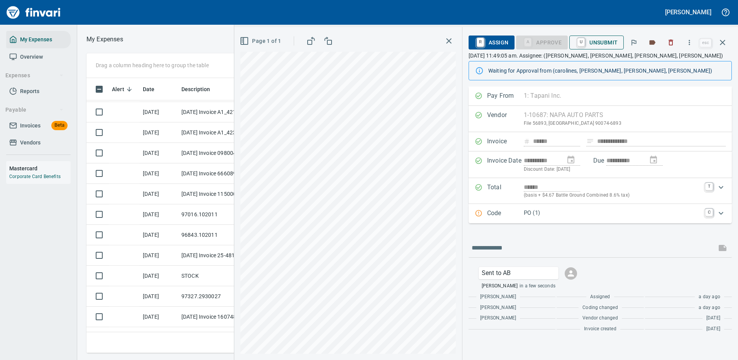
click at [601, 39] on span "U Unsubmit" at bounding box center [597, 42] width 42 height 13
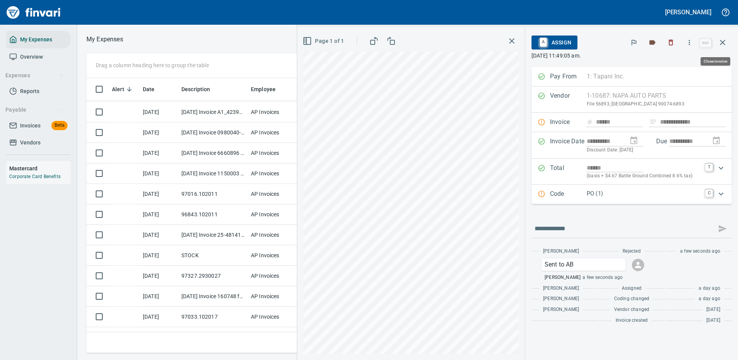
click at [723, 46] on icon "button" at bounding box center [722, 42] width 9 height 9
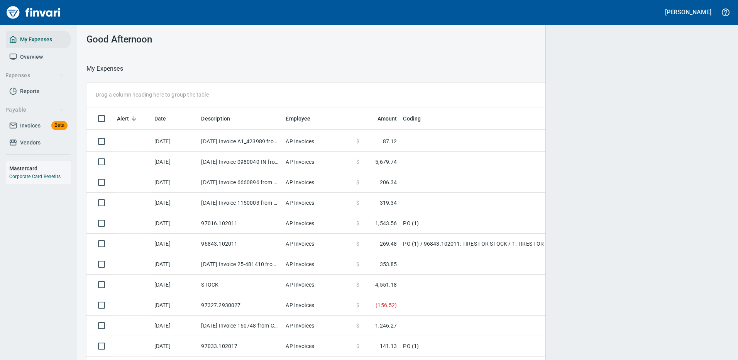
scroll to position [1, 1]
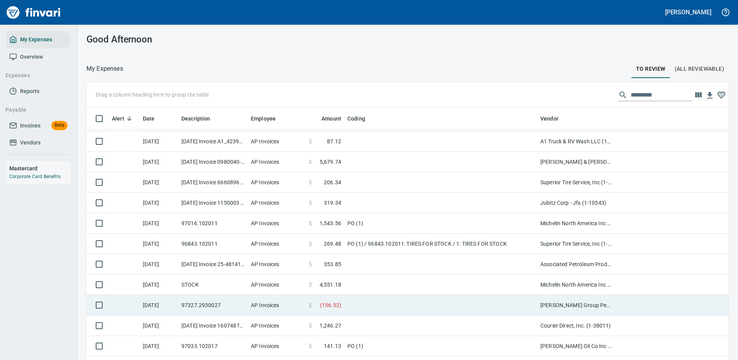
click at [493, 307] on td at bounding box center [440, 305] width 193 height 20
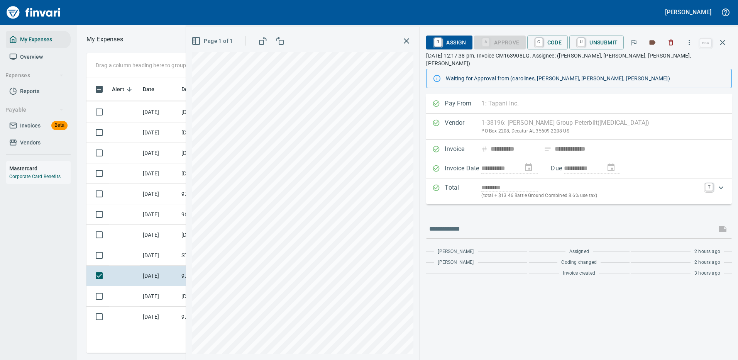
scroll to position [263, 438]
click at [690, 41] on icon "button" at bounding box center [689, 42] width 1 height 5
click at [676, 64] on span "Download" at bounding box center [688, 64] width 74 height 9
